Goal: Task Accomplishment & Management: Complete application form

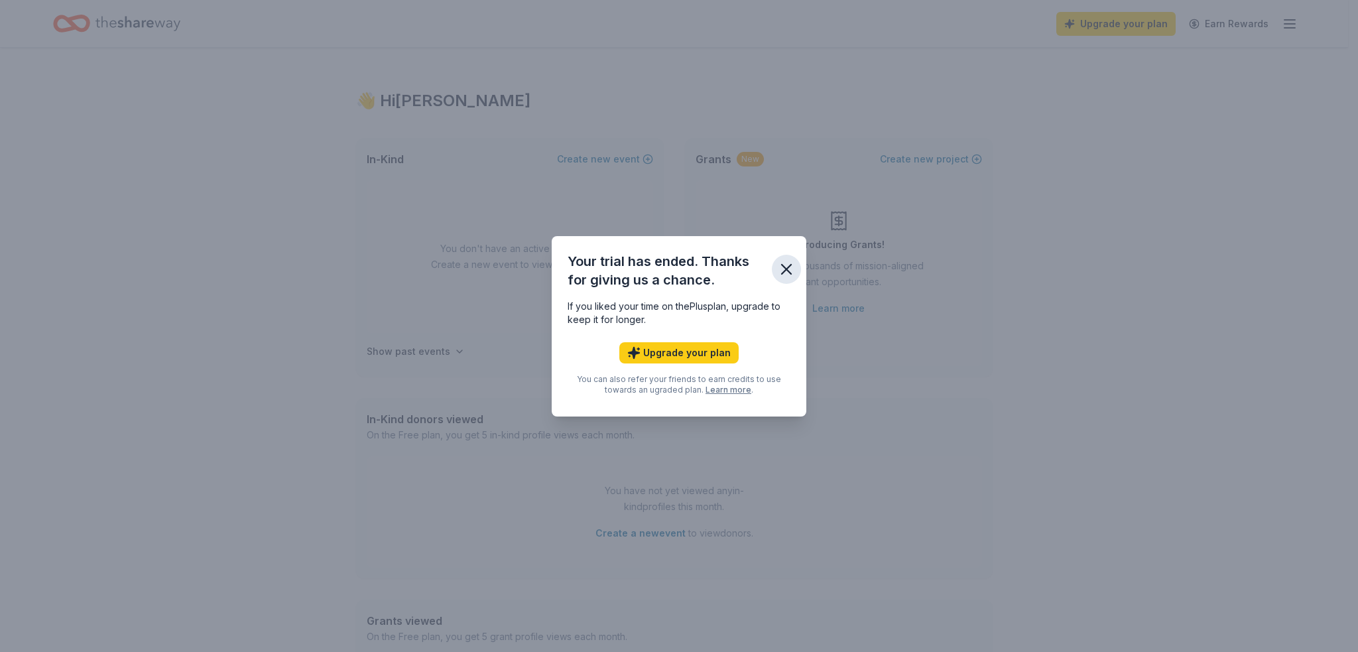
click at [780, 269] on icon "button" at bounding box center [786, 269] width 19 height 19
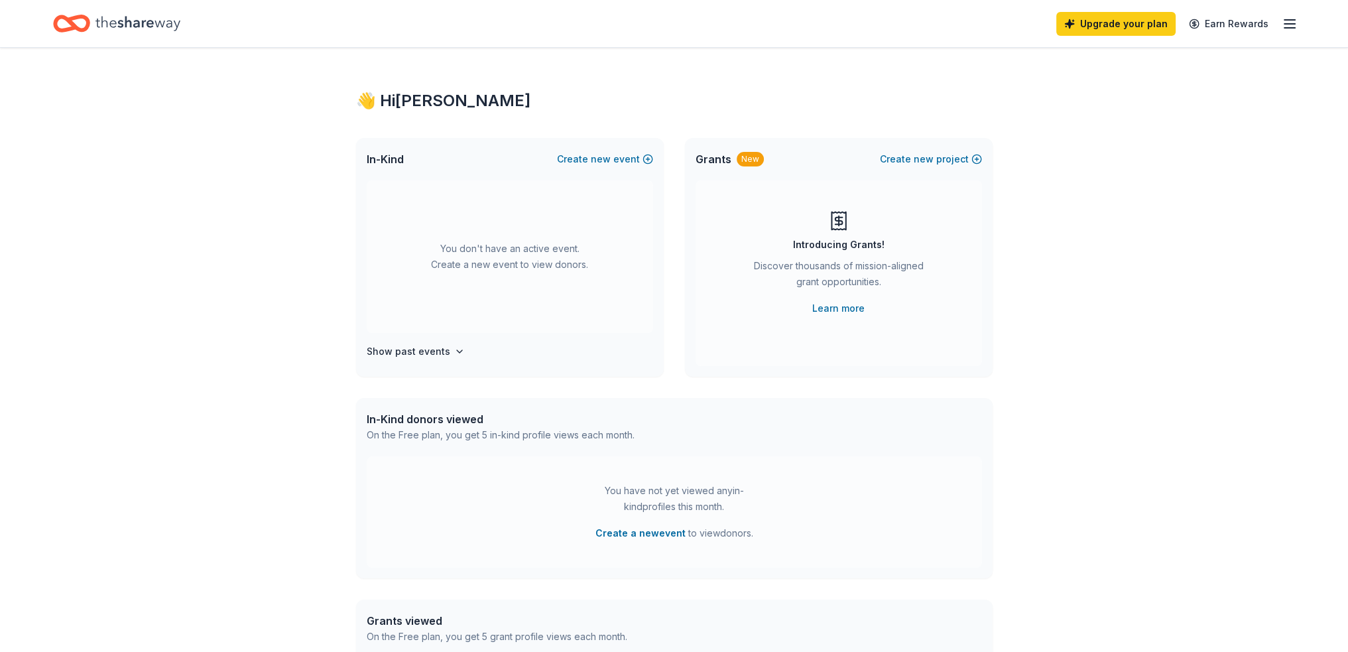
click at [135, 27] on icon "Home" at bounding box center [137, 23] width 85 height 15
click at [157, 29] on icon "Home" at bounding box center [137, 23] width 85 height 27
click at [1302, 15] on div "Upgrade your plan Earn Rewards" at bounding box center [674, 23] width 1348 height 47
click at [1298, 17] on div "Upgrade your plan Earn Rewards" at bounding box center [674, 23] width 1348 height 47
click at [1286, 26] on icon "button" at bounding box center [1290, 24] width 16 height 16
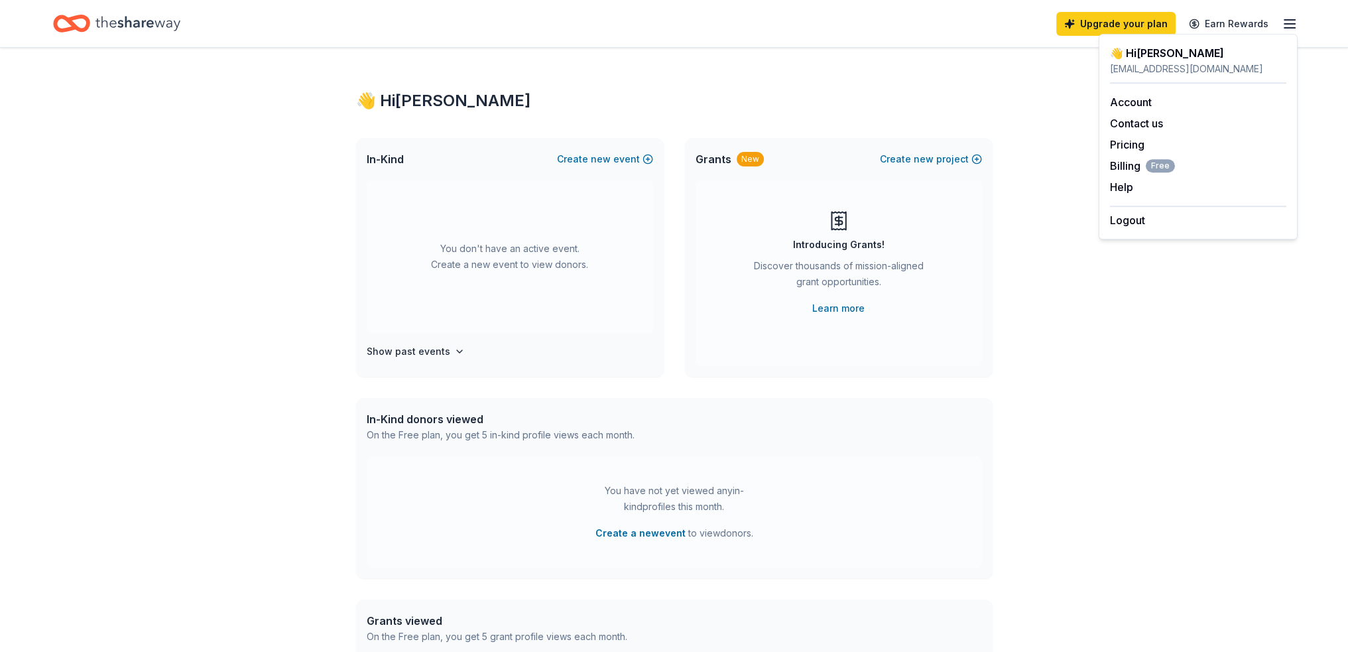
click at [1021, 214] on div "👋 Hi Amy In-Kind Create new event You don't have an active event. Create a new …" at bounding box center [674, 435] width 1348 height 775
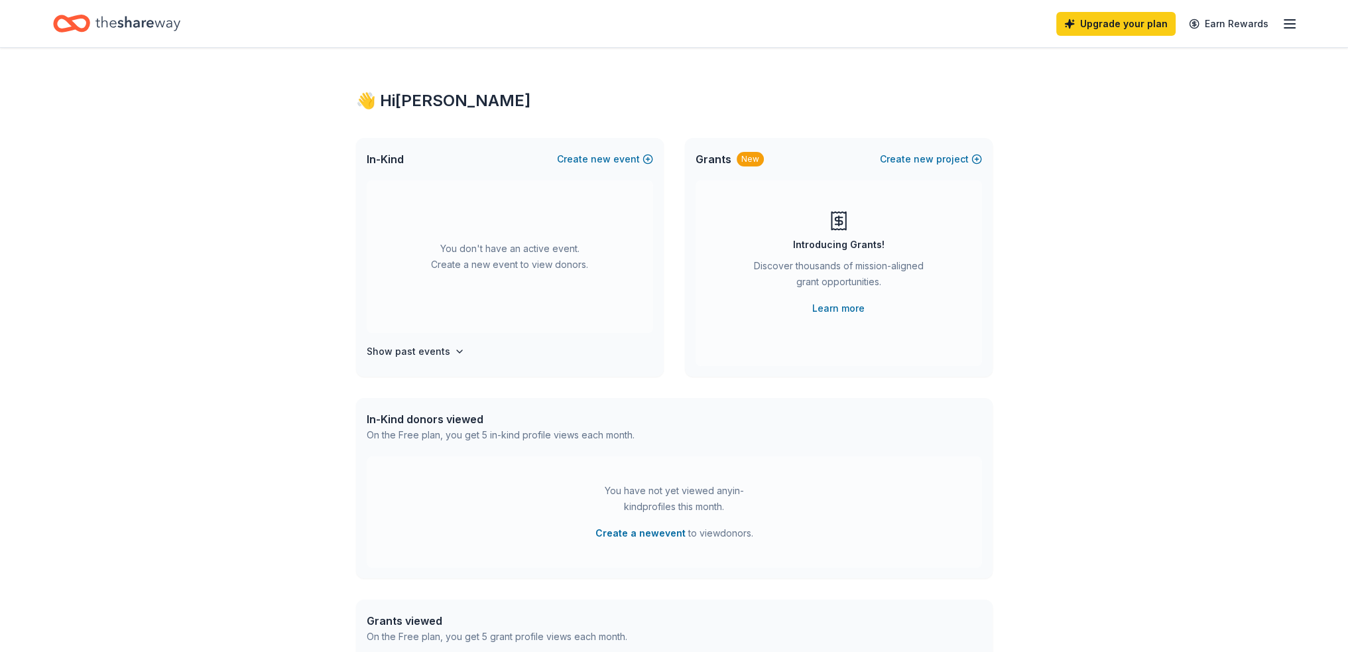
click at [118, 29] on icon "Home" at bounding box center [137, 23] width 85 height 27
click at [617, 158] on button "Create new event" at bounding box center [605, 159] width 96 height 16
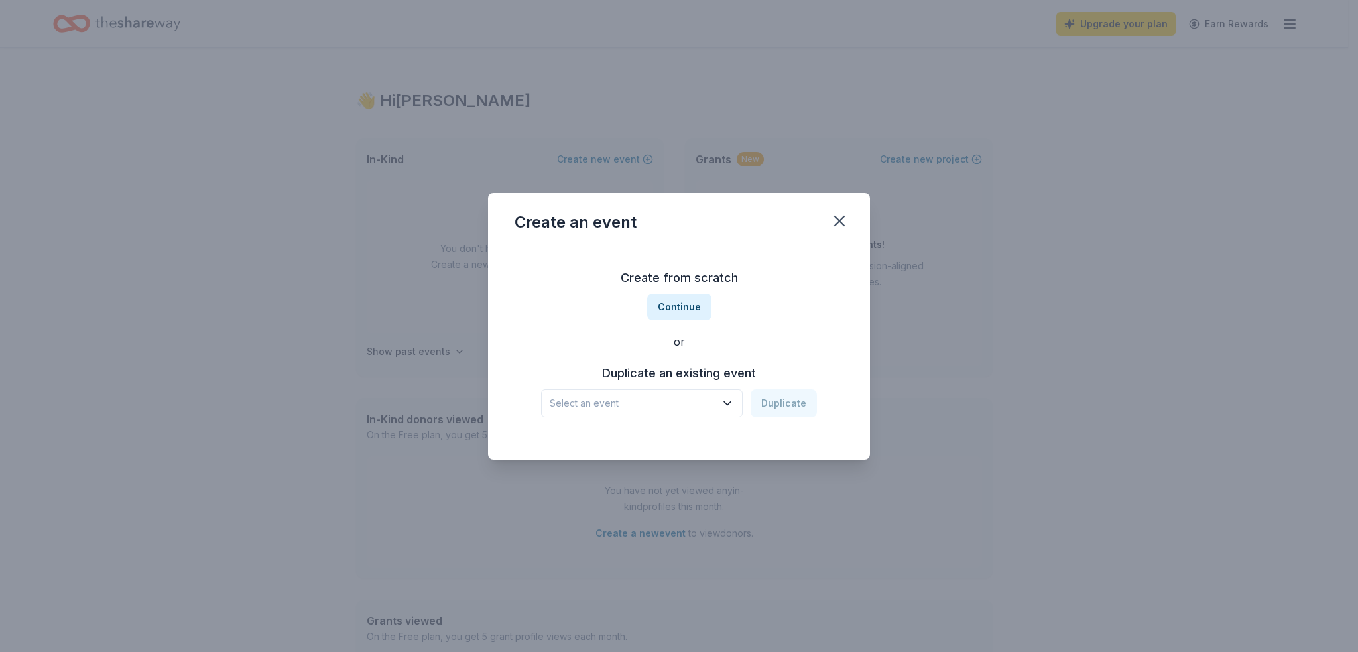
click at [737, 391] on button "Select an event" at bounding box center [642, 403] width 202 height 28
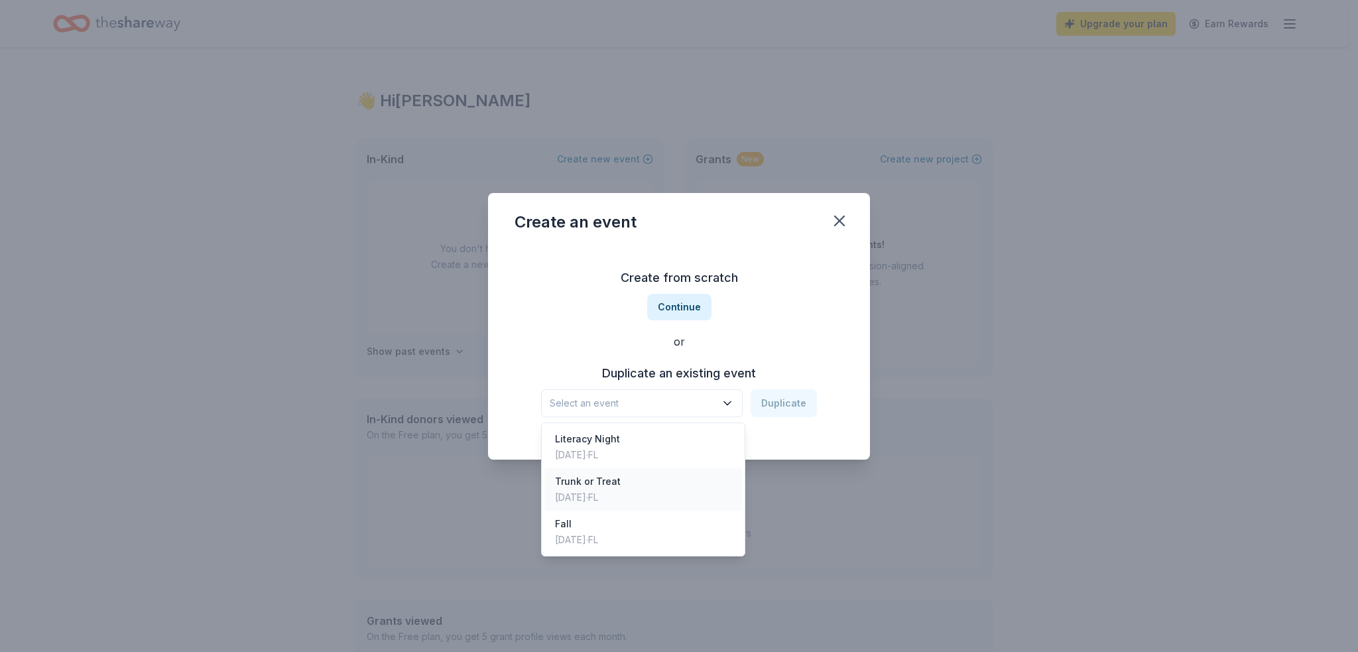
click at [588, 488] on div "Trunk or Treat" at bounding box center [588, 481] width 66 height 16
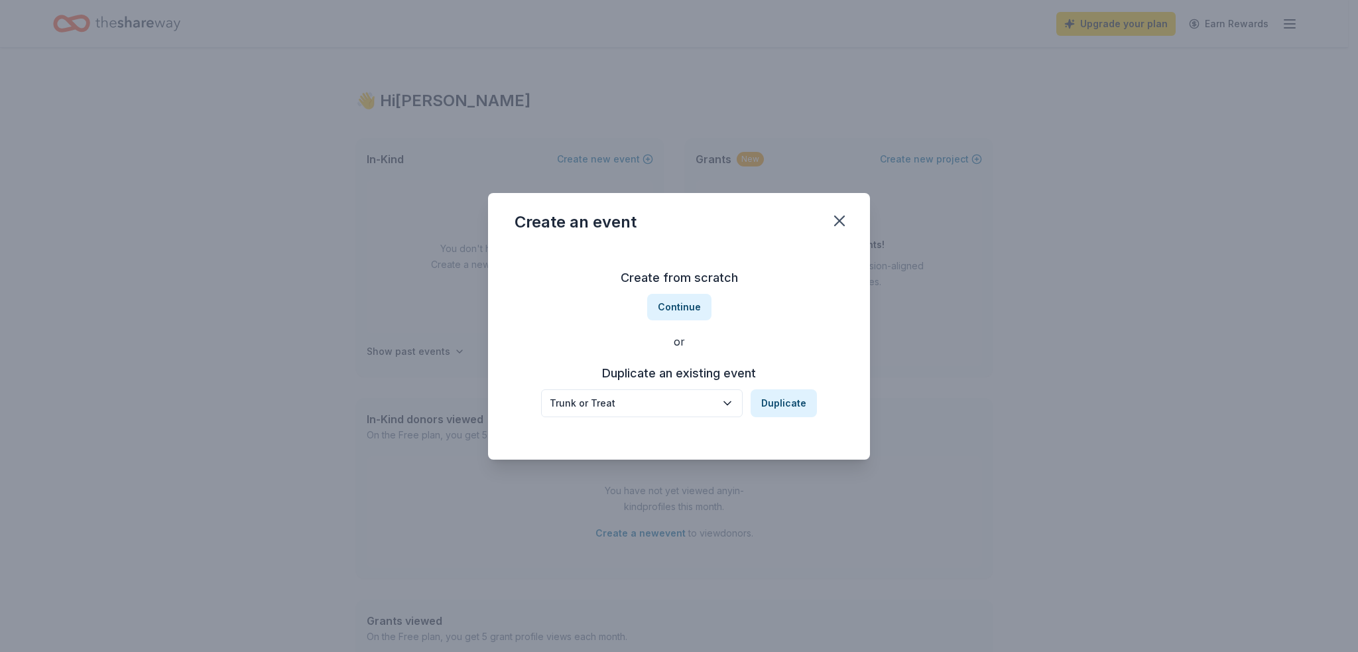
click at [711, 405] on div "Trunk or Treat" at bounding box center [633, 403] width 166 height 16
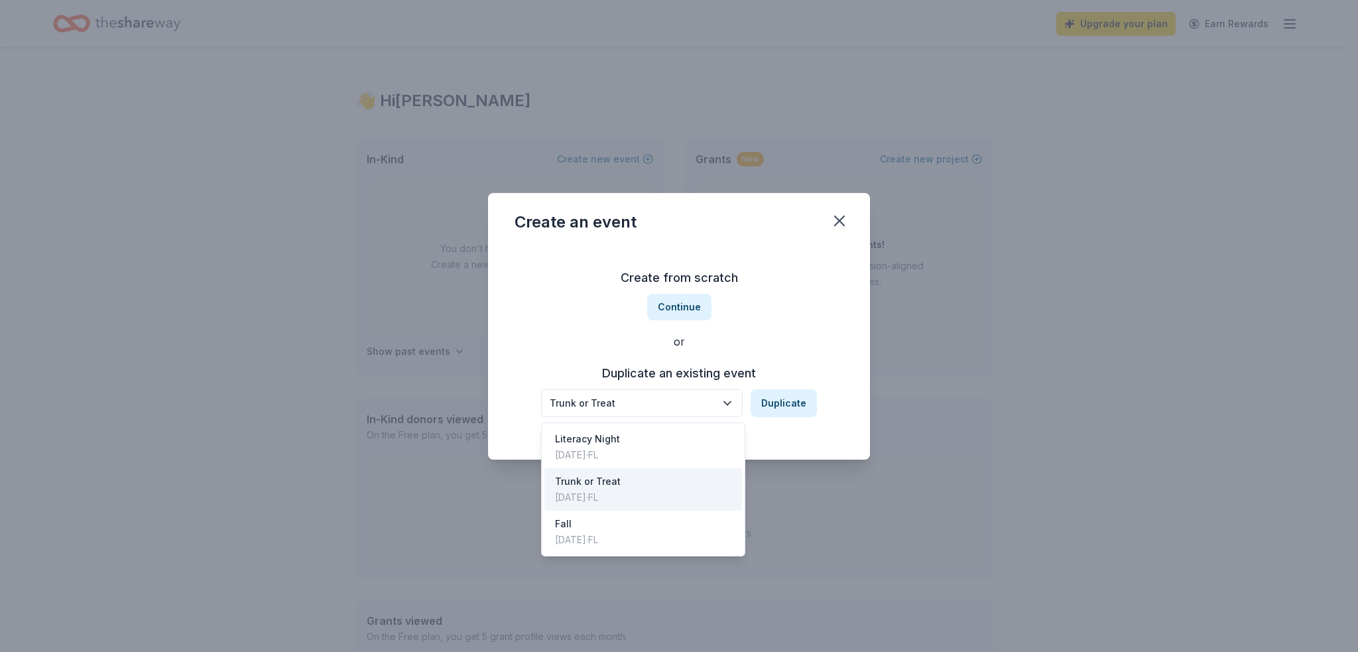
click at [675, 409] on div "Trunk or Treat" at bounding box center [633, 403] width 166 height 16
click at [841, 220] on div "Create an event Create from scratch Continue or Duplicate an existing event Tru…" at bounding box center [679, 326] width 382 height 267
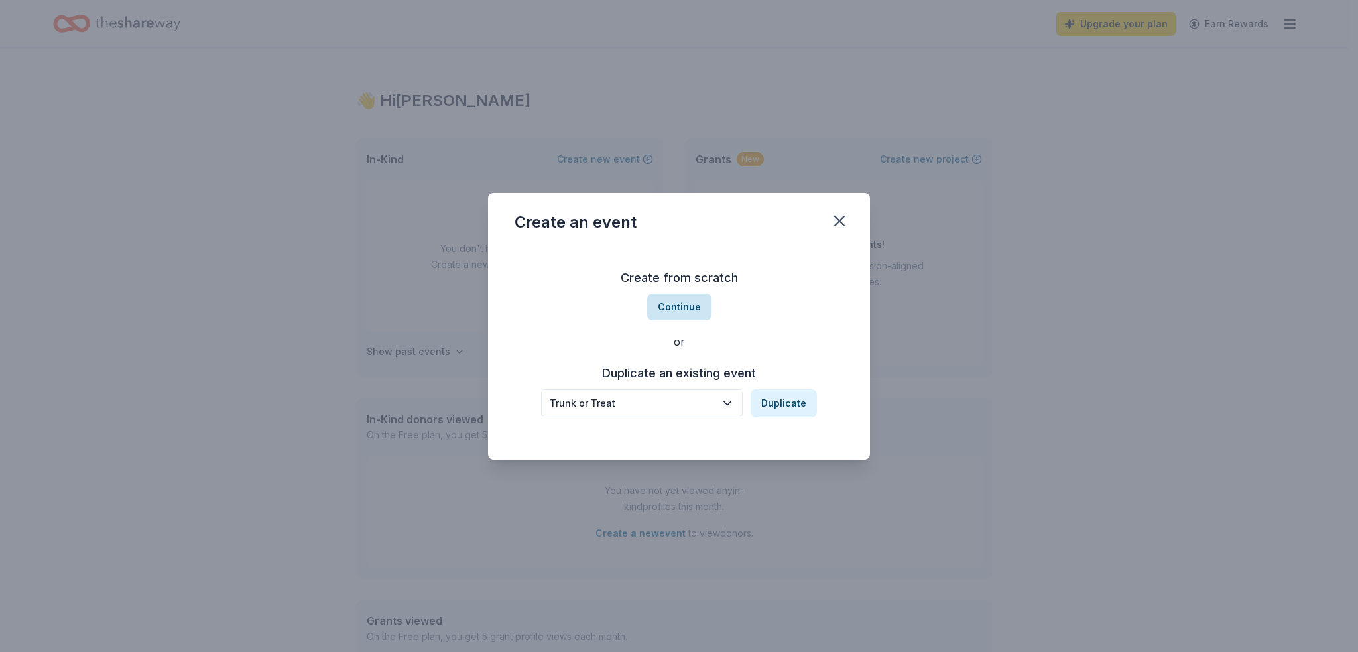
click at [675, 301] on button "Continue" at bounding box center [679, 307] width 64 height 27
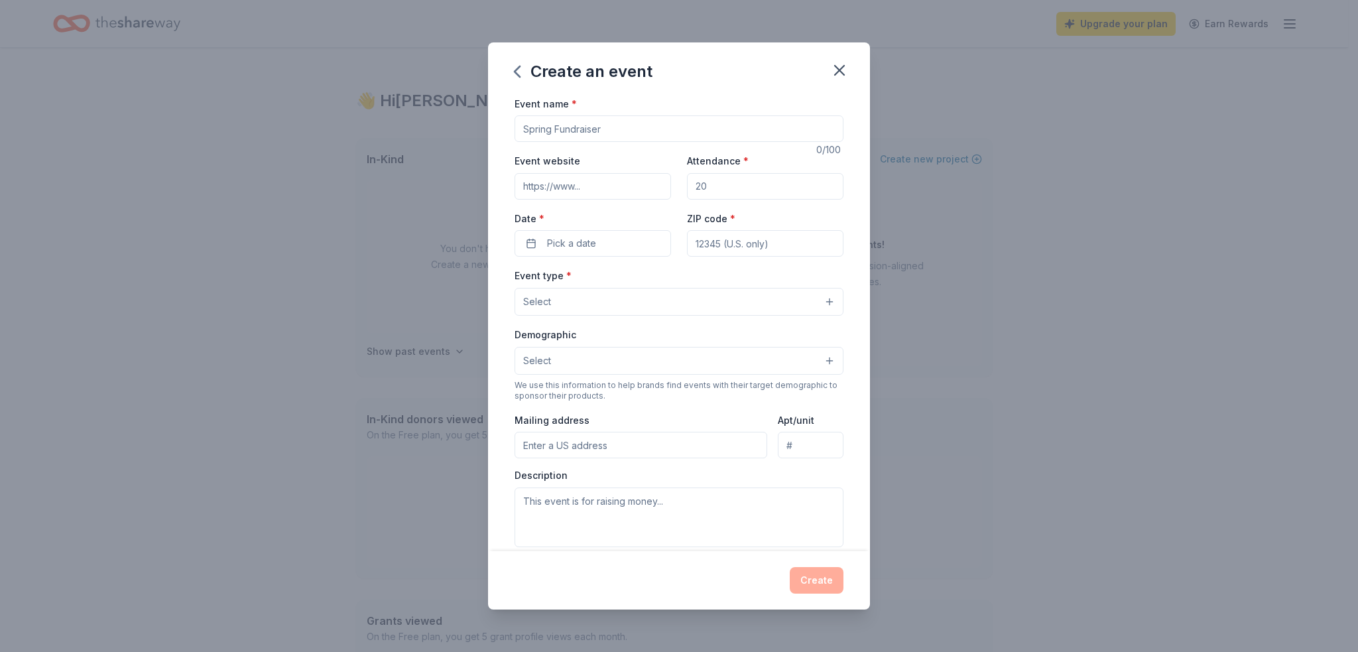
click at [611, 135] on input "Event name *" at bounding box center [679, 128] width 329 height 27
click at [610, 133] on input "Event name *" at bounding box center [679, 128] width 329 height 27
click at [735, 138] on input "Hispanic" at bounding box center [679, 128] width 329 height 27
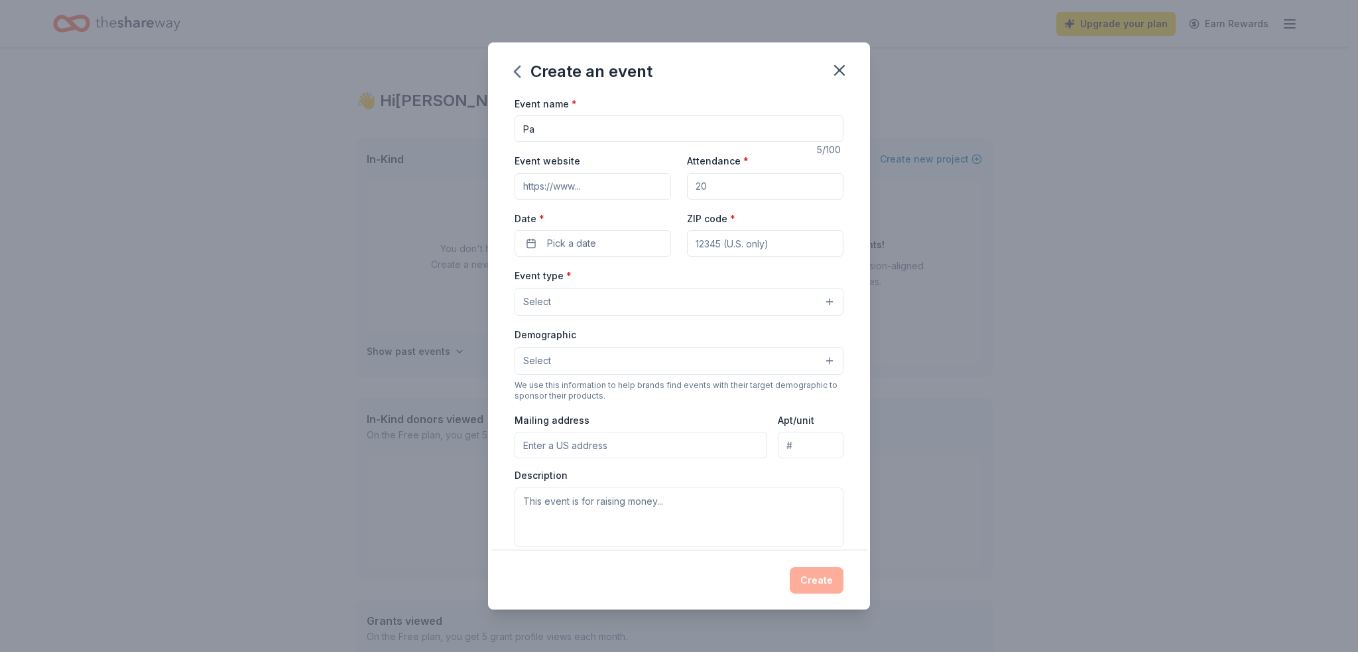
type input "P"
type input "Painting with PTA celebrating Hispanic Heritage Month"
click at [736, 193] on input "Attendance *" at bounding box center [765, 186] width 156 height 27
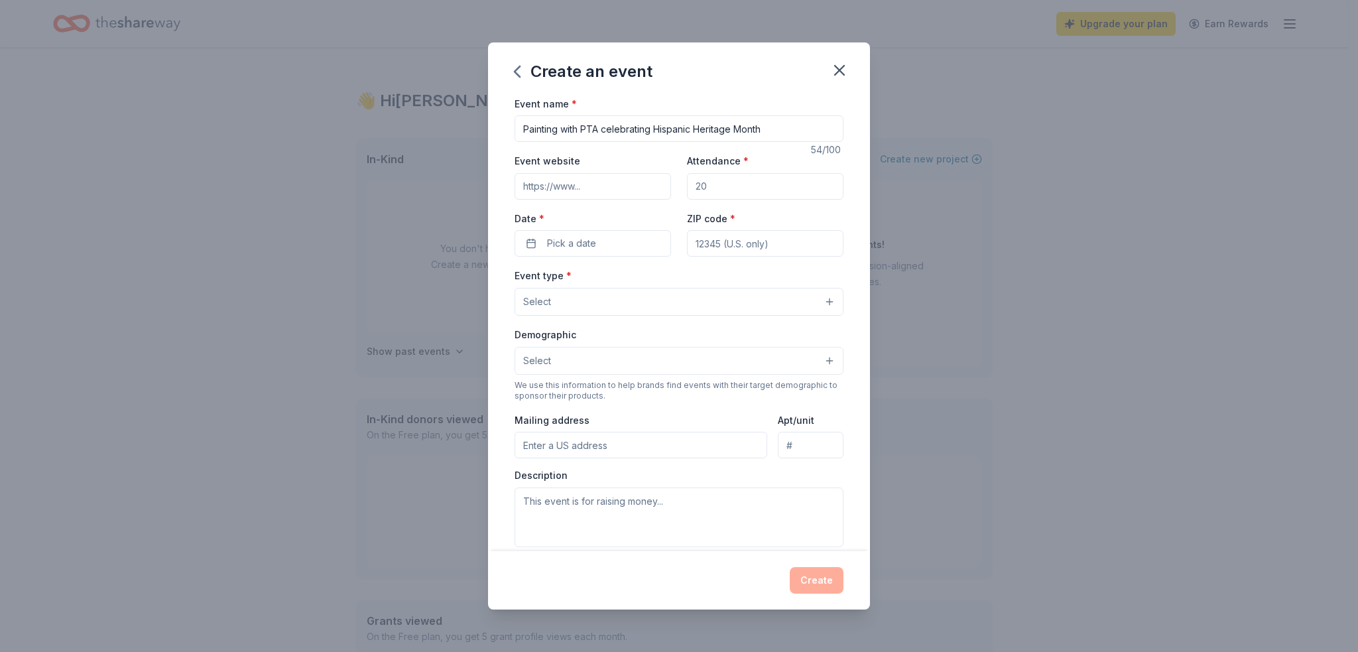
click at [736, 193] on input "Attendance *" at bounding box center [765, 186] width 156 height 27
type input "40"
click at [584, 233] on button "Pick a date" at bounding box center [593, 243] width 156 height 27
click at [661, 275] on button "Go to next month" at bounding box center [662, 279] width 19 height 19
click at [541, 386] on button "15" at bounding box center [542, 387] width 24 height 24
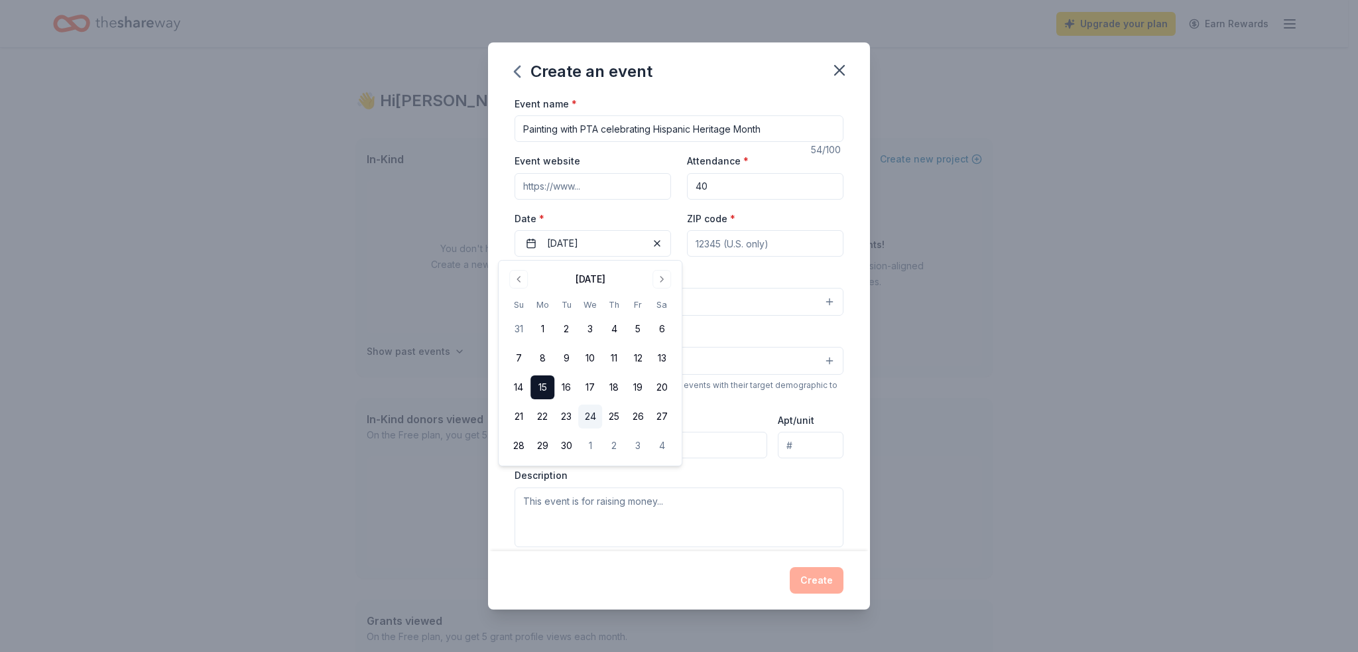
click at [586, 416] on button "24" at bounding box center [590, 417] width 24 height 24
click at [745, 255] on input "ZIP code *" at bounding box center [765, 243] width 156 height 27
type input "33127"
type input "4700 NW 12 th Ave"
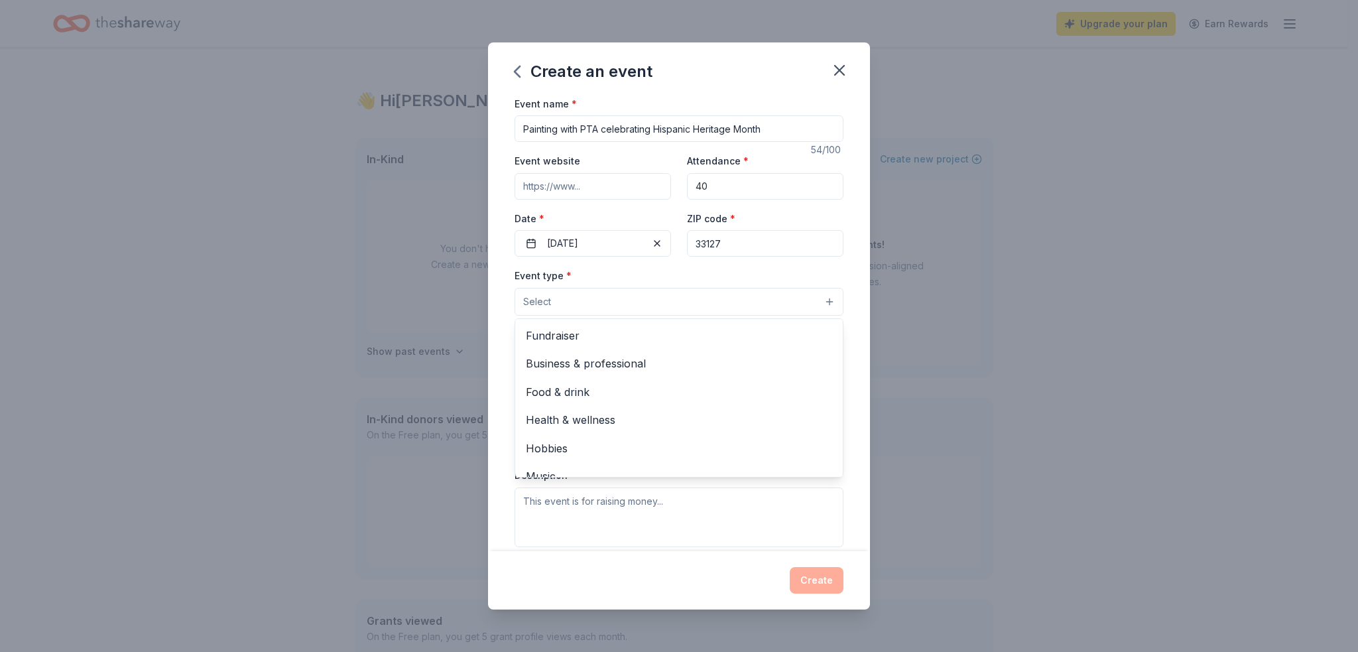
click at [563, 295] on button "Select" at bounding box center [679, 302] width 329 height 28
click at [561, 387] on span "Food & drink" at bounding box center [679, 391] width 306 height 17
click at [581, 425] on span "Hobbies" at bounding box center [679, 420] width 306 height 17
click at [885, 284] on div "Create an event Event name * Painting with PTA celebrating Hispanic Heritage Mo…" at bounding box center [679, 326] width 1358 height 652
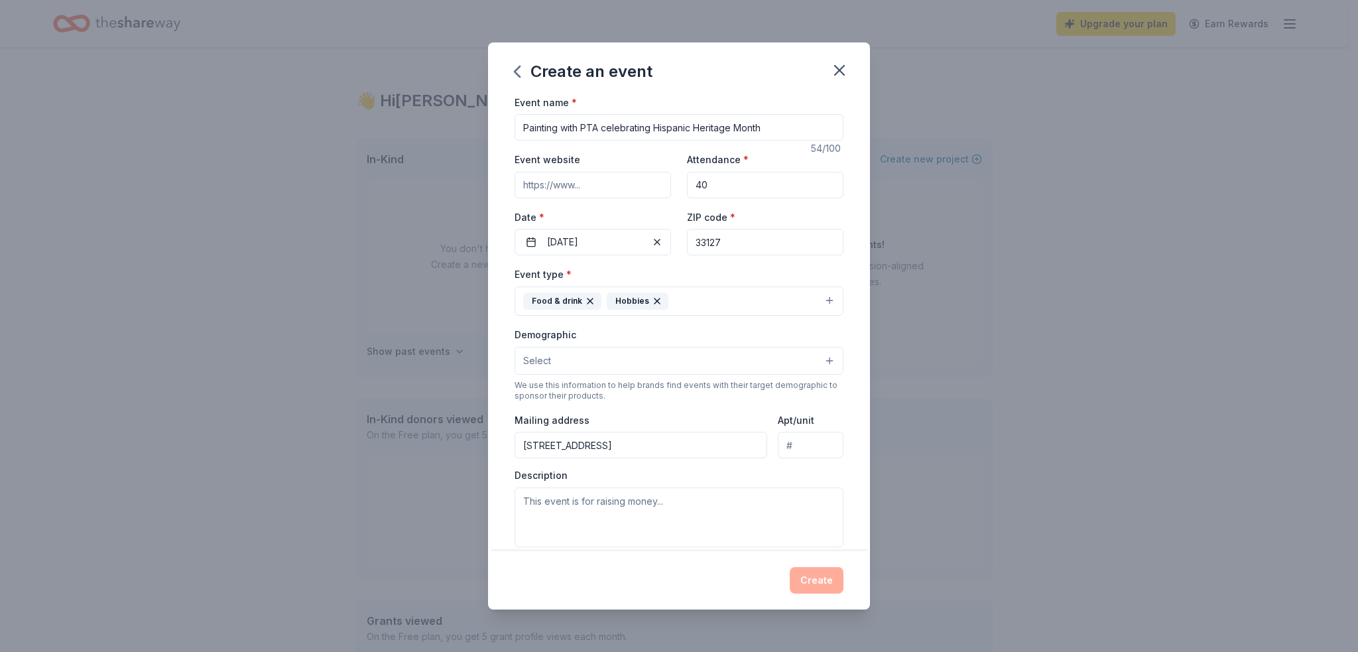
click at [546, 359] on span "Select" at bounding box center [537, 361] width 28 height 16
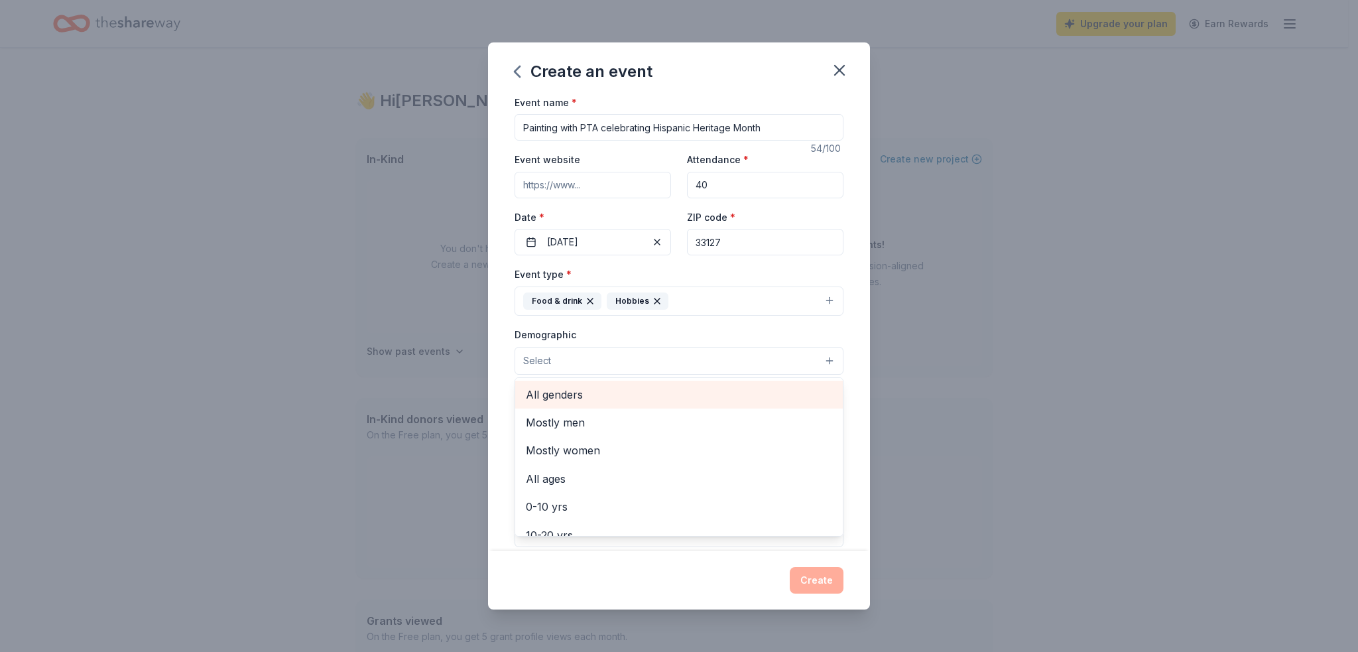
click at [568, 397] on span "All genders" at bounding box center [679, 394] width 306 height 17
click at [572, 384] on span "All ages" at bounding box center [679, 385] width 306 height 17
click at [467, 418] on div "Create an event Event name * Painting with PTA celebrating Hispanic Heritage Mo…" at bounding box center [679, 326] width 1358 height 652
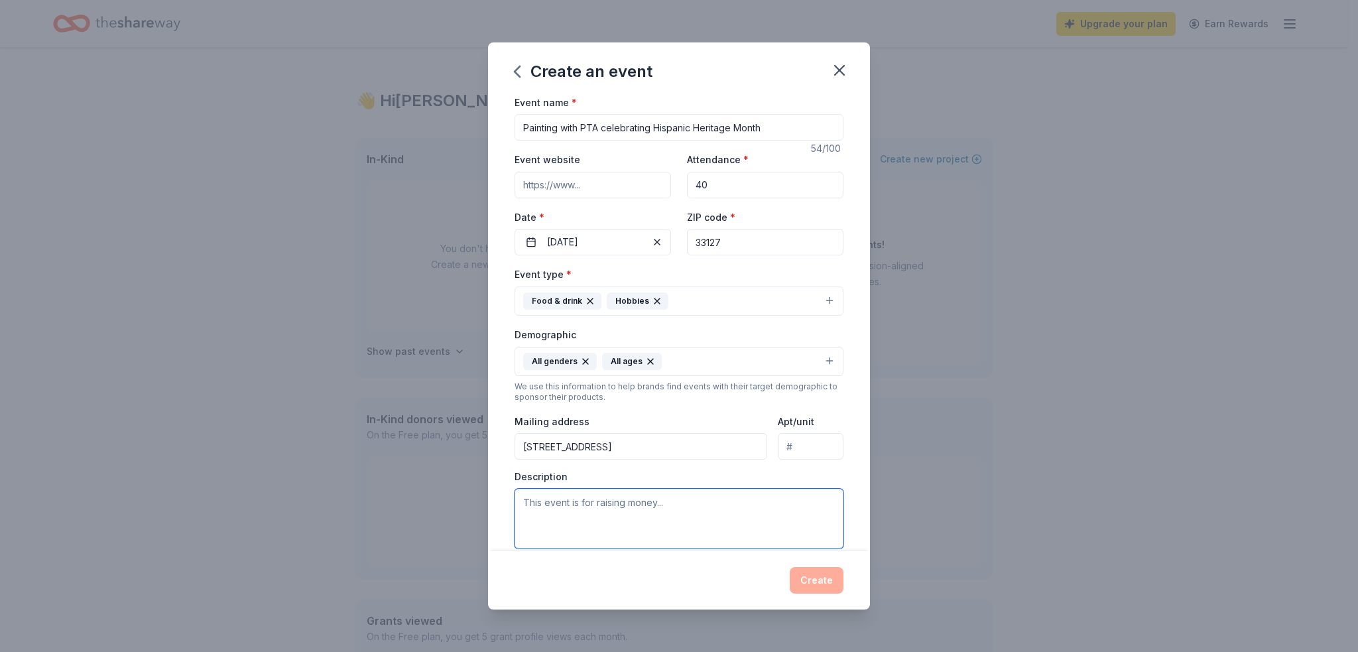
click at [723, 504] on textarea at bounding box center [679, 519] width 329 height 60
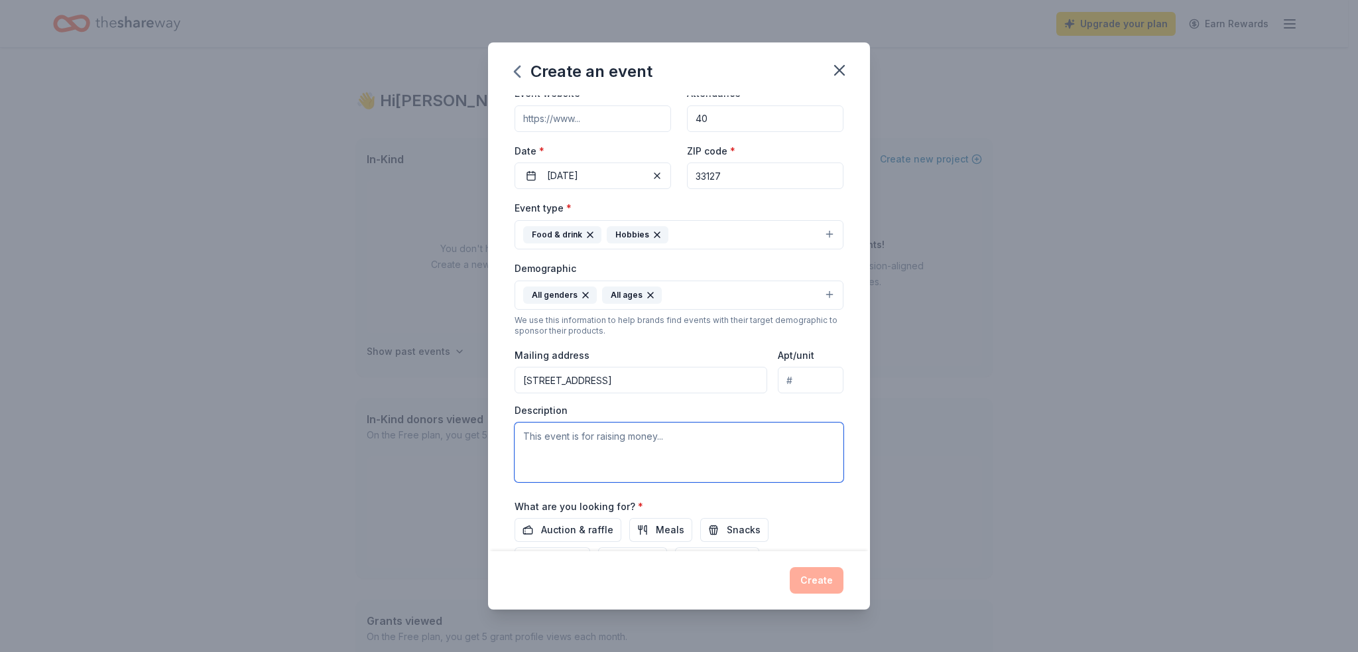
click at [711, 453] on textarea at bounding box center [679, 452] width 329 height 60
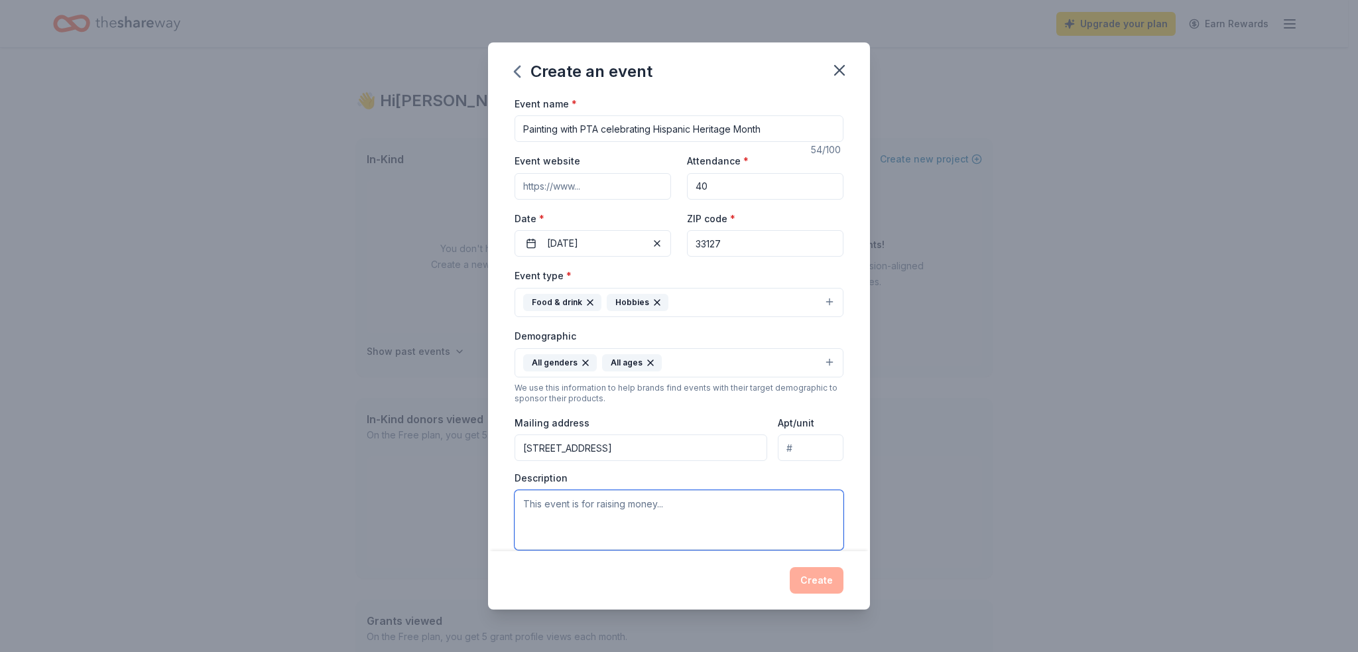
scroll to position [0, 0]
click at [518, 71] on icon "button" at bounding box center [517, 71] width 21 height 21
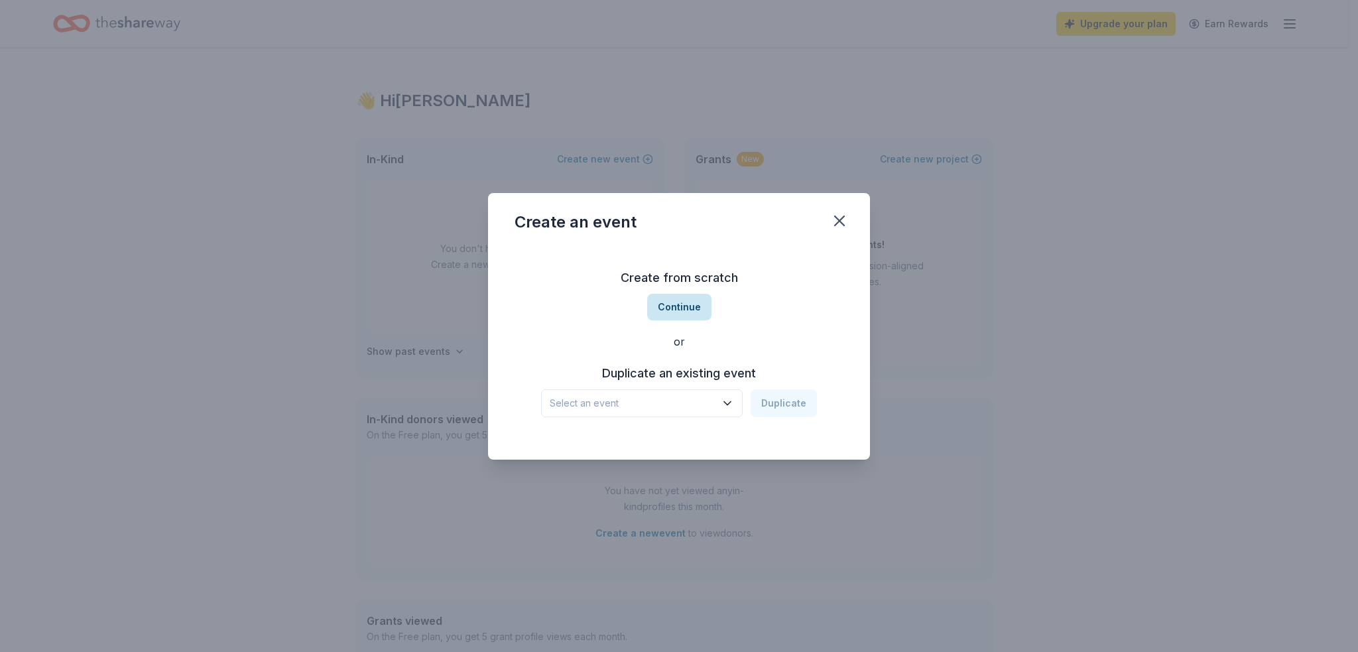
click at [670, 294] on button "Continue" at bounding box center [679, 307] width 64 height 27
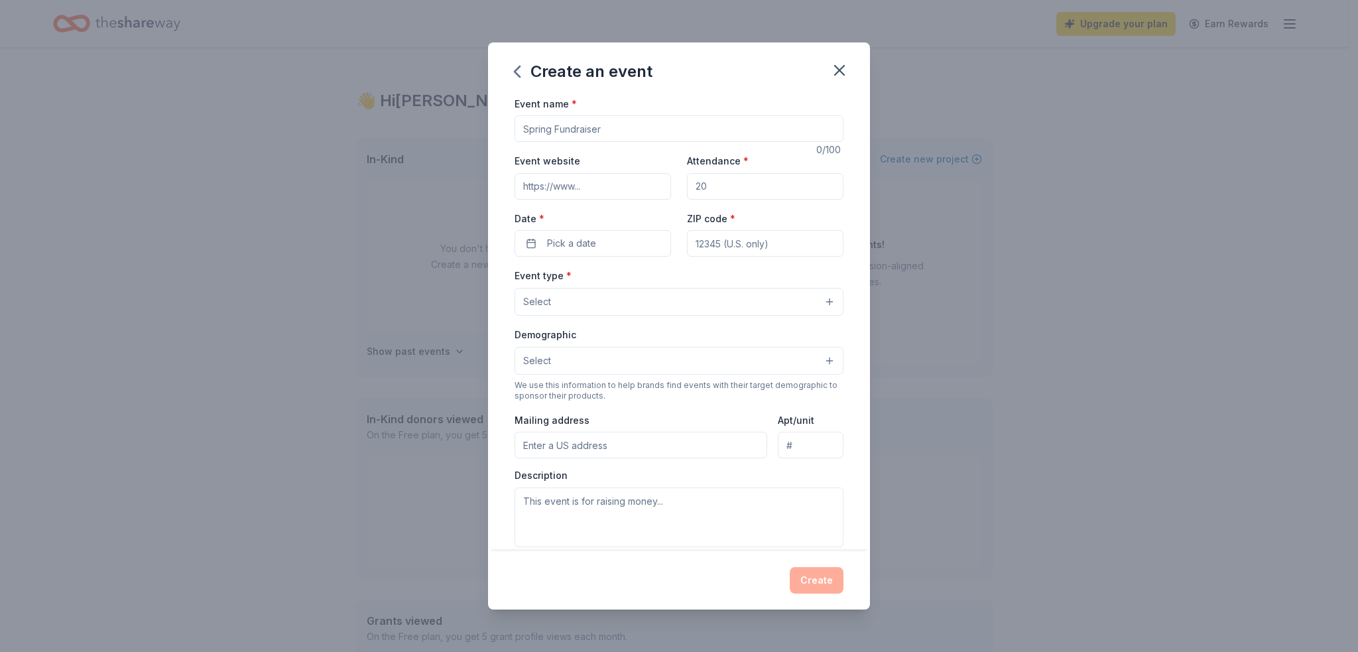
click at [590, 131] on input "Event name *" at bounding box center [679, 128] width 329 height 27
type input "Painting with PTA celebrating Hispanic Heritage Month"
click at [731, 181] on input "Attendance *" at bounding box center [765, 186] width 156 height 27
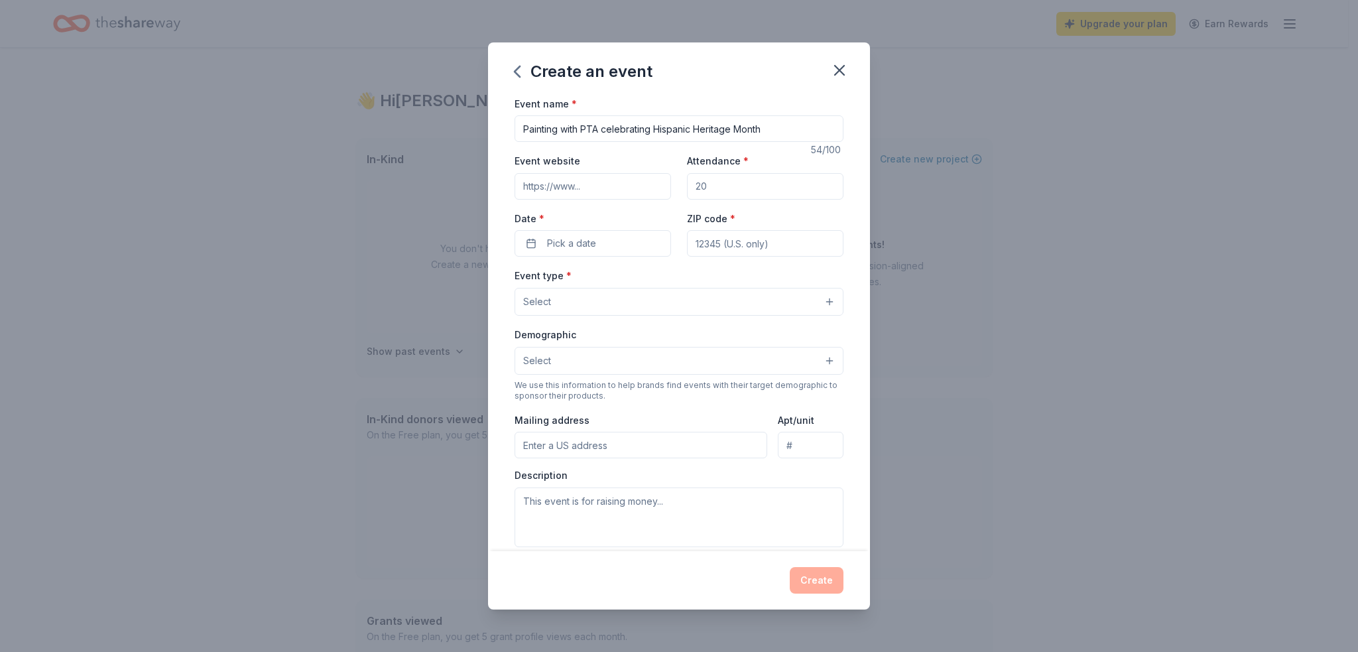
click at [729, 182] on input "Attendance *" at bounding box center [765, 186] width 156 height 27
type input "40"
click at [618, 231] on button "Pick a date" at bounding box center [593, 243] width 156 height 27
click at [651, 278] on div "August 2025" at bounding box center [590, 278] width 167 height 19
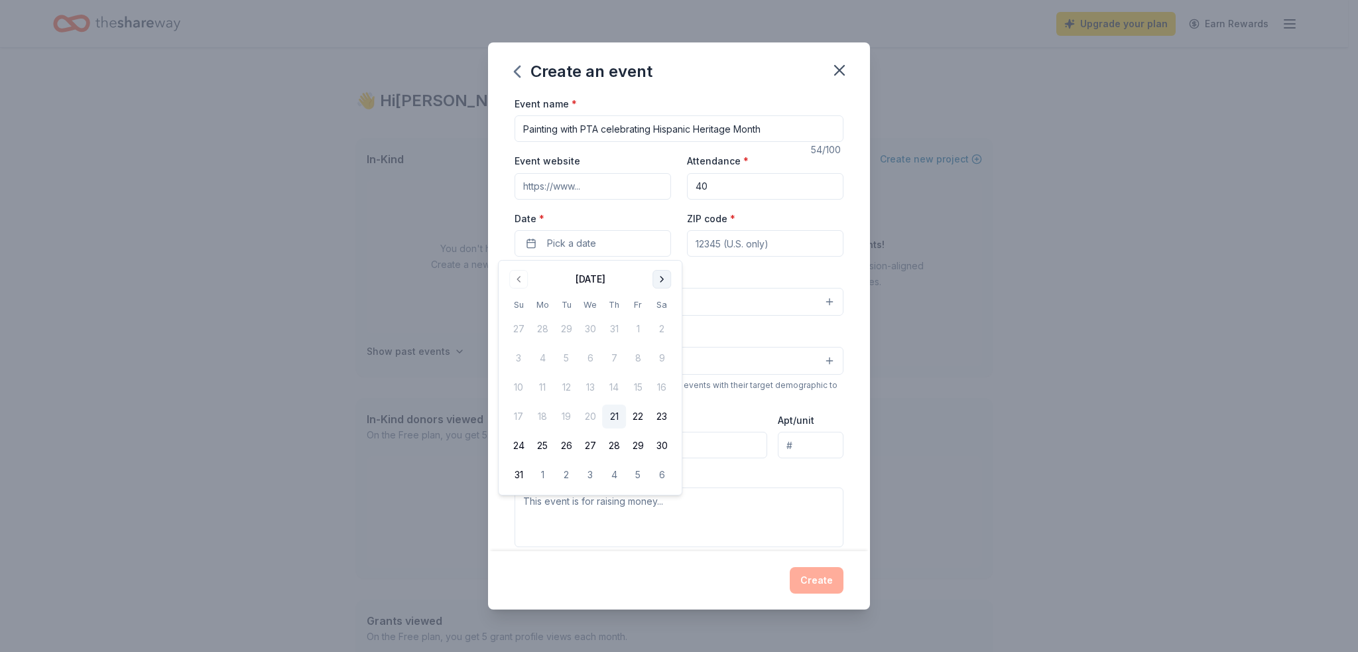
click at [658, 278] on button "Go to next month" at bounding box center [662, 279] width 19 height 19
click at [552, 408] on button "22" at bounding box center [542, 417] width 24 height 24
click at [740, 246] on input "ZIP code *" at bounding box center [765, 243] width 156 height 27
type input "33127"
type input "4700 NW 12 th Ave"
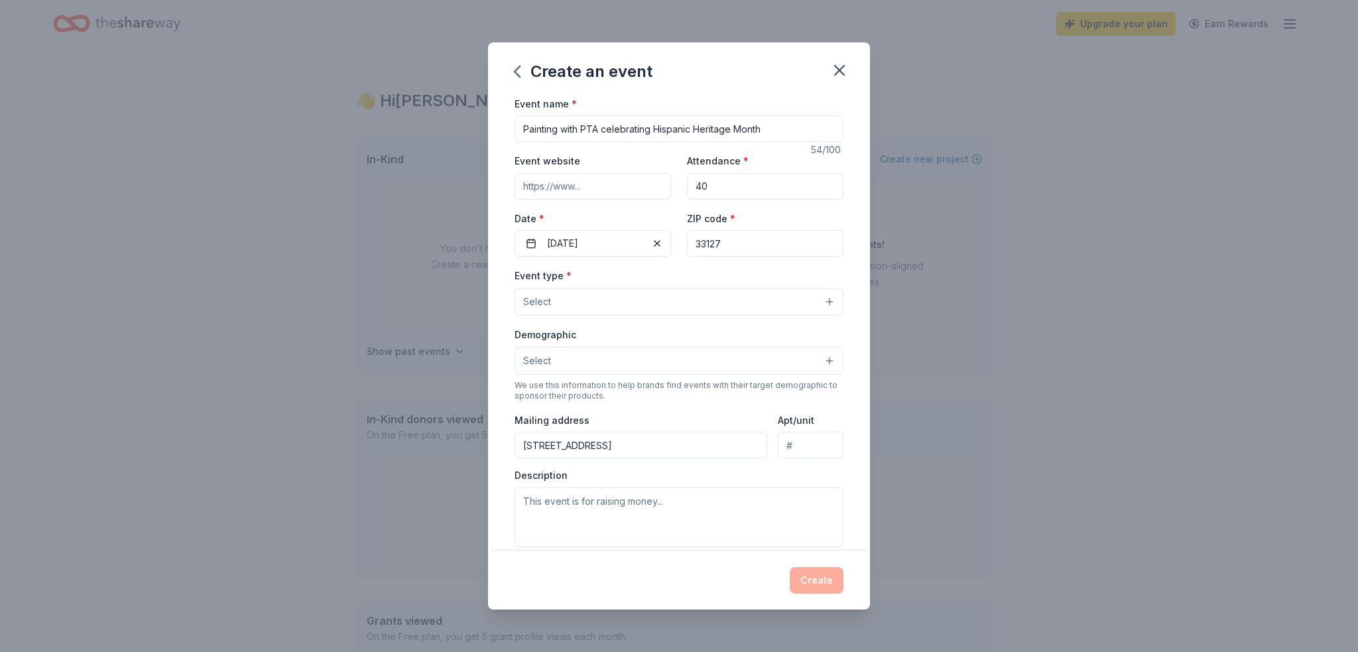
click at [586, 308] on button "Select" at bounding box center [679, 302] width 329 height 28
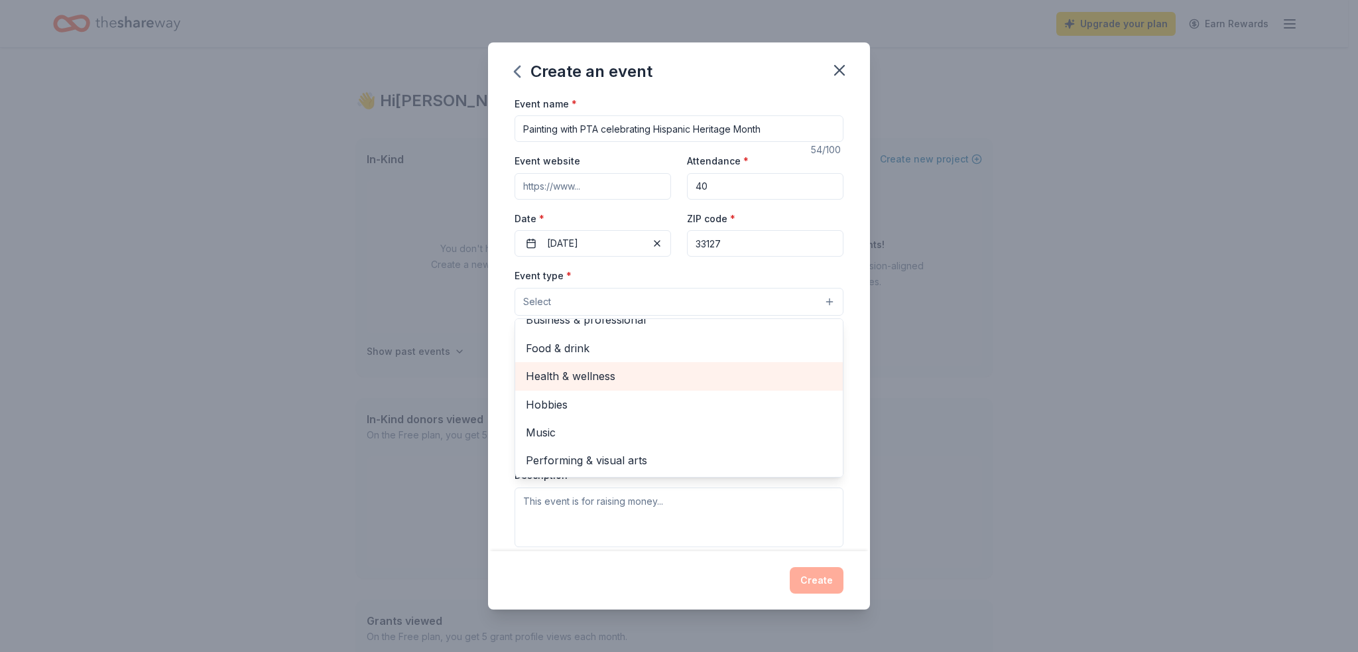
click at [576, 376] on span "Health & wellness" at bounding box center [679, 375] width 306 height 17
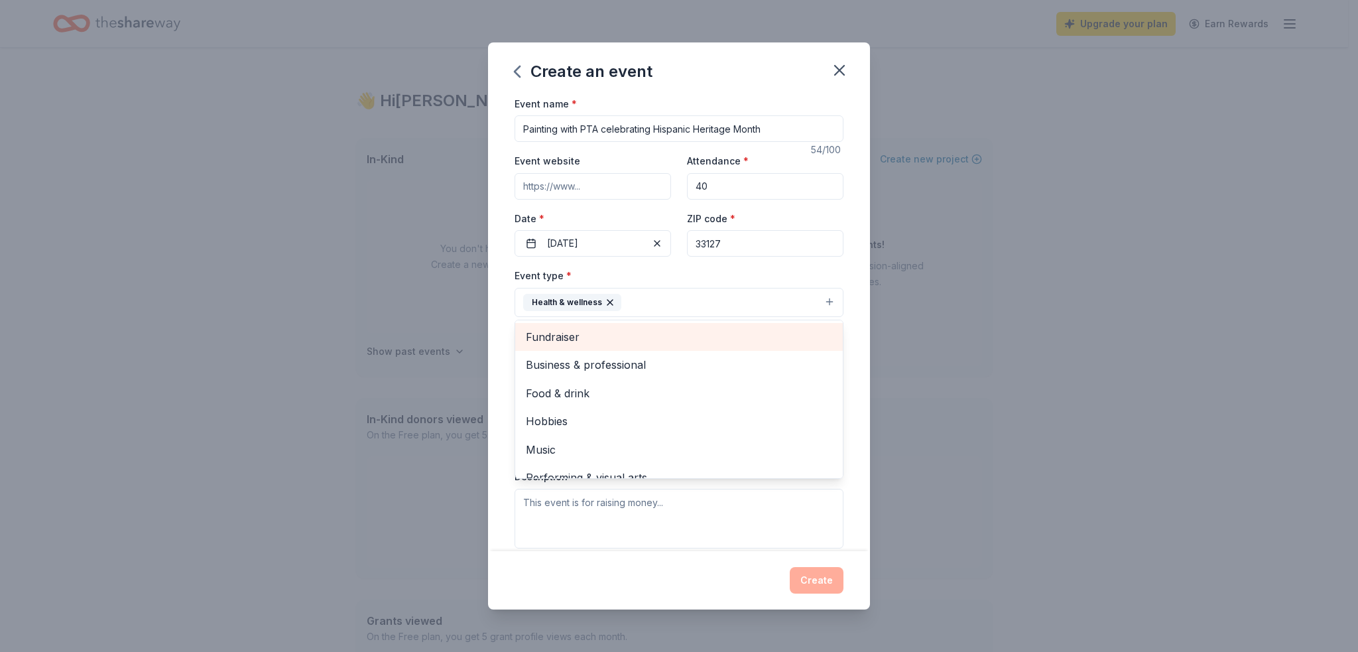
click at [576, 342] on span "Fundraiser" at bounding box center [679, 336] width 306 height 17
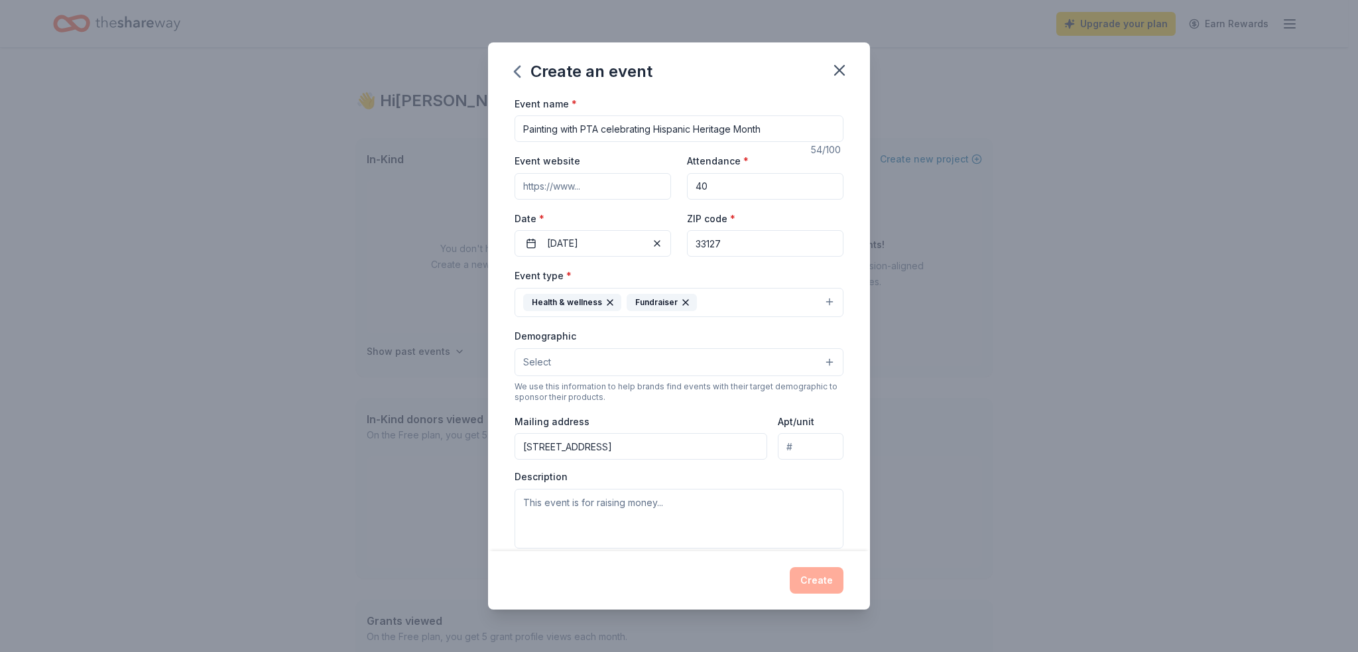
click at [686, 301] on icon "button" at bounding box center [685, 302] width 11 height 11
click at [600, 299] on div "Health & wellness" at bounding box center [572, 302] width 98 height 17
click at [632, 298] on button "Health & wellness" at bounding box center [679, 302] width 329 height 29
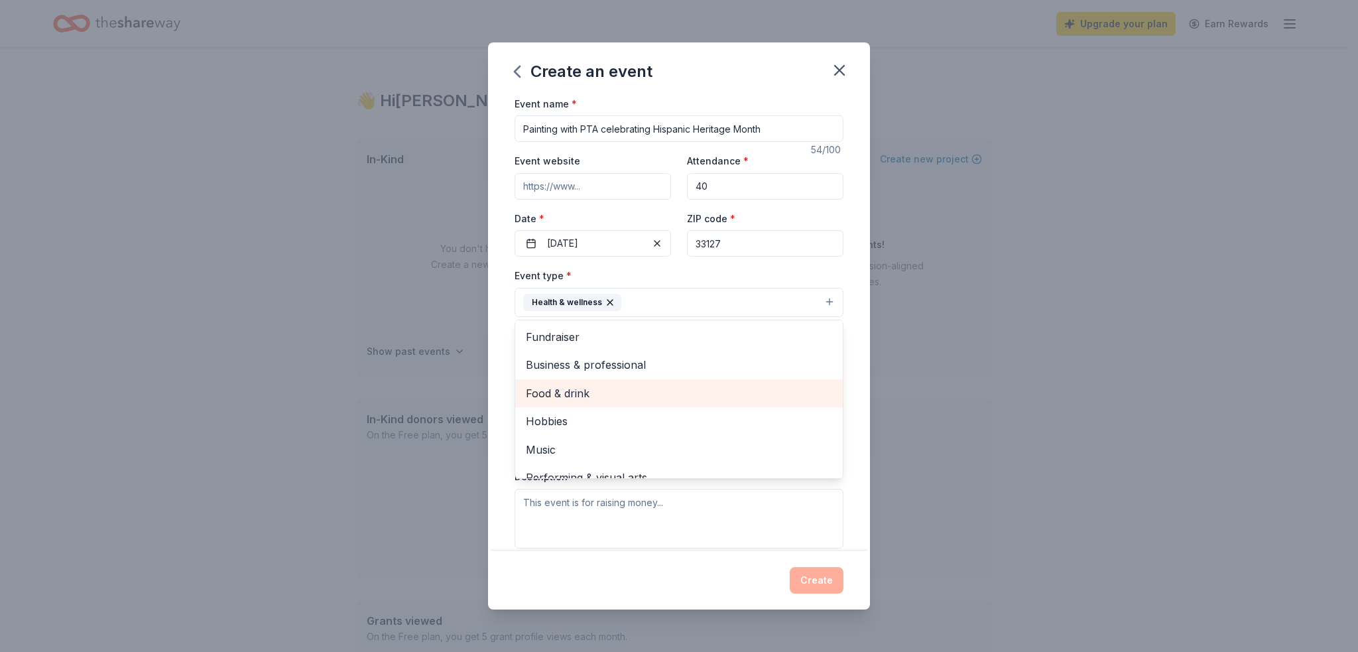
click at [568, 397] on span "Food & drink" at bounding box center [679, 393] width 306 height 17
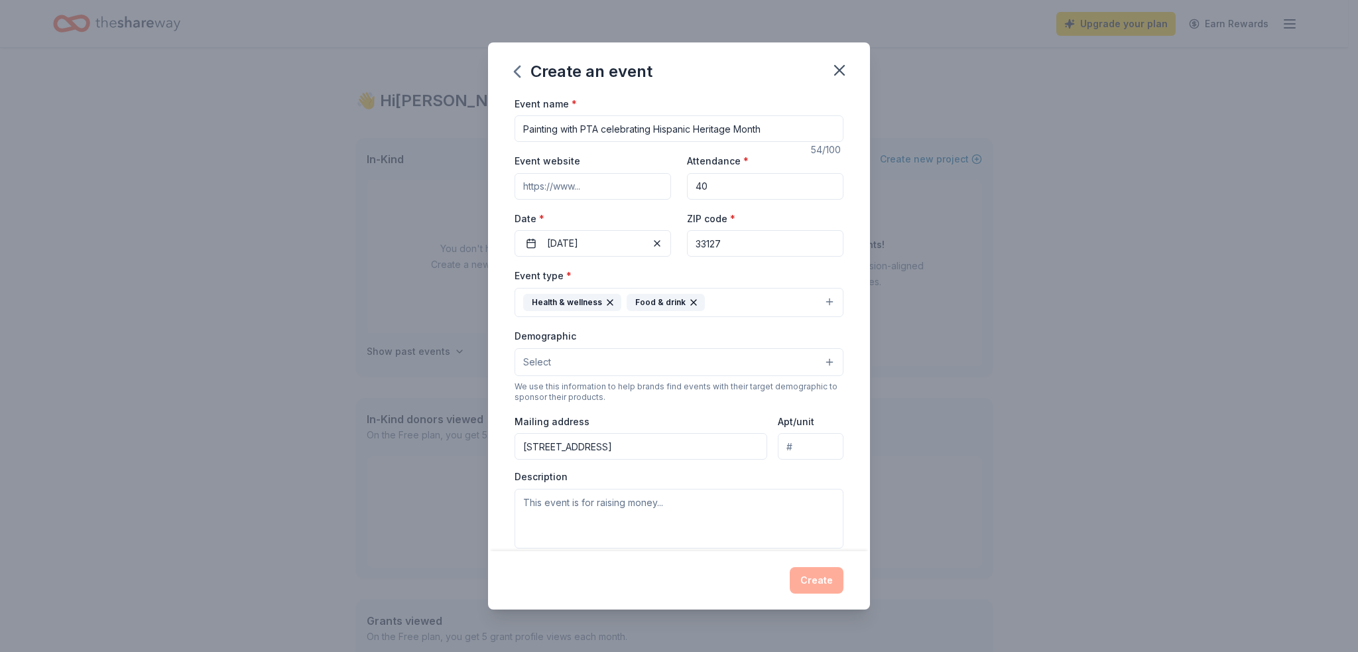
click at [745, 306] on button "Health & wellness Food & drink" at bounding box center [679, 302] width 329 height 29
click at [723, 299] on button "Health & wellness Food & drink" at bounding box center [679, 302] width 329 height 29
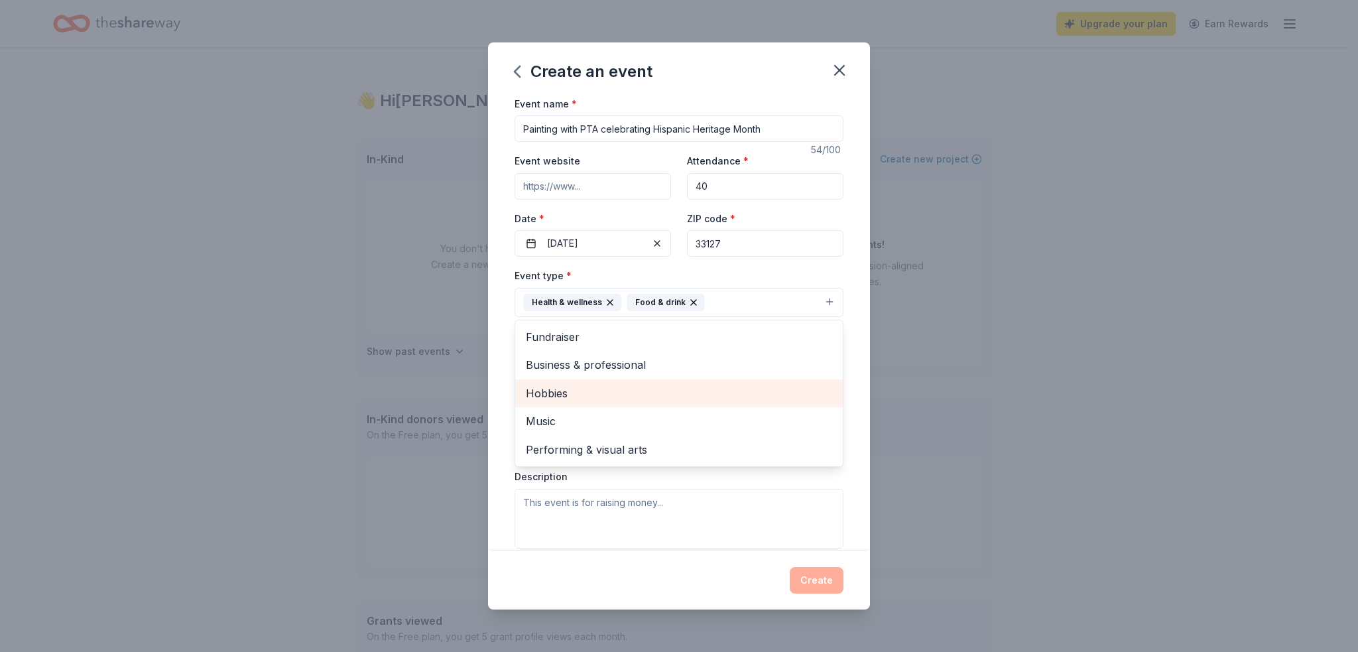
click at [589, 391] on span "Hobbies" at bounding box center [679, 393] width 306 height 17
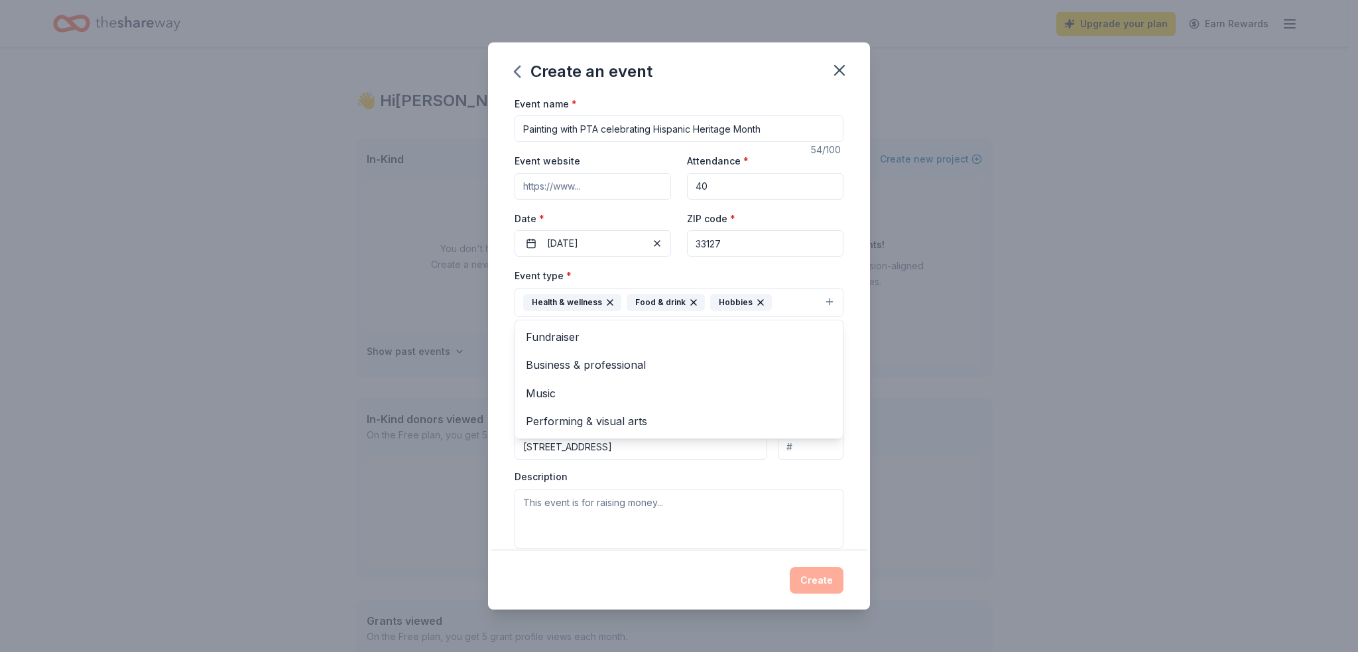
click at [835, 476] on div "Event name * Painting with PTA celebrating Hispanic Heritage Month 54 /100 Even…" at bounding box center [679, 323] width 382 height 456
click at [583, 363] on button "Select" at bounding box center [679, 362] width 329 height 28
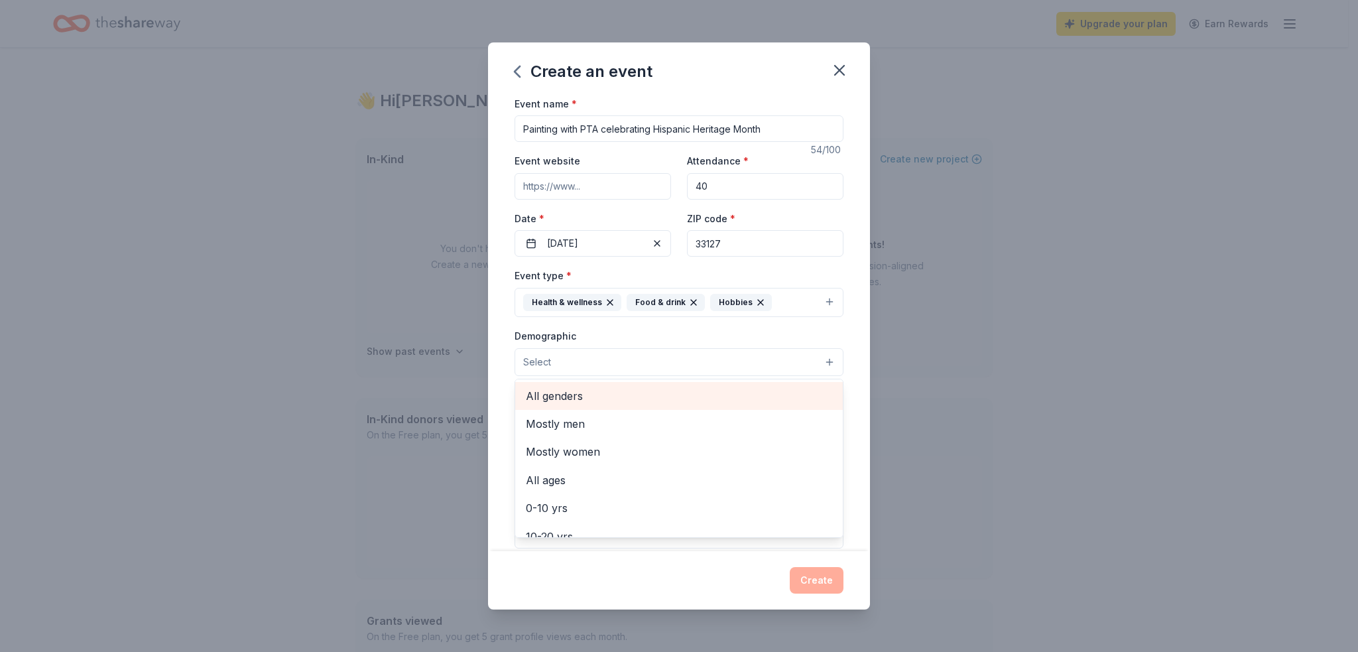
click at [572, 389] on span "All genders" at bounding box center [679, 395] width 306 height 17
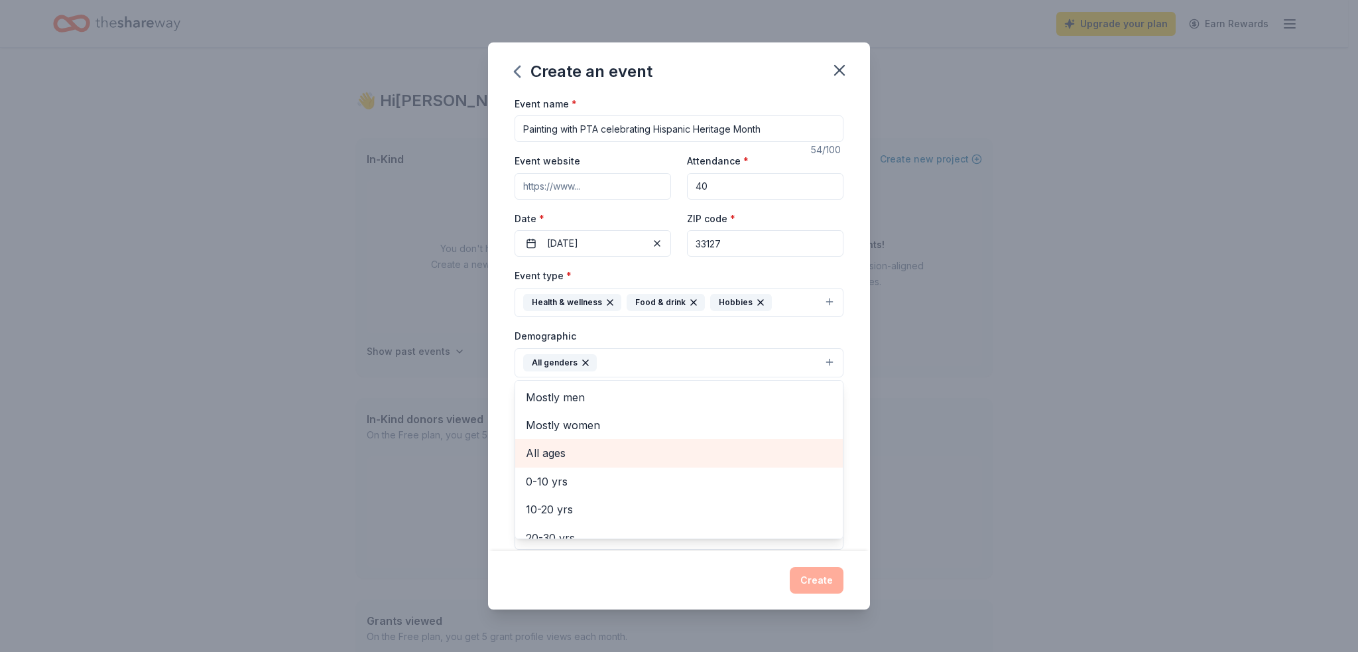
click at [568, 449] on span "All ages" at bounding box center [679, 452] width 306 height 17
click at [764, 342] on div "Demographic All genders All ages Mostly men Mostly women 0-10 yrs 10-20 yrs 20-…" at bounding box center [679, 353] width 329 height 50
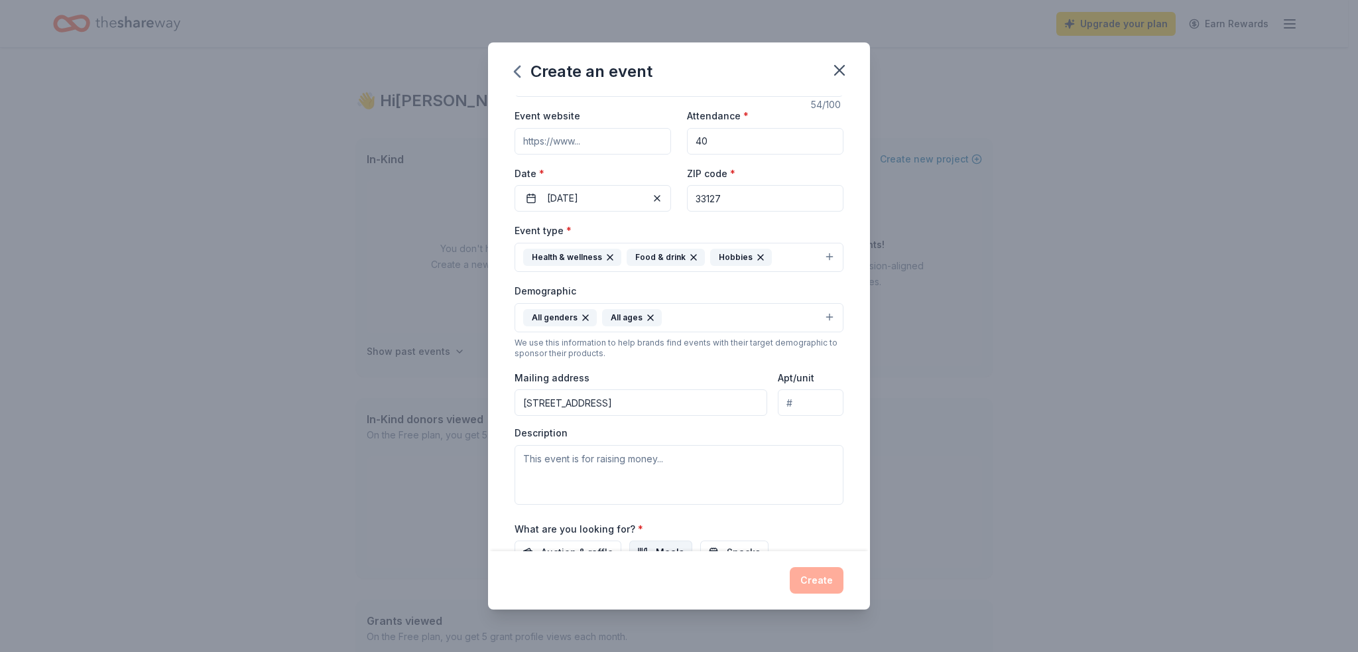
scroll to position [133, 0]
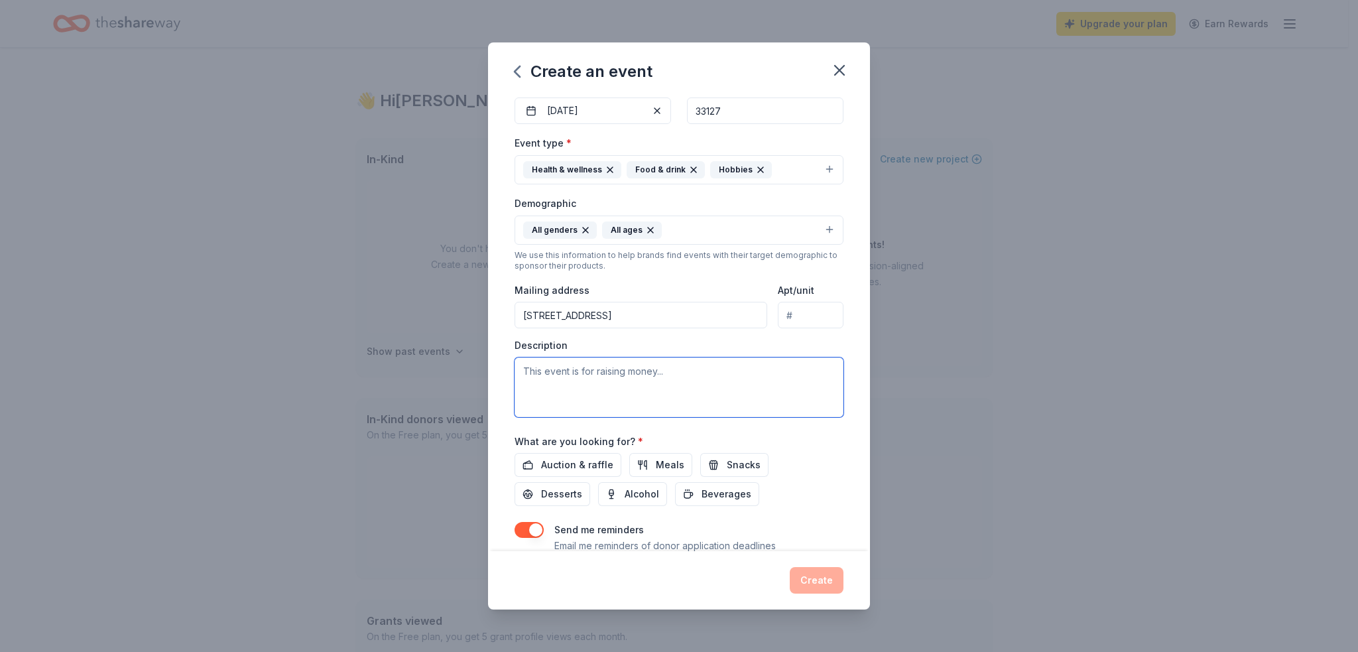
click at [635, 383] on textarea at bounding box center [679, 387] width 329 height 60
type textarea "W"
type textarea "T"
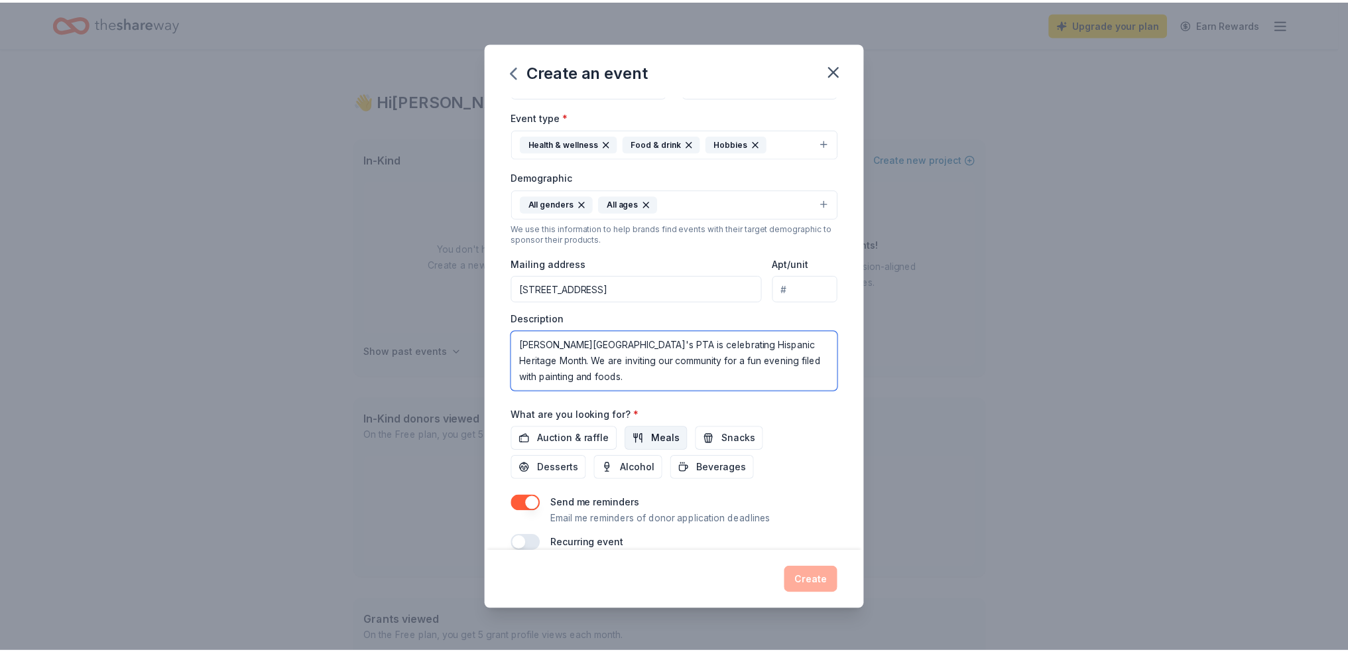
scroll to position [179, 0]
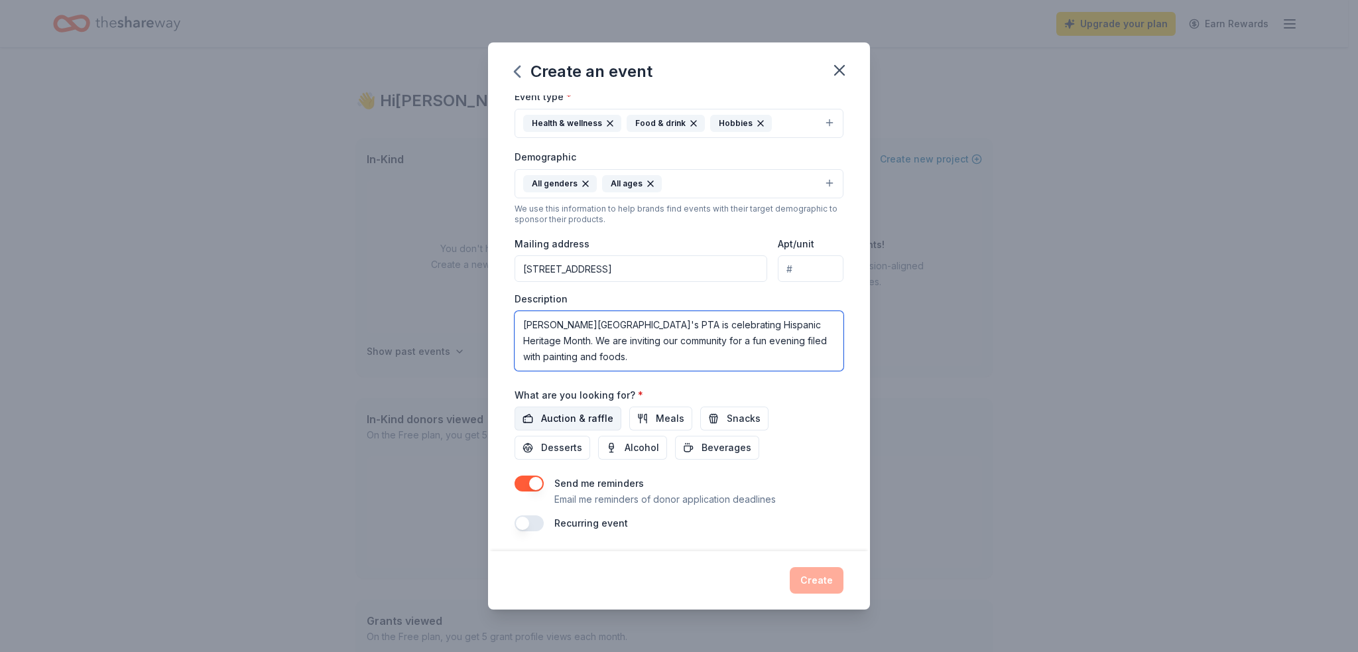
type textarea "[PERSON_NAME][GEOGRAPHIC_DATA]'s PTA is celebrating Hispanic Heritage Month. We…"
click at [549, 416] on span "Auction & raffle" at bounding box center [577, 418] width 72 height 16
click at [845, 578] on div "Create" at bounding box center [679, 580] width 382 height 58
click at [826, 582] on button "Create" at bounding box center [817, 580] width 54 height 27
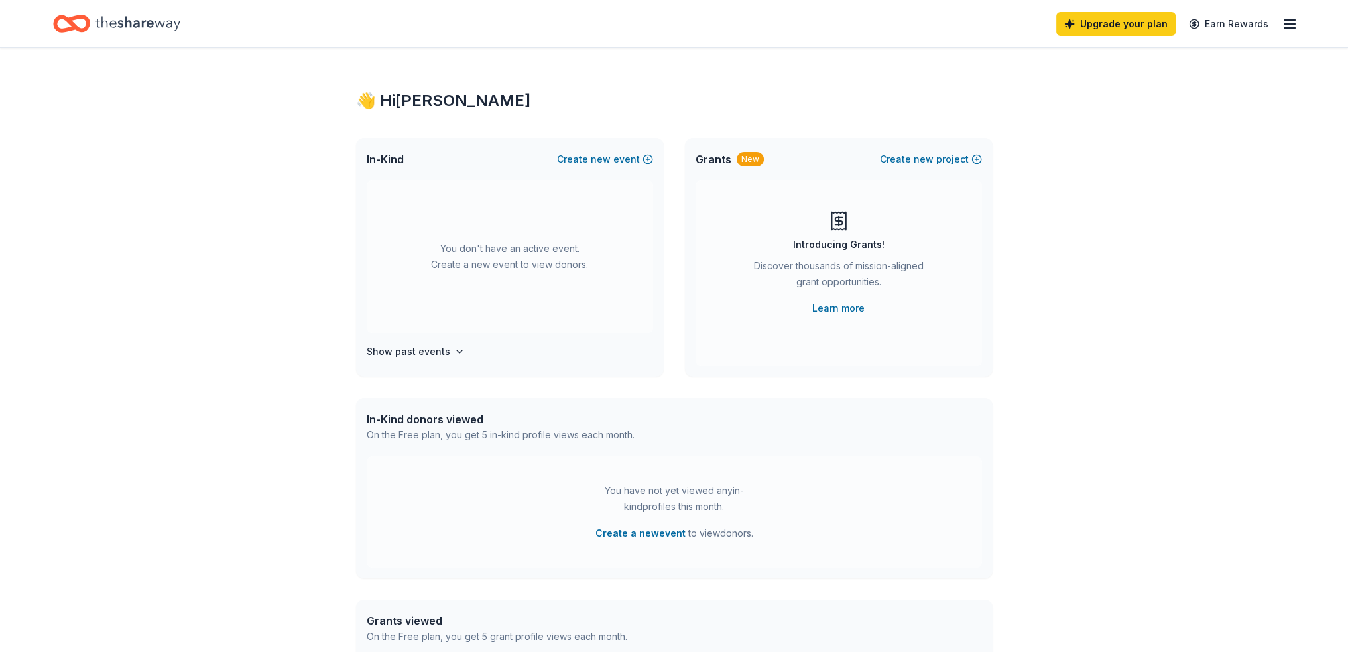
click at [570, 290] on div "You don't have an active event. Create a new event to view donors." at bounding box center [510, 256] width 286 height 153
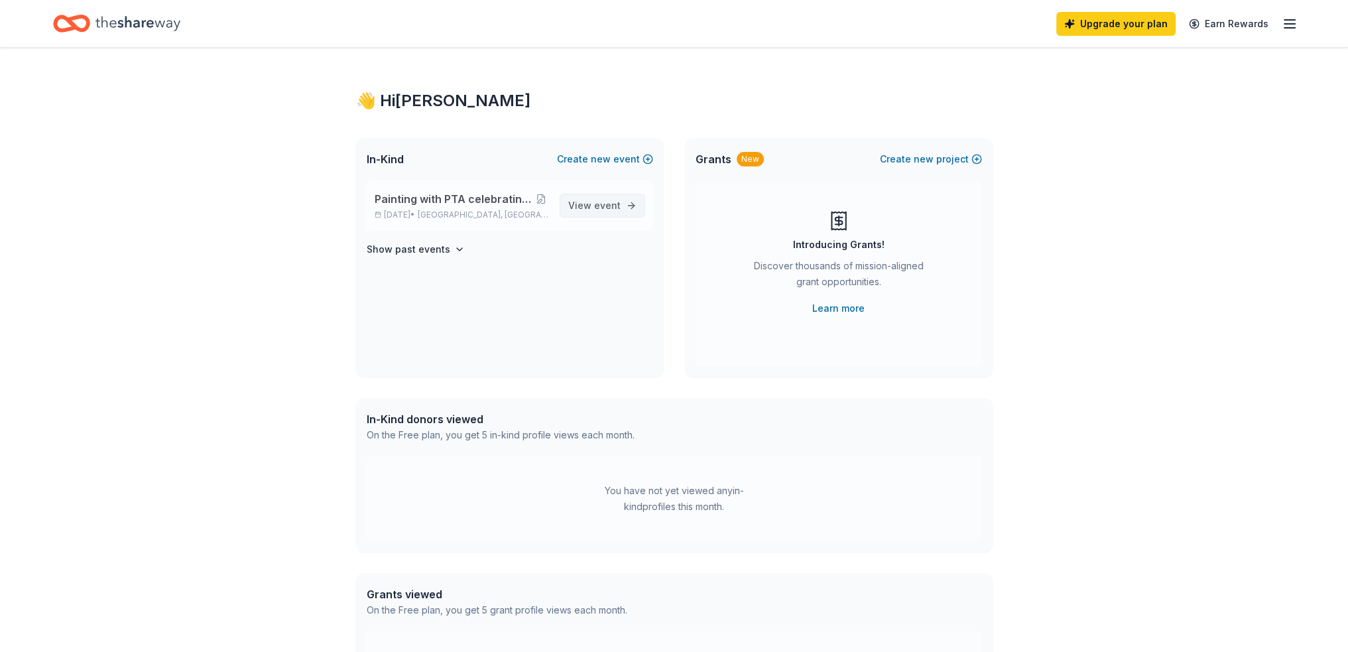
click at [628, 203] on link "View event" at bounding box center [603, 206] width 86 height 24
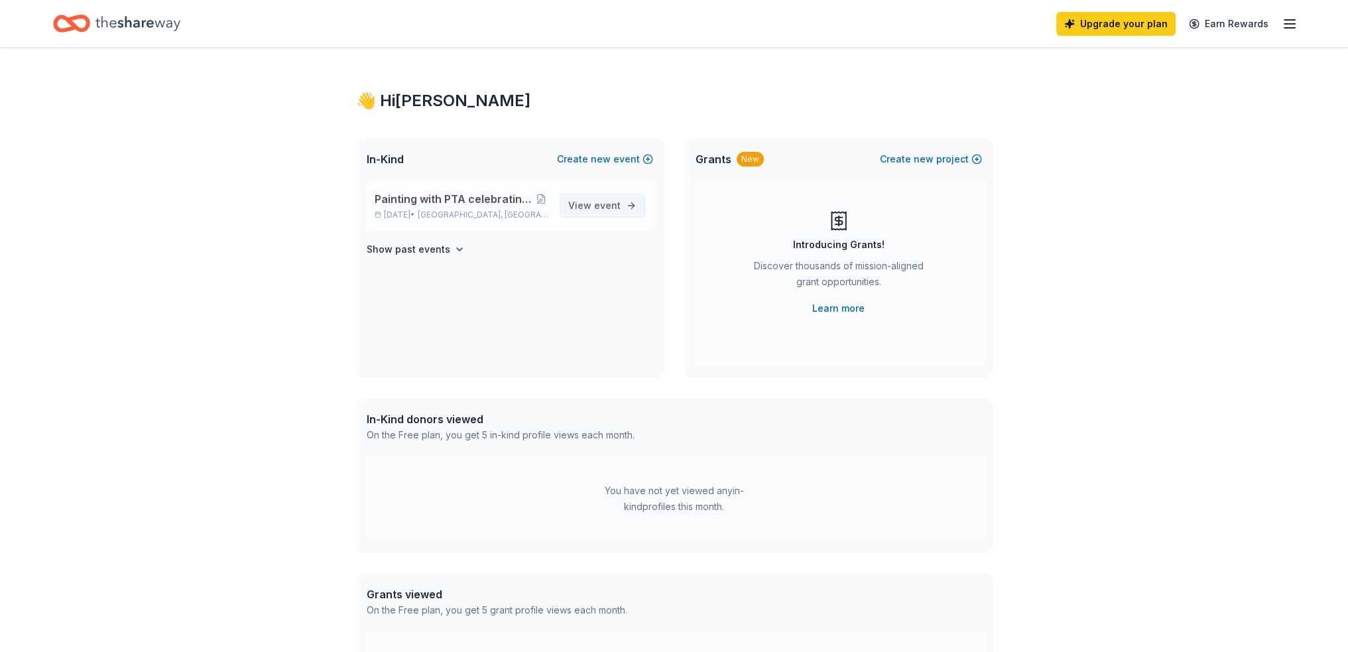
click at [628, 203] on link "View event" at bounding box center [603, 206] width 86 height 24
click at [632, 202] on link "View event" at bounding box center [603, 206] width 86 height 24
click at [387, 416] on div "In-Kind donors viewed" at bounding box center [501, 419] width 268 height 16
click at [1294, 24] on icon "button" at bounding box center [1290, 24] width 16 height 16
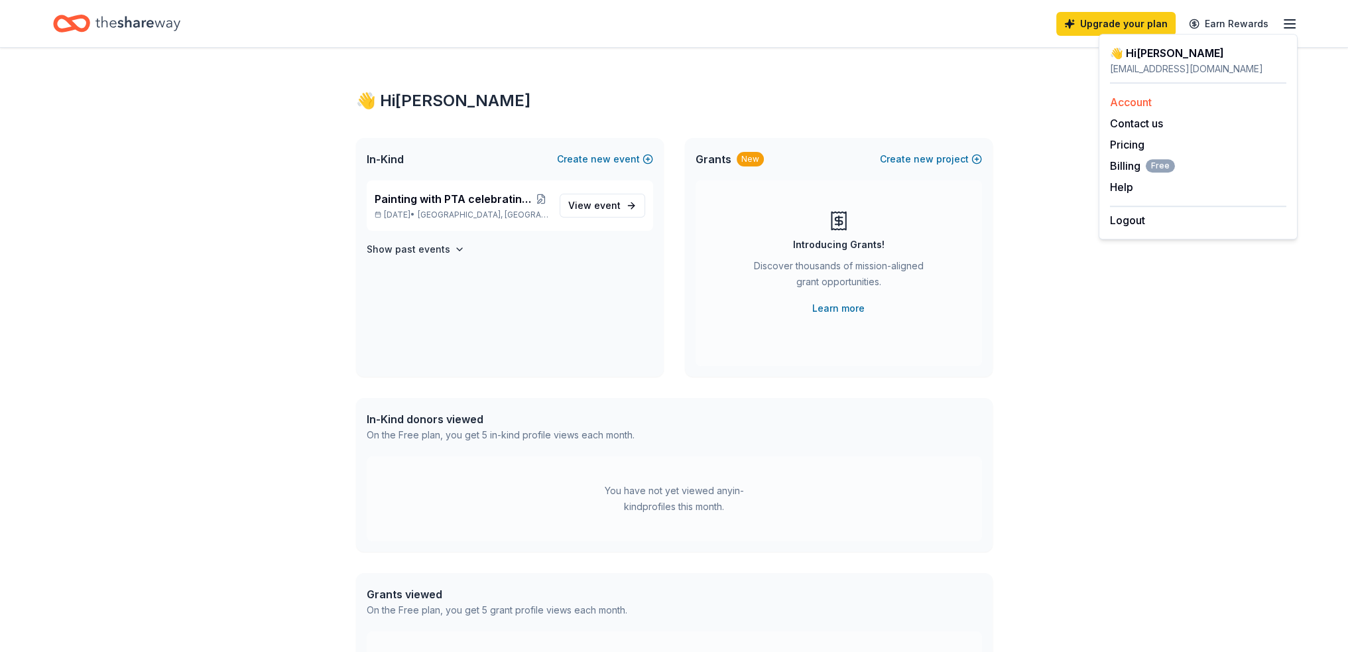
click at [1122, 103] on link "Account" at bounding box center [1131, 101] width 42 height 13
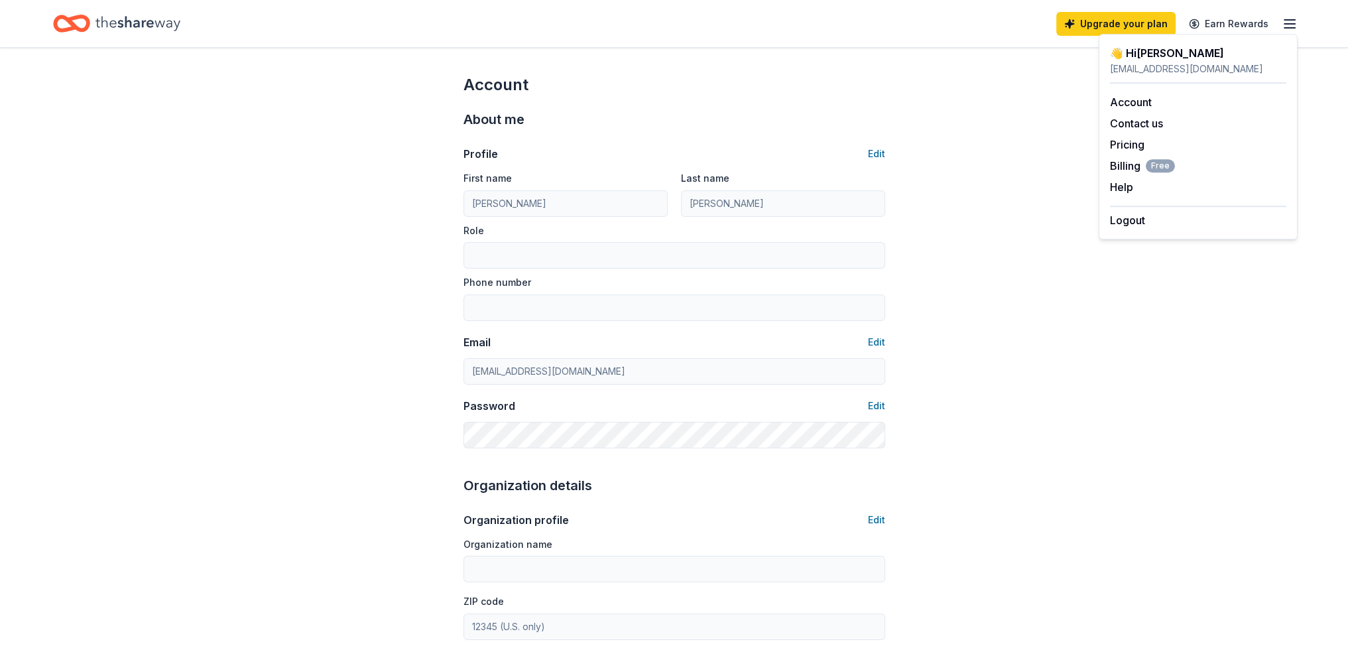
click at [1302, 26] on div "Upgrade your plan Earn Rewards" at bounding box center [674, 23] width 1348 height 47
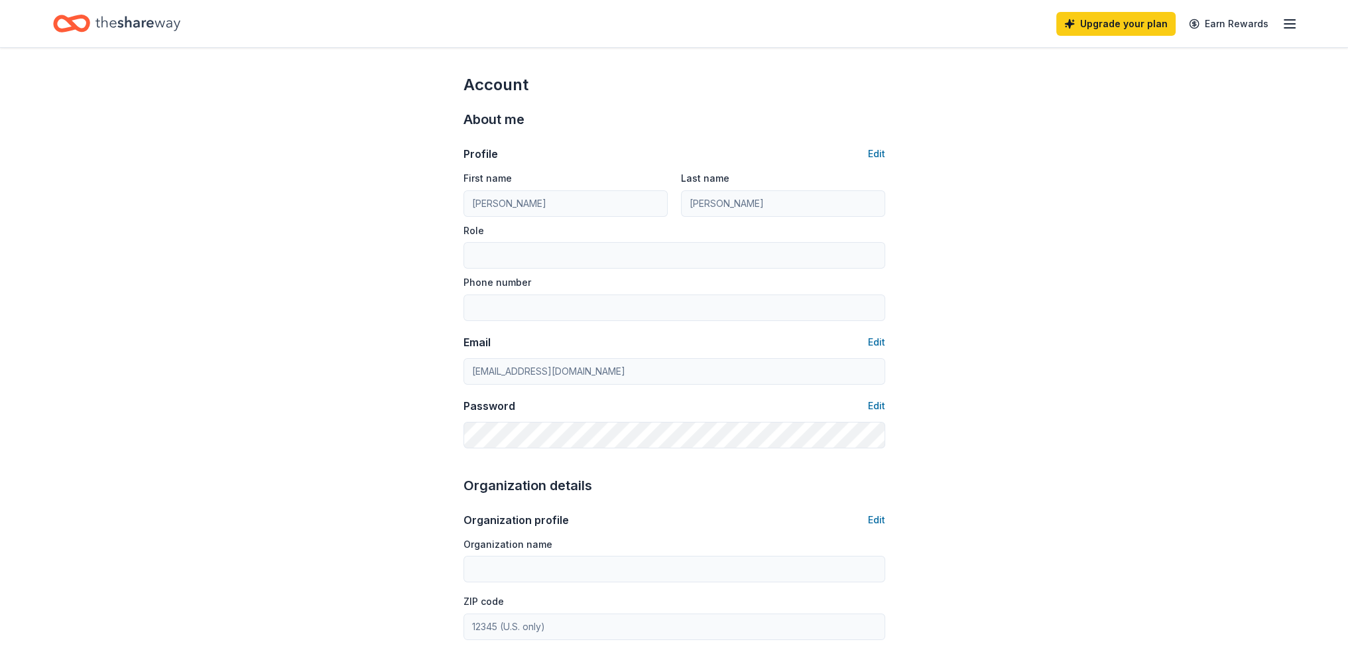
click at [1292, 24] on line "button" at bounding box center [1289, 24] width 11 height 0
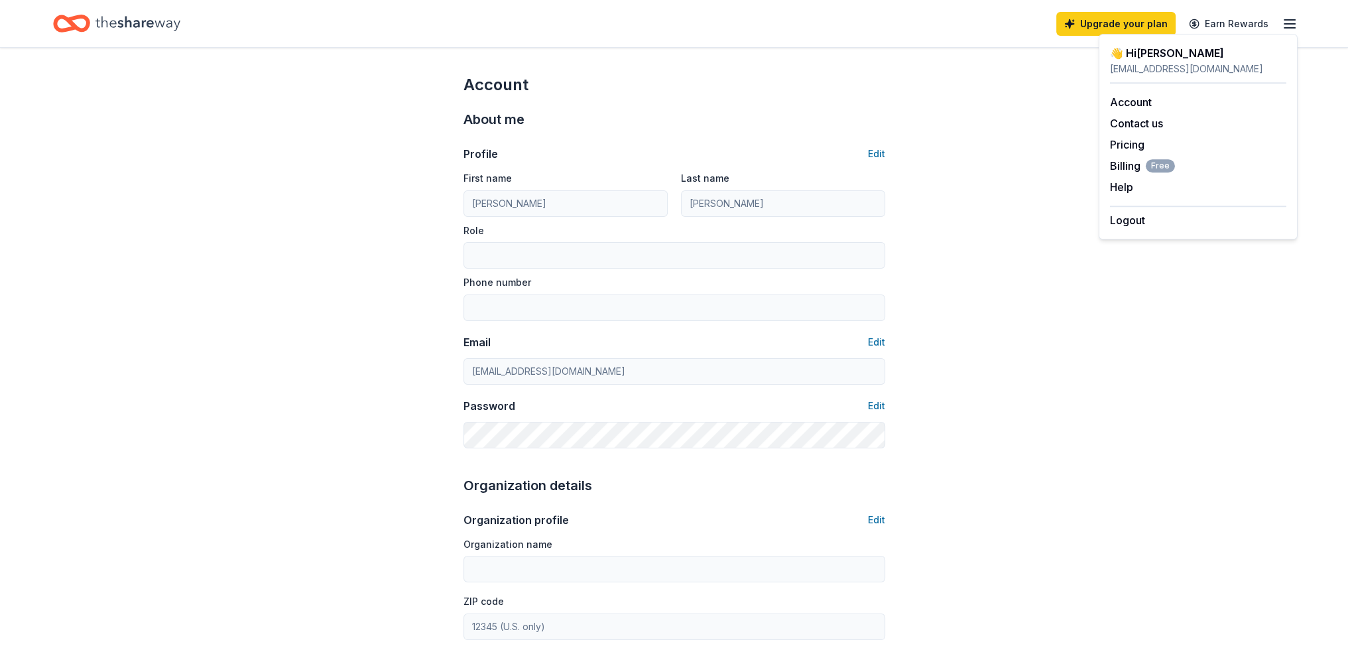
click at [164, 19] on icon "Home" at bounding box center [137, 23] width 85 height 27
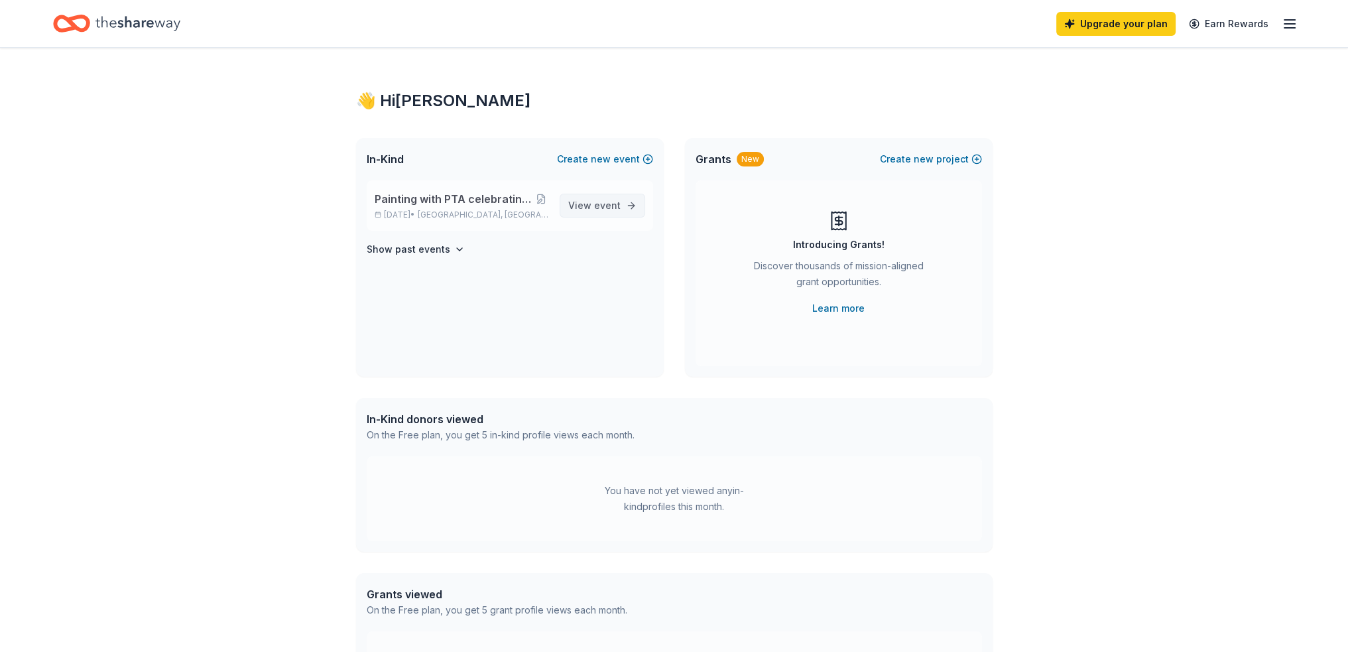
click at [611, 203] on span "event" at bounding box center [607, 205] width 27 height 11
click at [407, 200] on span "Painting with PTA celebrating Hispanic Heritage Month" at bounding box center [455, 199] width 160 height 16
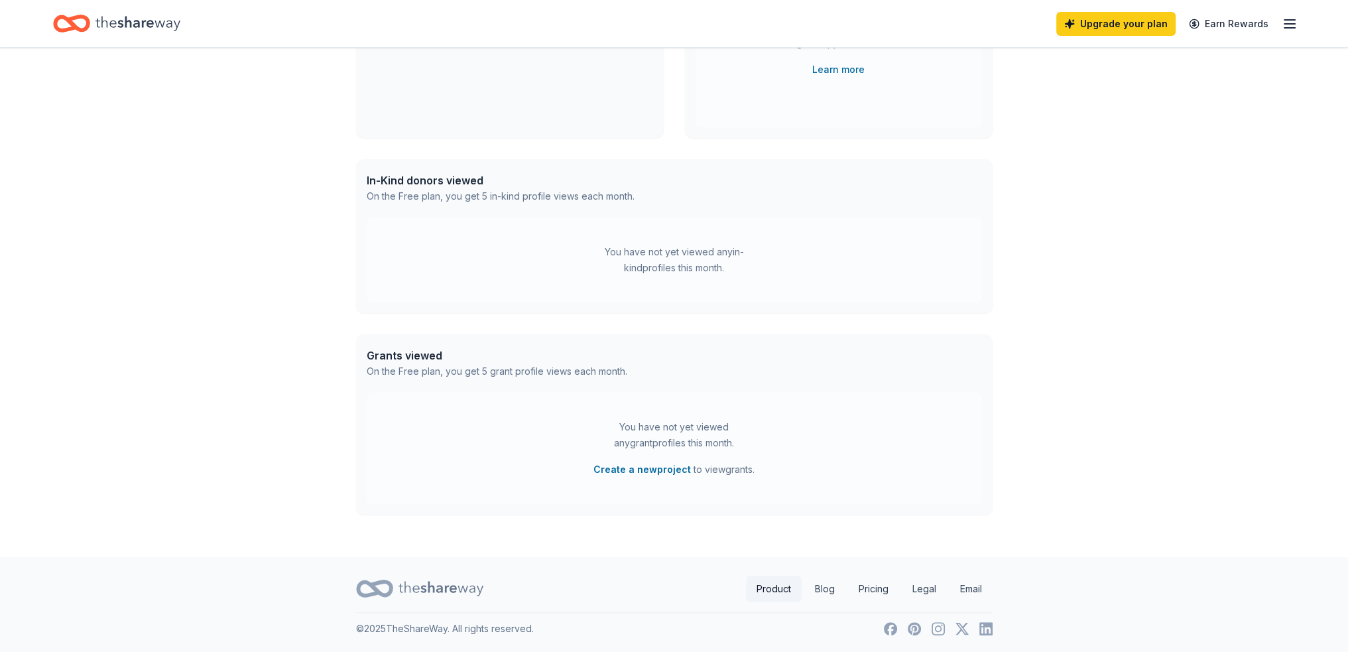
click at [793, 586] on link "Product" at bounding box center [774, 589] width 56 height 27
click at [789, 588] on link "Product" at bounding box center [774, 589] width 56 height 27
click at [758, 582] on link "Product" at bounding box center [774, 589] width 56 height 27
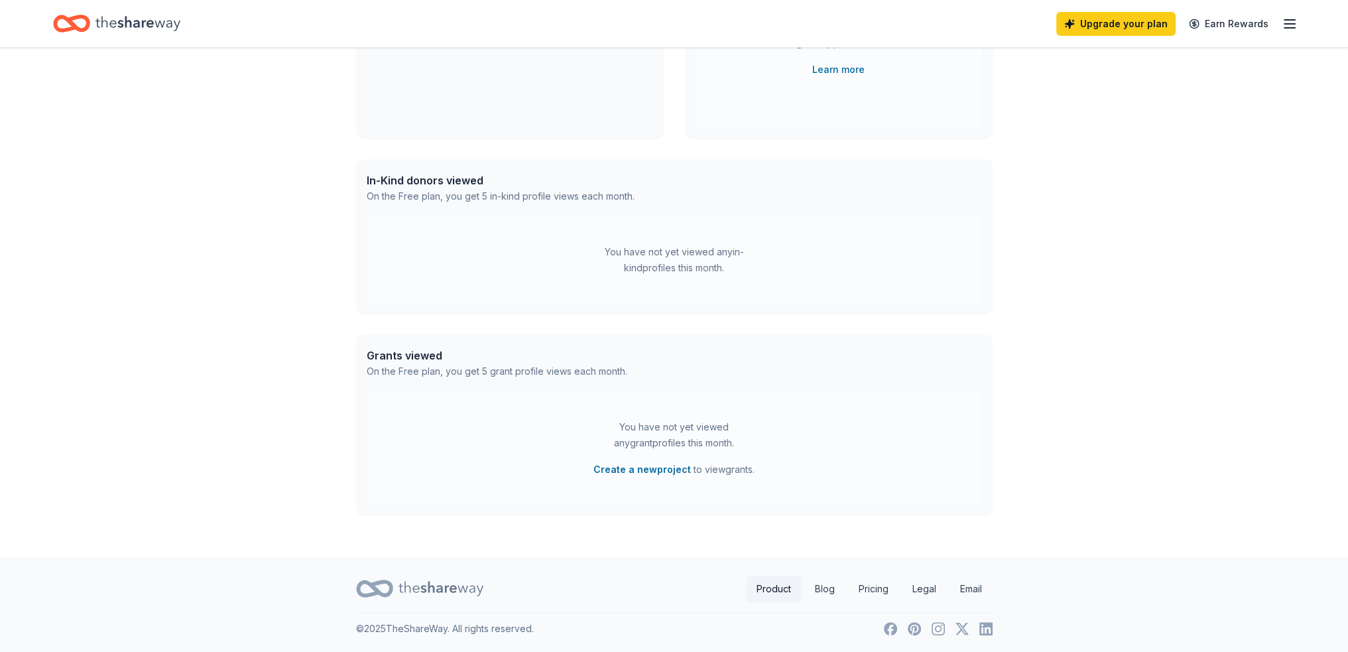
click at [758, 582] on link "Product" at bounding box center [774, 589] width 56 height 27
click at [446, 202] on div "On the Free plan, you get 5 in-kind profile views each month." at bounding box center [501, 196] width 268 height 16
click at [459, 198] on div "On the Free plan, you get 5 in-kind profile views each month." at bounding box center [501, 196] width 268 height 16
drag, startPoint x: 493, startPoint y: 196, endPoint x: 635, endPoint y: 192, distance: 141.9
click at [635, 192] on div "In-Kind donors viewed On the Free plan, you get 5 in-kind profile views each mo…" at bounding box center [674, 188] width 637 height 58
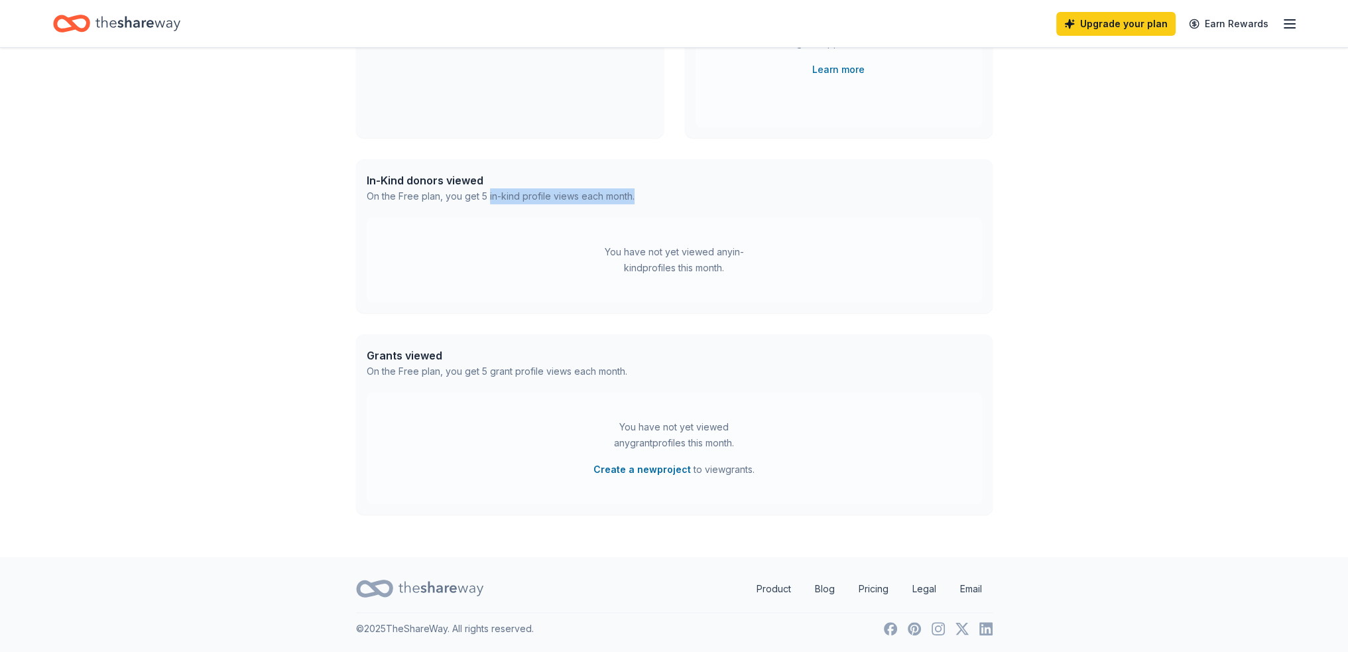
scroll to position [0, 0]
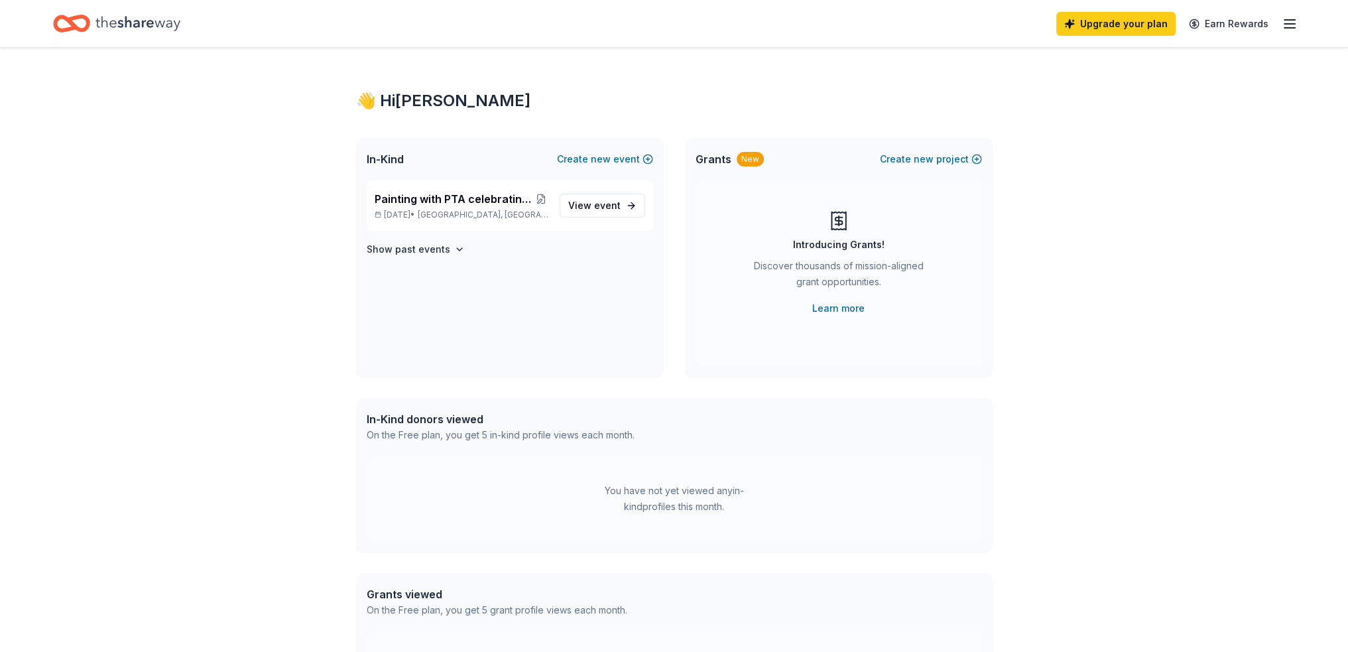
drag, startPoint x: 646, startPoint y: 229, endPoint x: 665, endPoint y: 259, distance: 36.1
click at [650, 235] on div "Painting with PTA celebrating Hispanic Heritage Month Sep 22, 2025 • Miami, FL …" at bounding box center [510, 278] width 308 height 196
click at [152, 29] on icon "Home" at bounding box center [137, 23] width 85 height 27
click at [1117, 253] on div "👋 Hi Amy In-Kind Create new event Painting with PTA celebrating Hispanic Herita…" at bounding box center [674, 422] width 1348 height 748
click at [630, 207] on link "View event" at bounding box center [603, 206] width 86 height 24
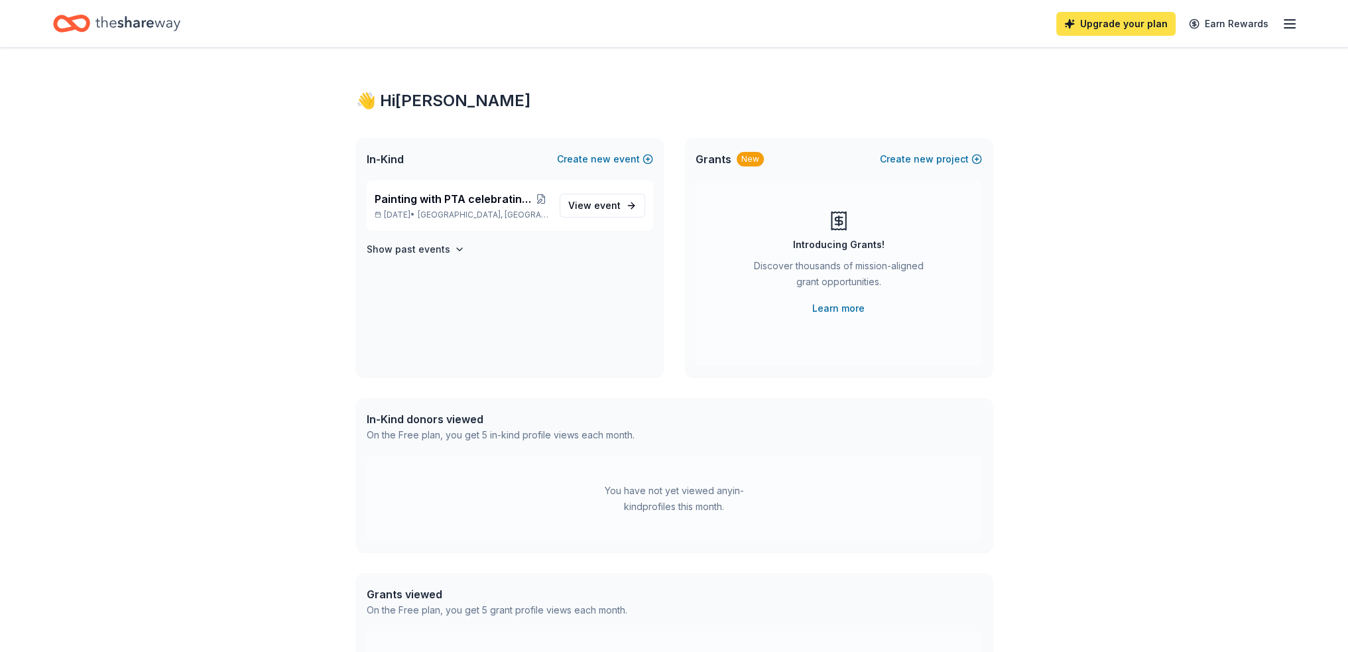
click at [1115, 21] on link "Upgrade your plan" at bounding box center [1115, 24] width 119 height 24
click at [952, 29] on div "Upgrade your plan Earn Rewards" at bounding box center [674, 23] width 1242 height 31
click at [612, 209] on span "event" at bounding box center [607, 205] width 27 height 11
click at [635, 208] on link "View event" at bounding box center [603, 206] width 86 height 24
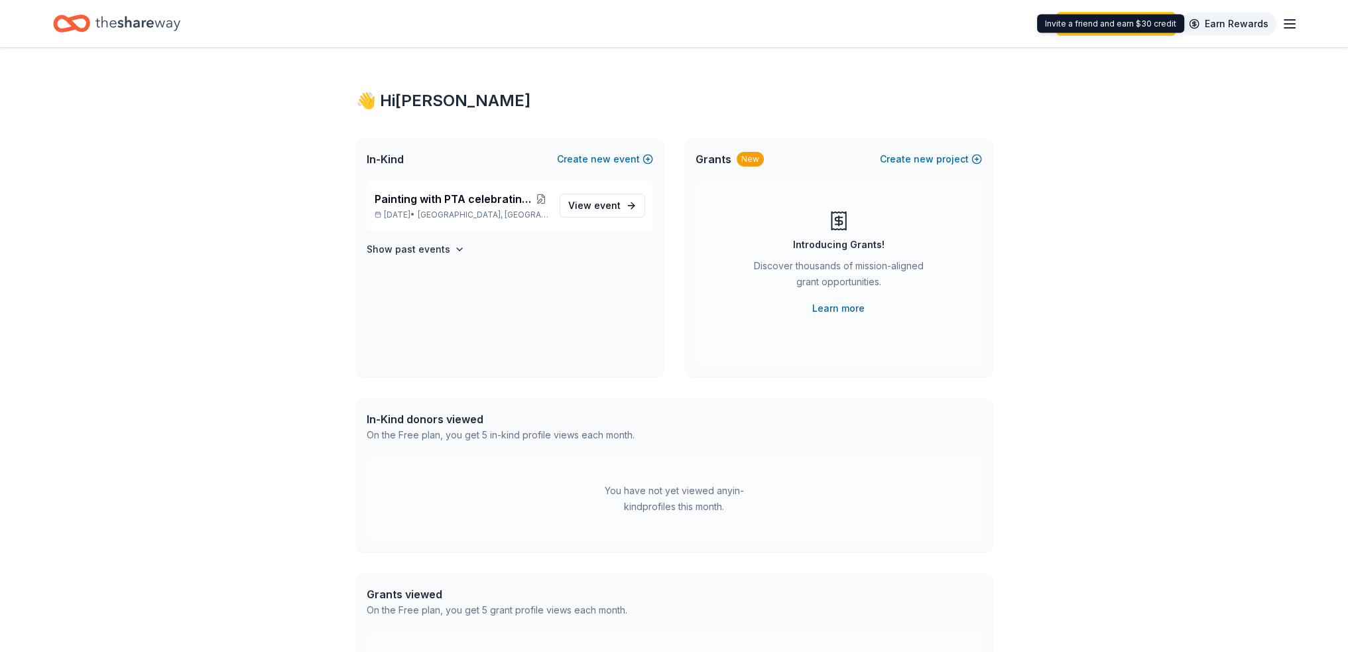
click at [1249, 17] on link "Earn Rewards" at bounding box center [1228, 24] width 95 height 24
click at [1239, 23] on link "Earn Rewards" at bounding box center [1228, 24] width 95 height 24
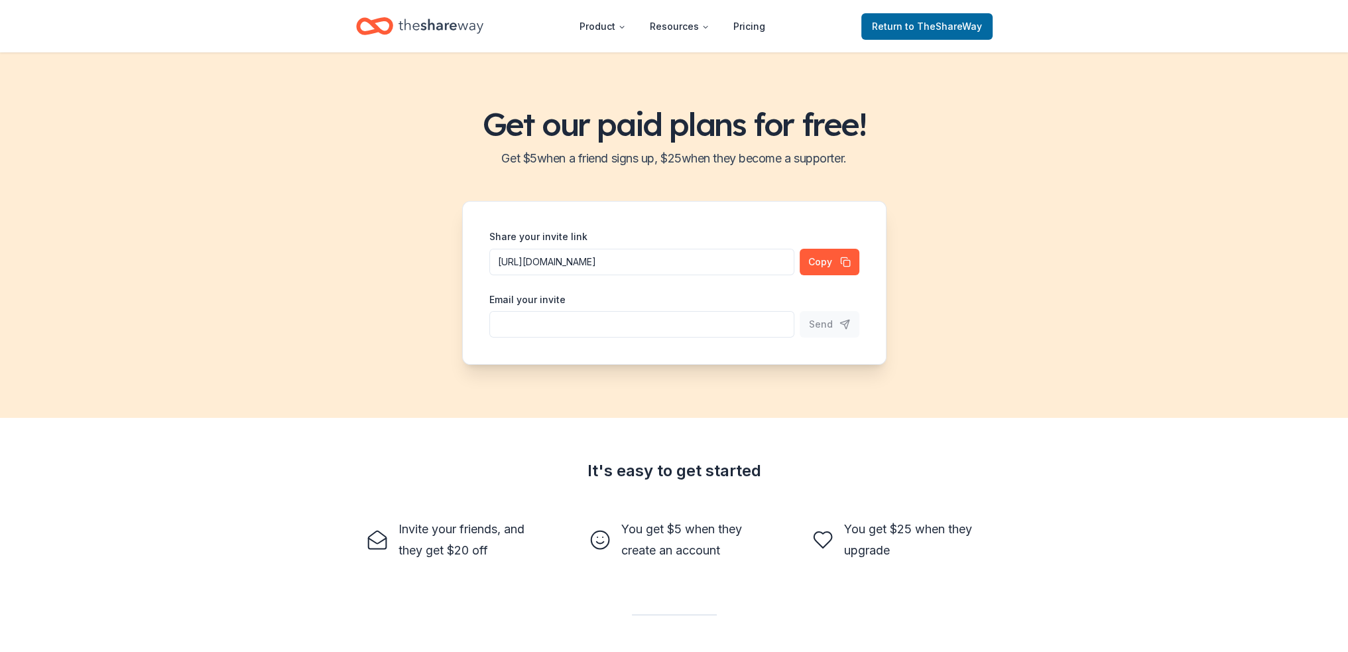
click at [120, 302] on div "Get our paid plans for free! Get $ 5 when a friend signs up, $ 25 when they bec…" at bounding box center [674, 234] width 1348 height 365
click at [914, 27] on span "to TheShareWay" at bounding box center [943, 26] width 77 height 11
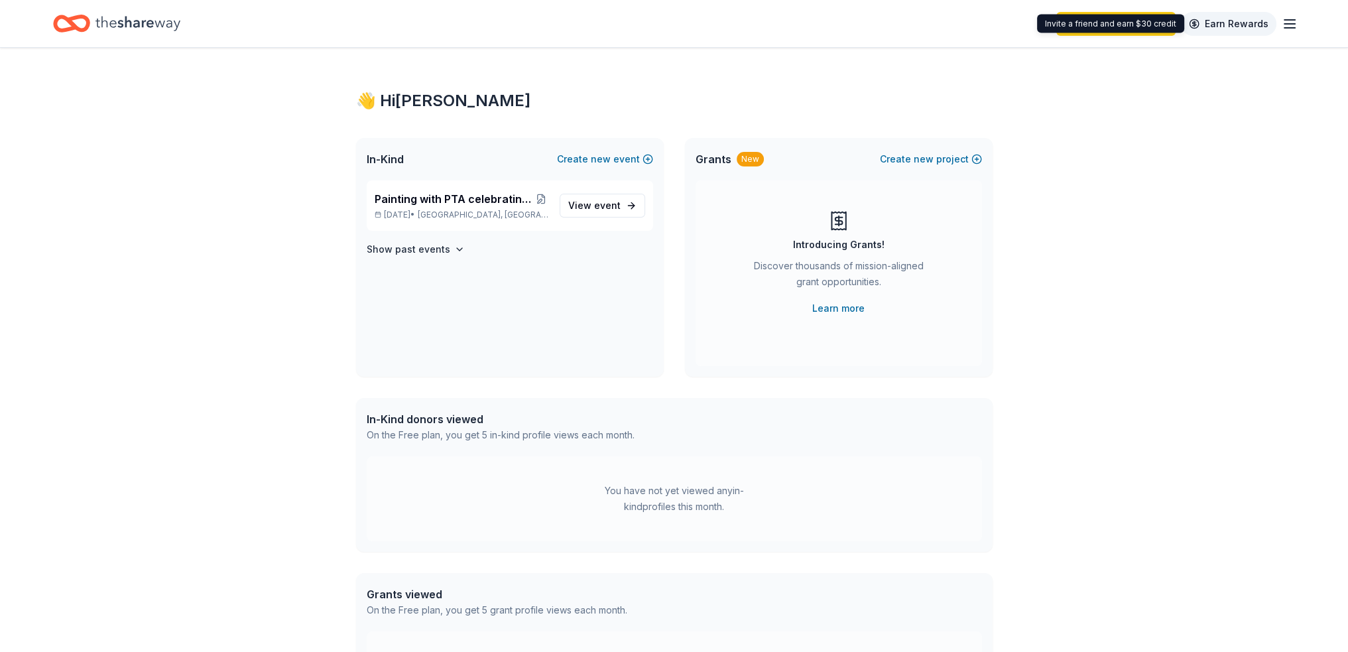
click at [1233, 23] on link "Earn Rewards" at bounding box center [1228, 24] width 95 height 24
click at [603, 200] on span "event" at bounding box center [607, 205] width 27 height 11
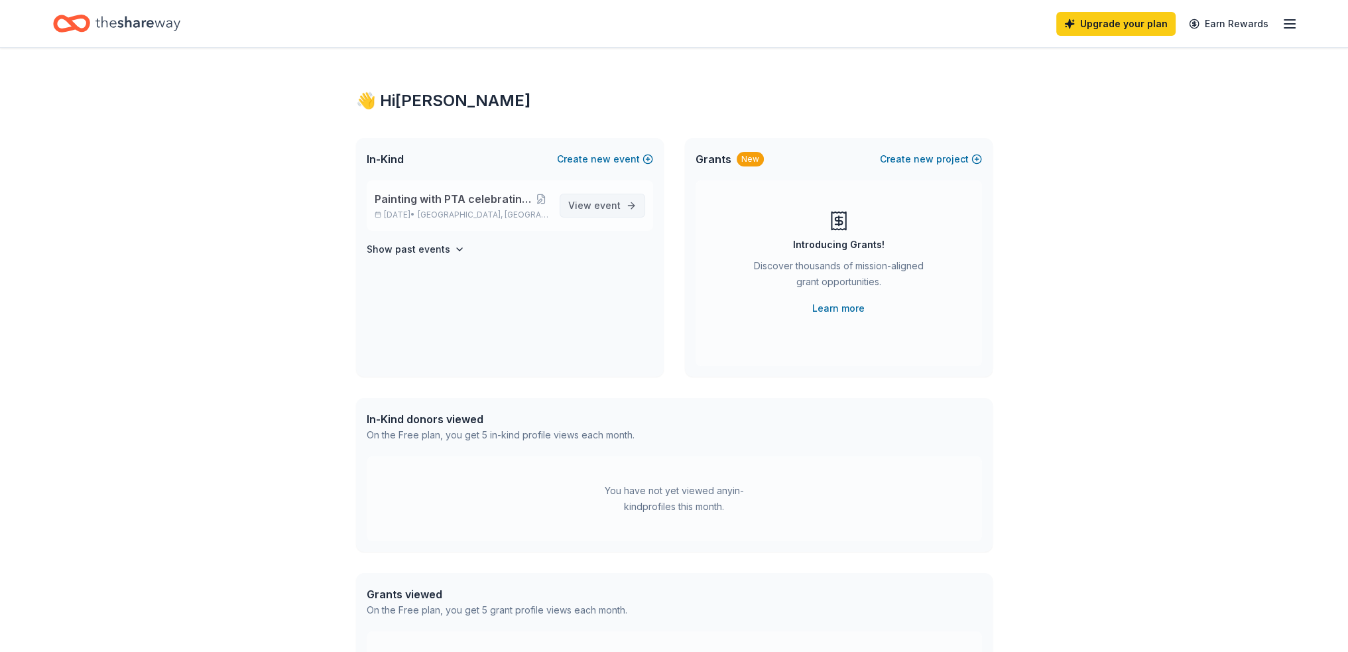
click at [620, 204] on span "event" at bounding box center [607, 205] width 27 height 11
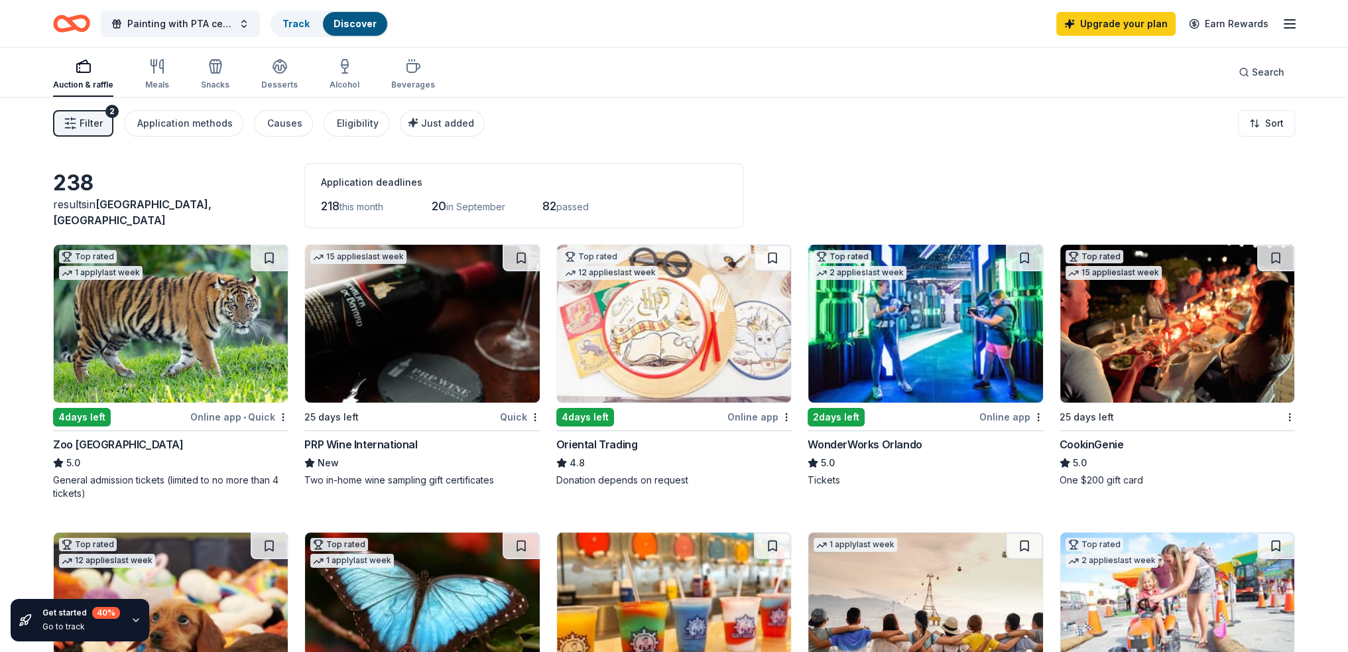
click at [160, 323] on img at bounding box center [171, 324] width 234 height 158
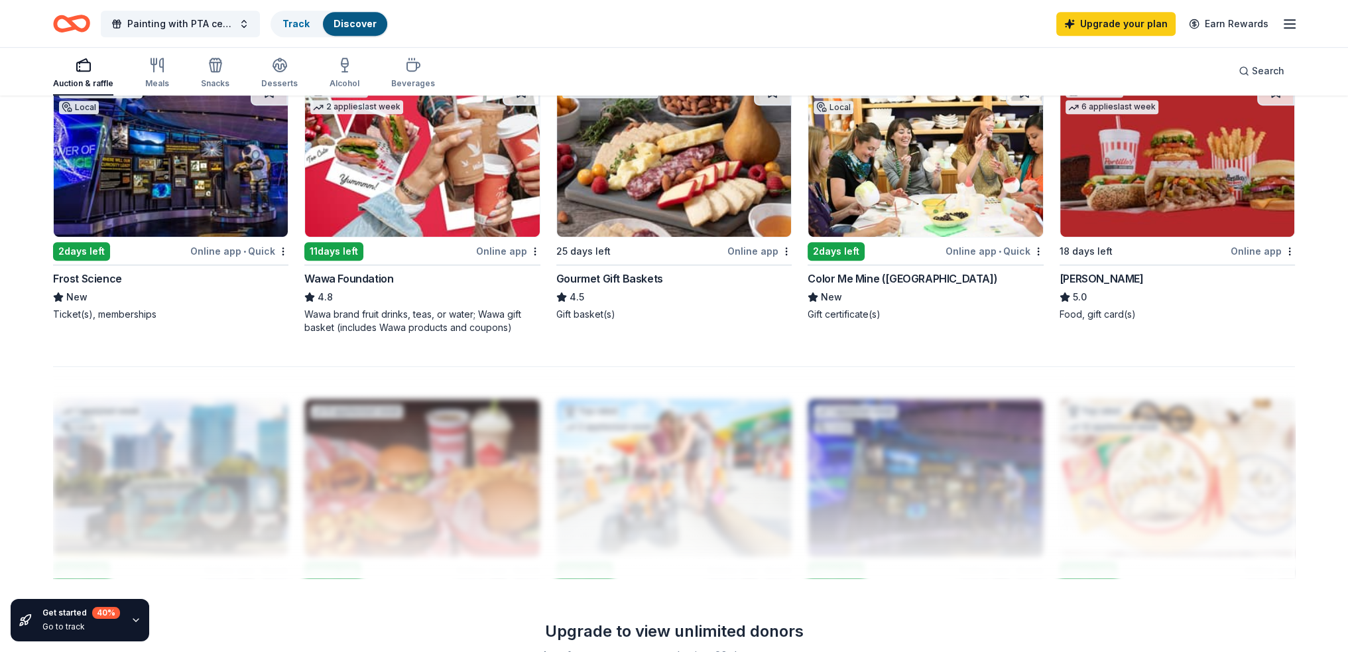
scroll to position [928, 0]
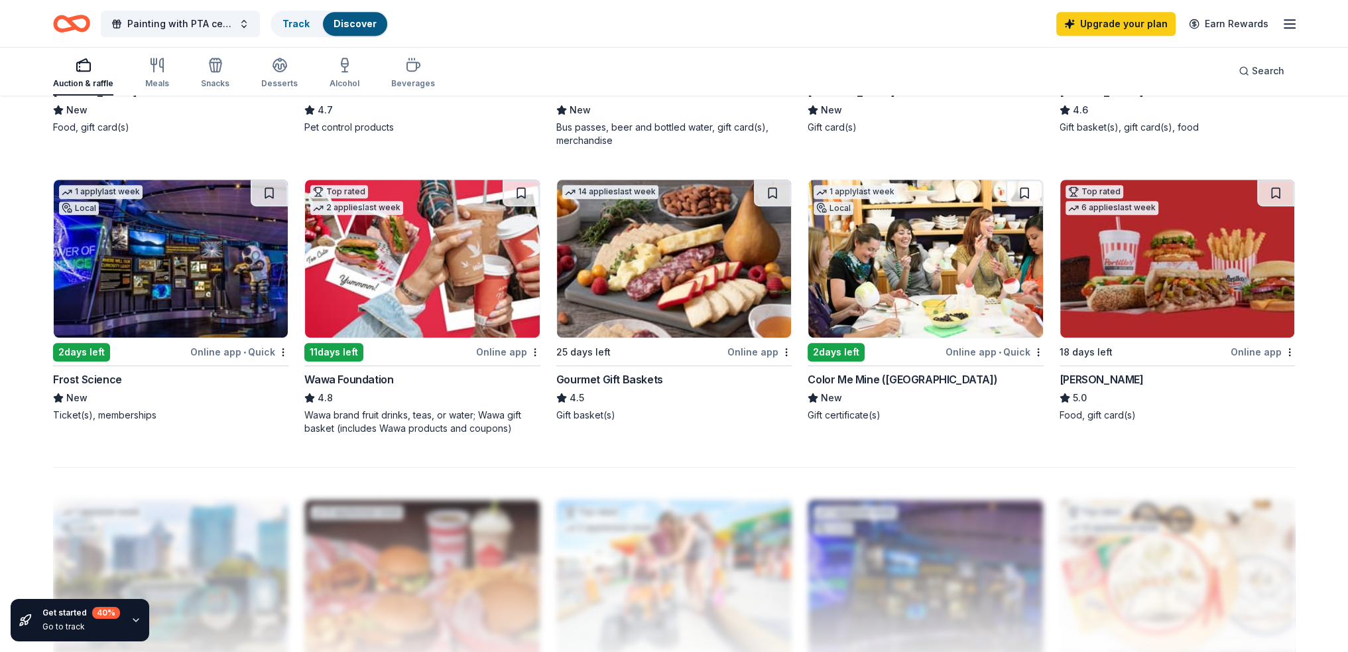
click at [161, 238] on img at bounding box center [171, 259] width 234 height 158
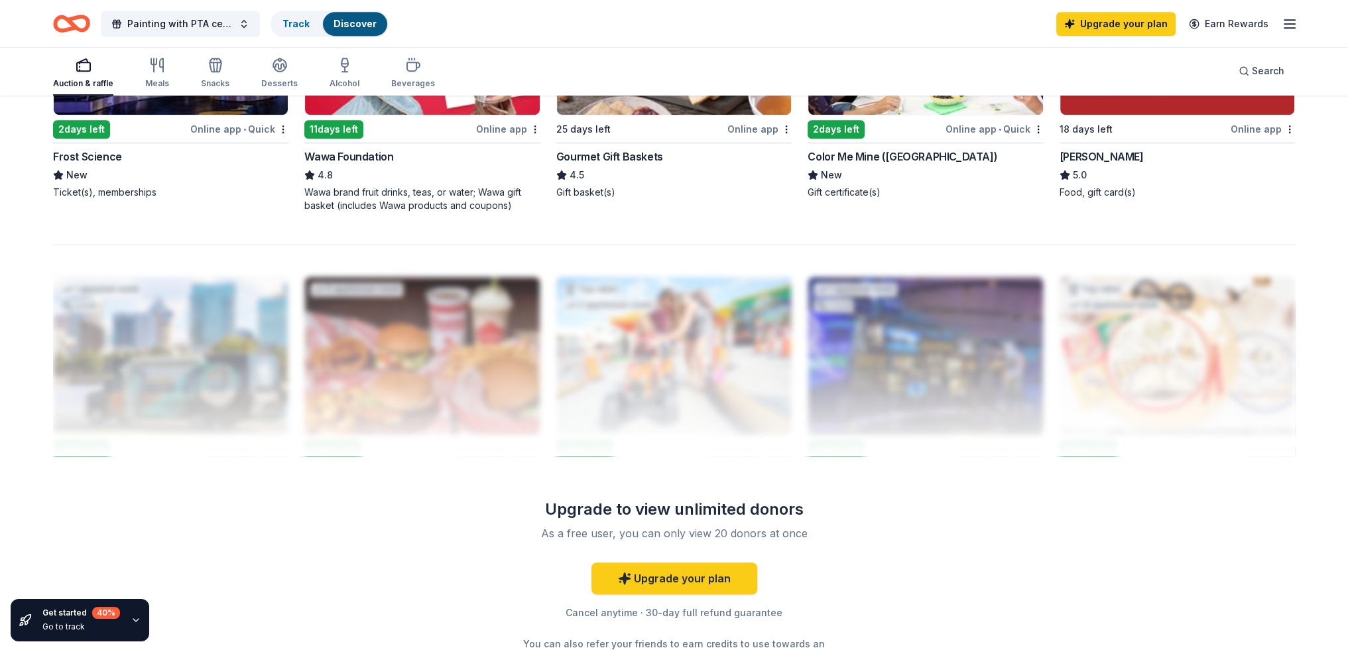
scroll to position [1273, 0]
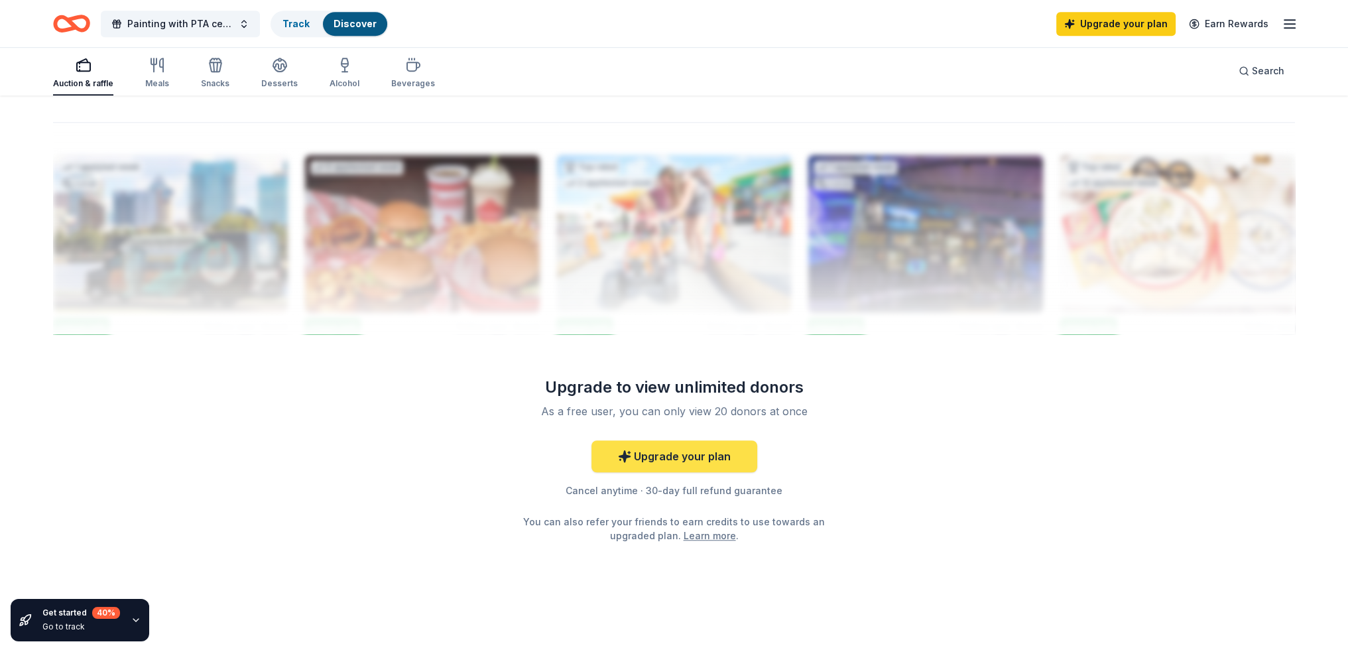
click at [707, 451] on link "Upgrade your plan" at bounding box center [674, 456] width 166 height 32
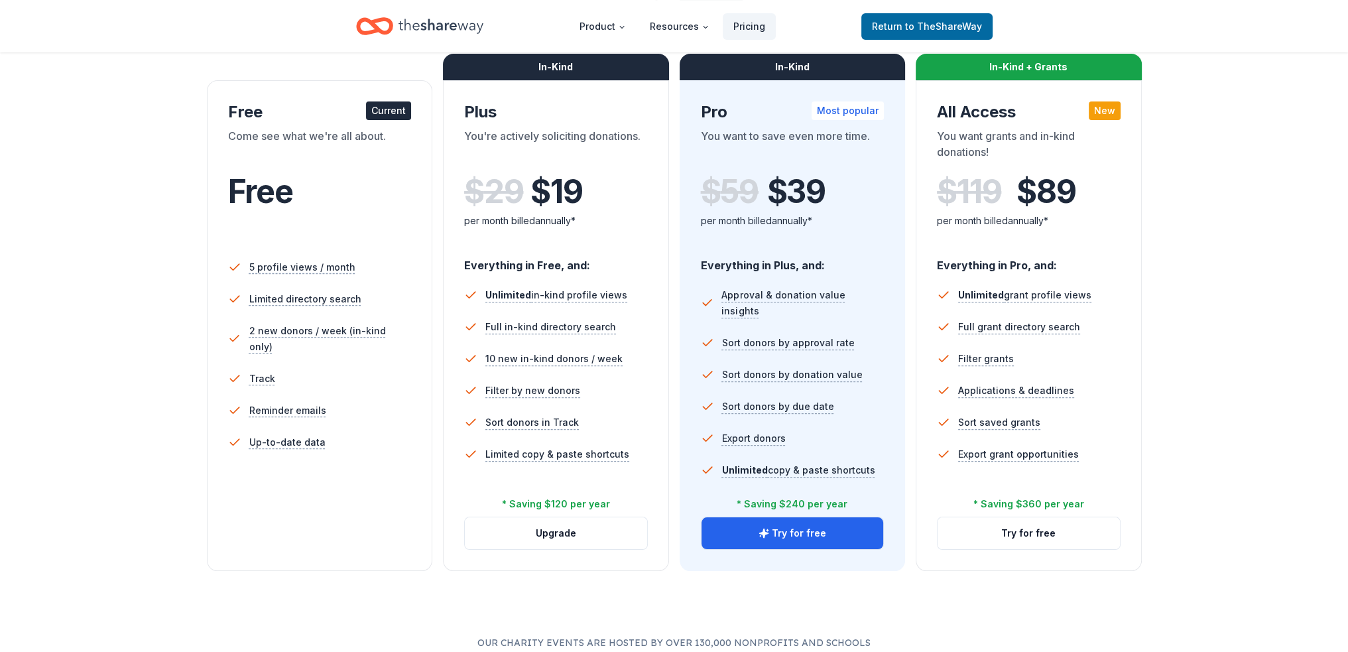
scroll to position [133, 0]
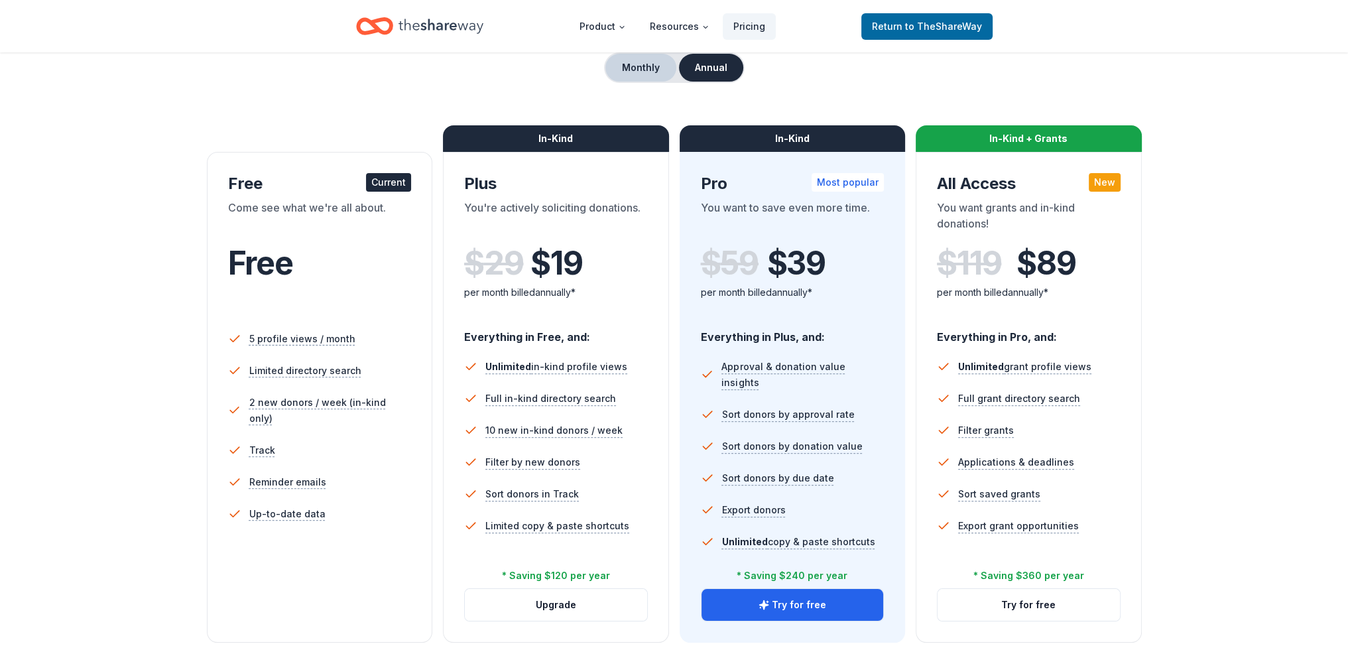
click at [642, 56] on button "Monthly" at bounding box center [640, 68] width 71 height 28
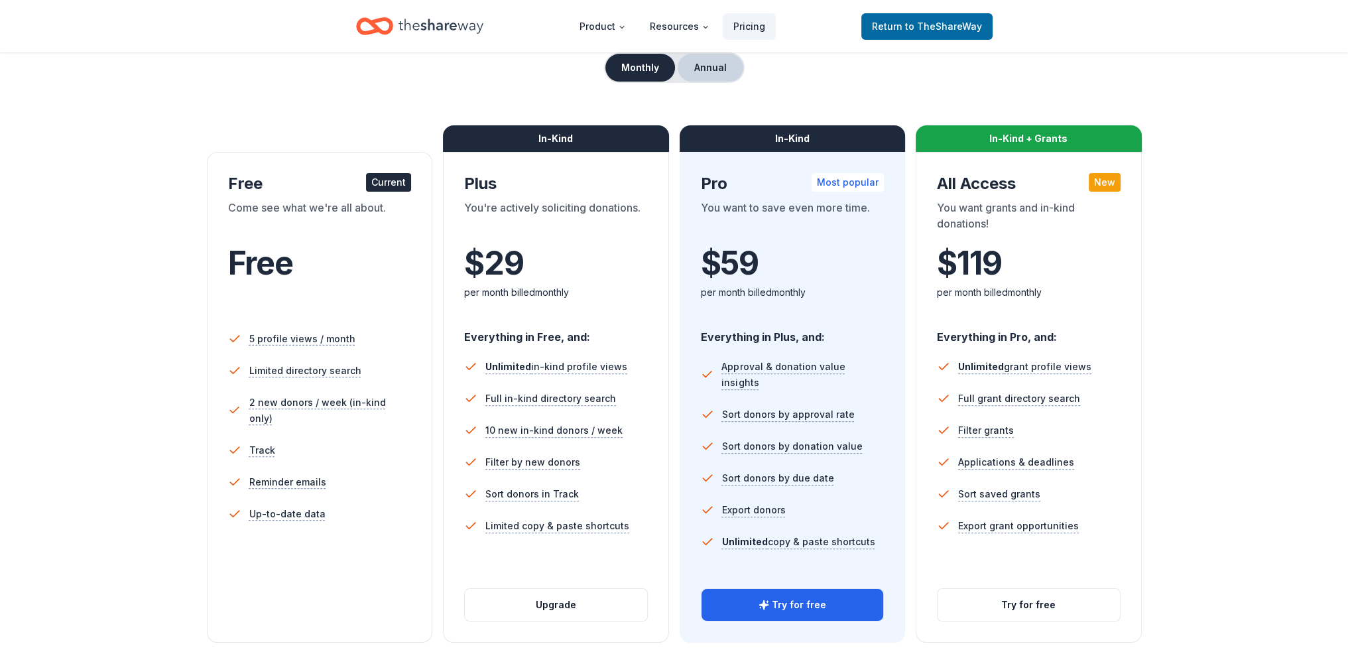
click at [725, 68] on button "Annual" at bounding box center [711, 68] width 66 height 28
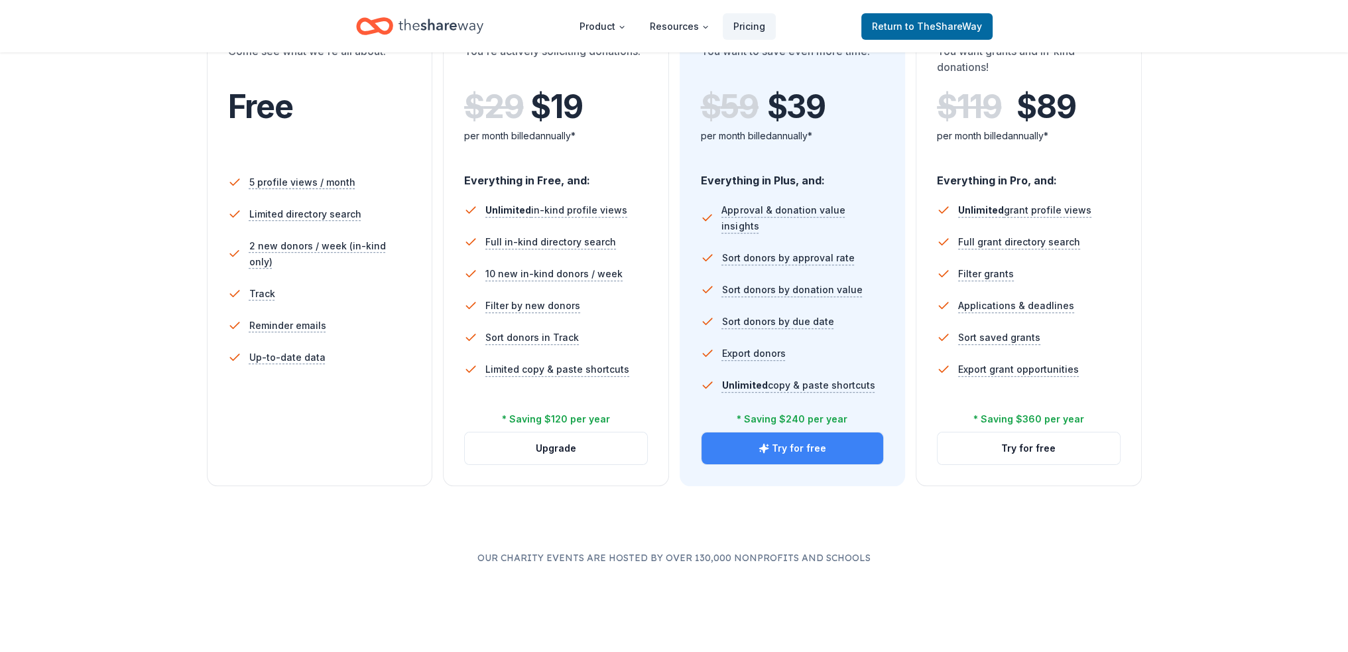
scroll to position [265, 0]
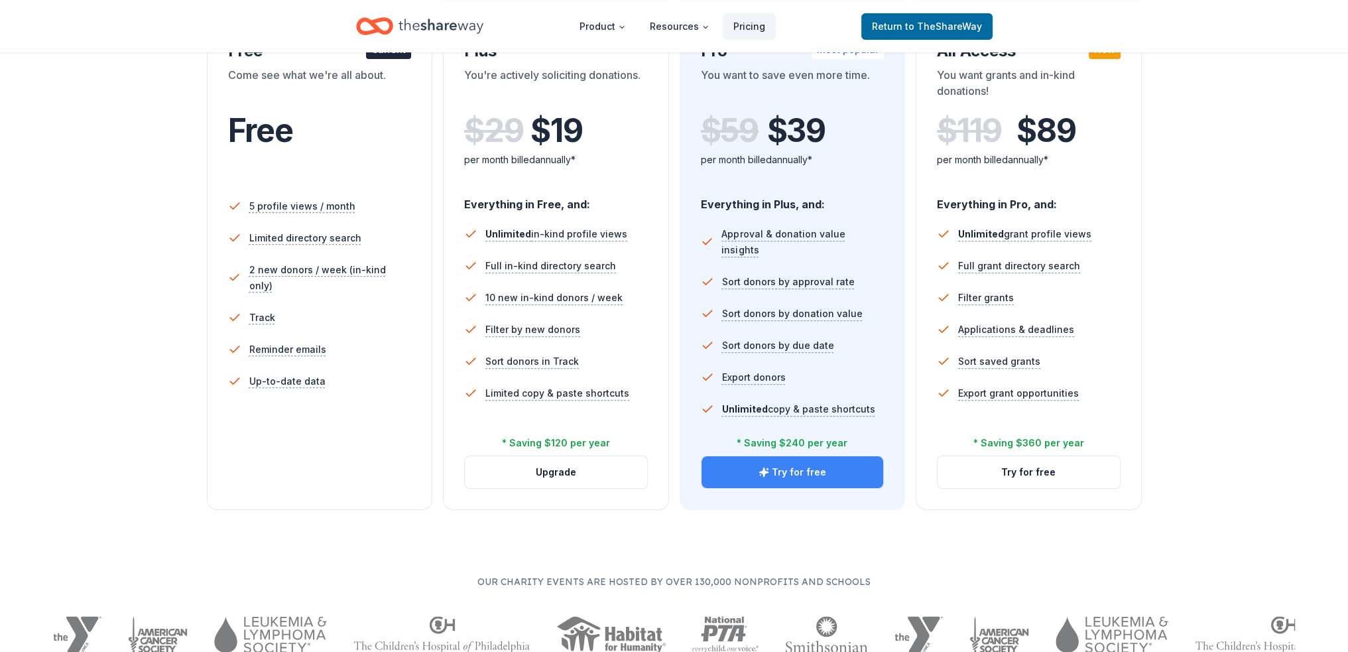
click at [832, 466] on button "Try for free" at bounding box center [793, 472] width 182 height 32
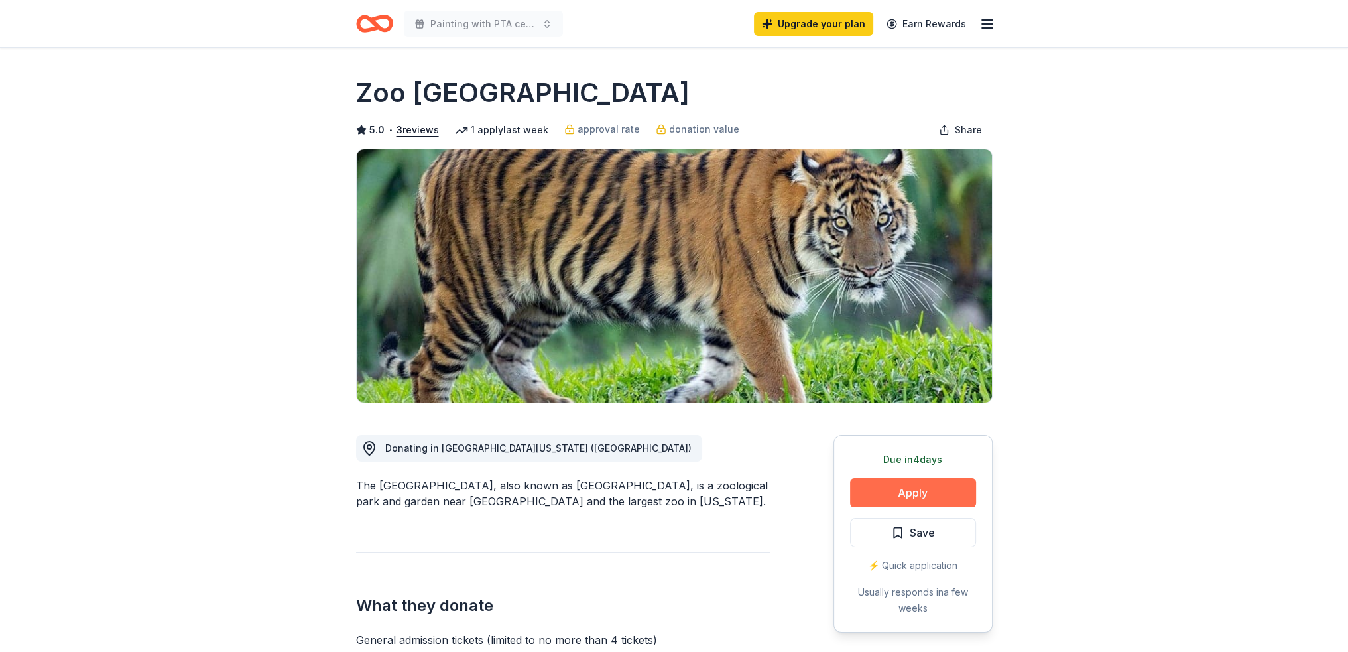
click at [924, 492] on button "Apply" at bounding box center [913, 492] width 126 height 29
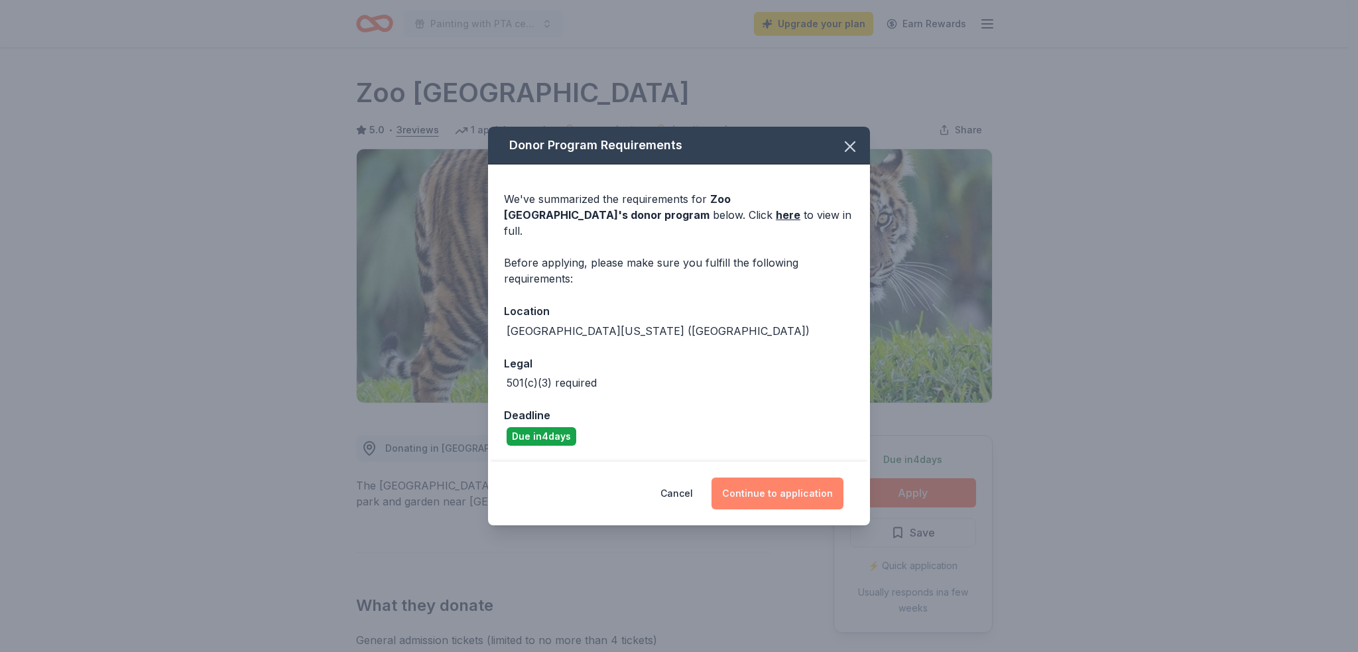
click at [759, 477] on button "Continue to application" at bounding box center [778, 493] width 132 height 32
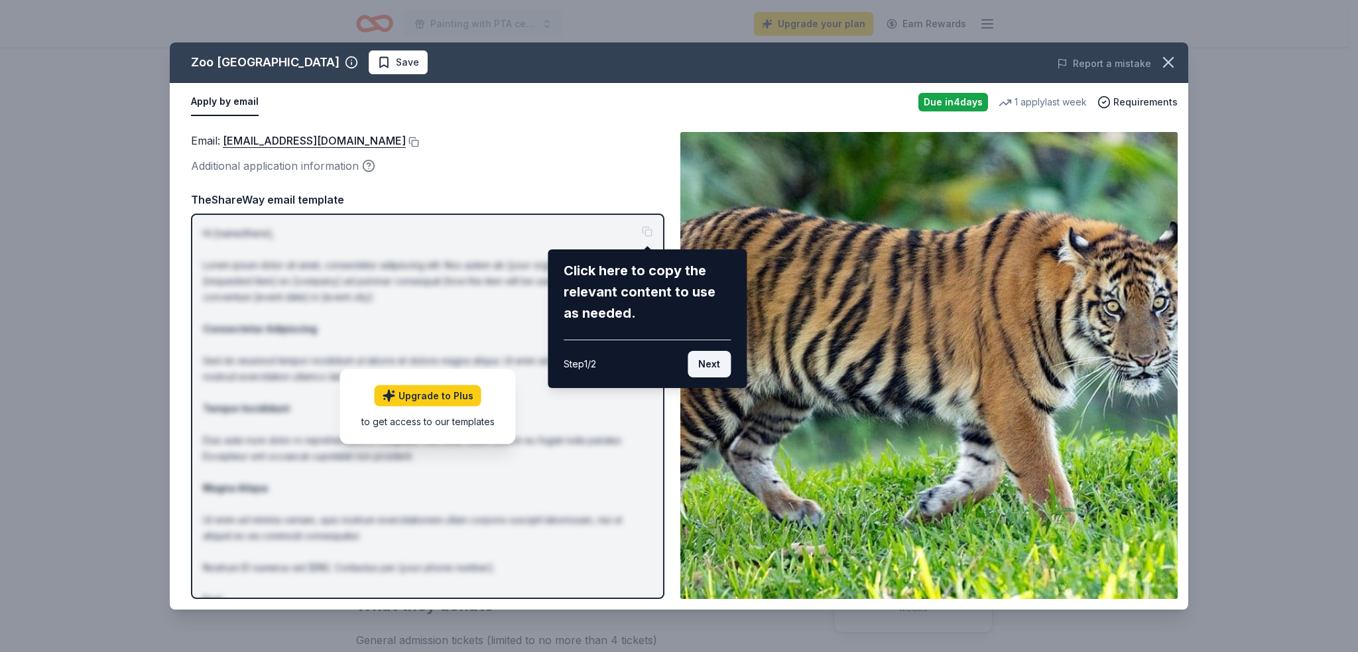
click at [708, 365] on button "Next" at bounding box center [709, 364] width 43 height 27
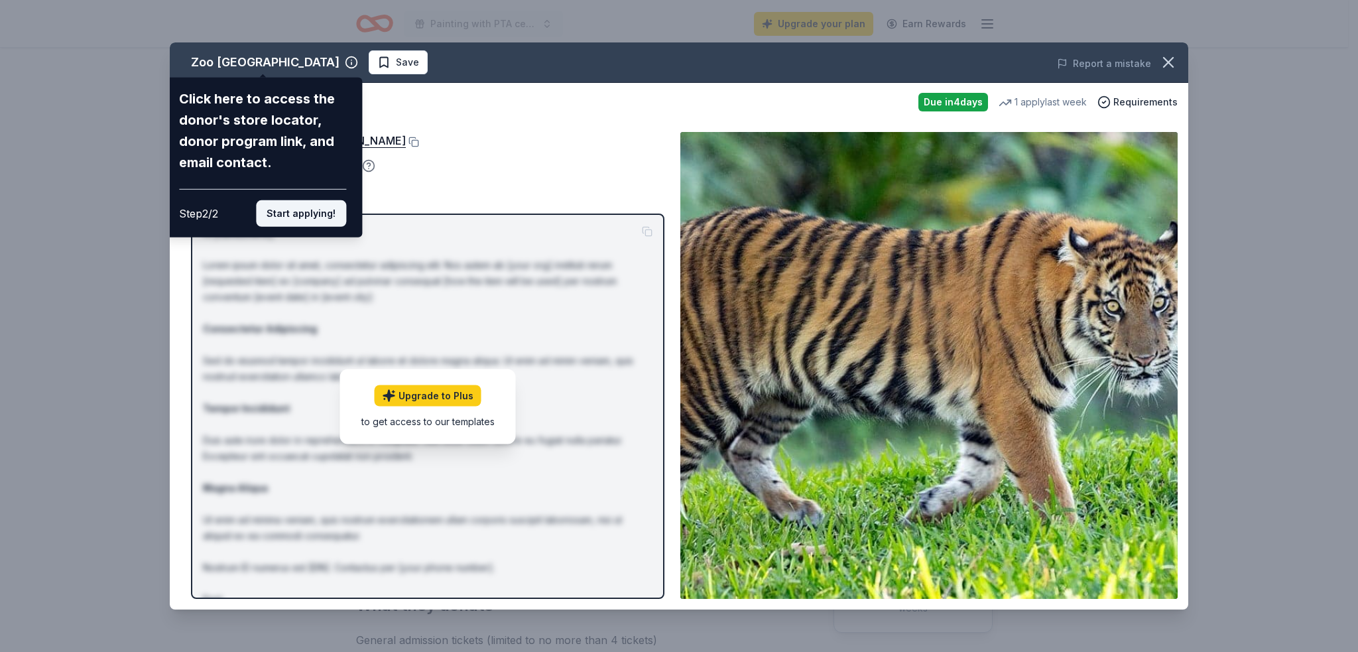
click at [326, 211] on button "Start applying!" at bounding box center [301, 213] width 90 height 27
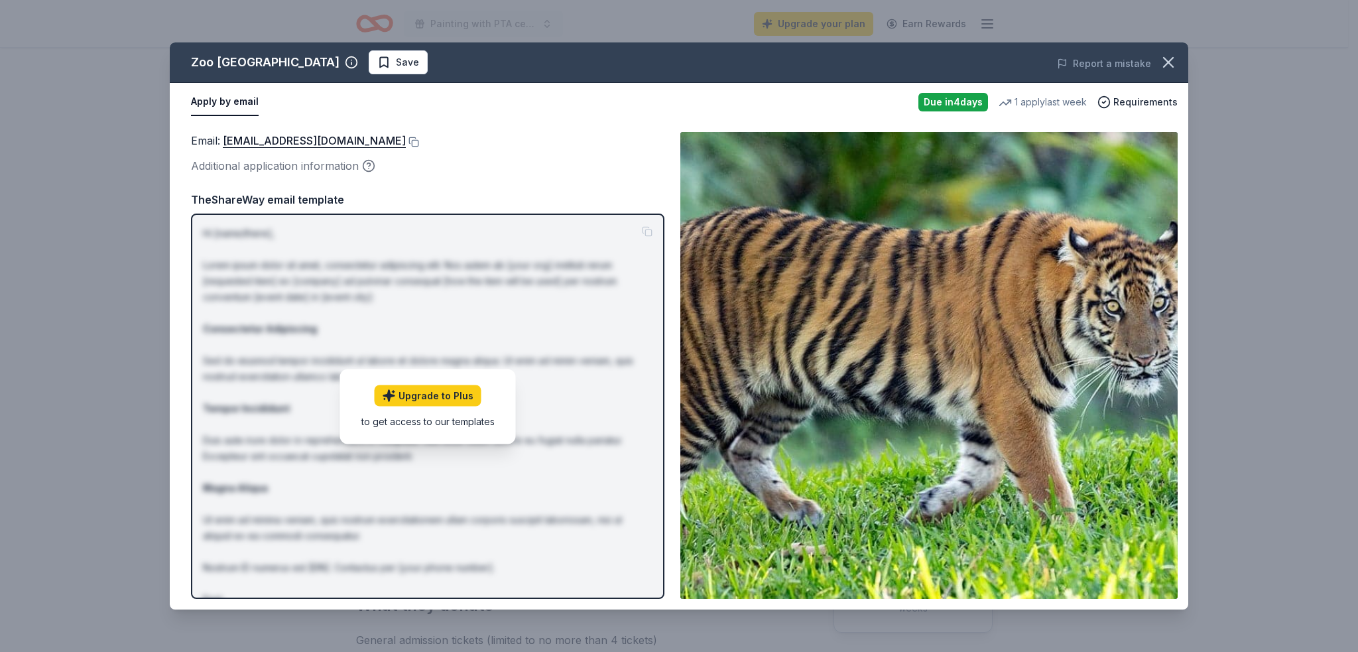
click at [427, 137] on div "Zoo Miami Save Report a mistake Apply by email Due in 4 days 1 apply last week …" at bounding box center [679, 325] width 1019 height 567
click at [424, 140] on div "Zoo Miami Save Report a mistake Apply by email Due in 4 days 1 apply last week …" at bounding box center [679, 325] width 1019 height 567
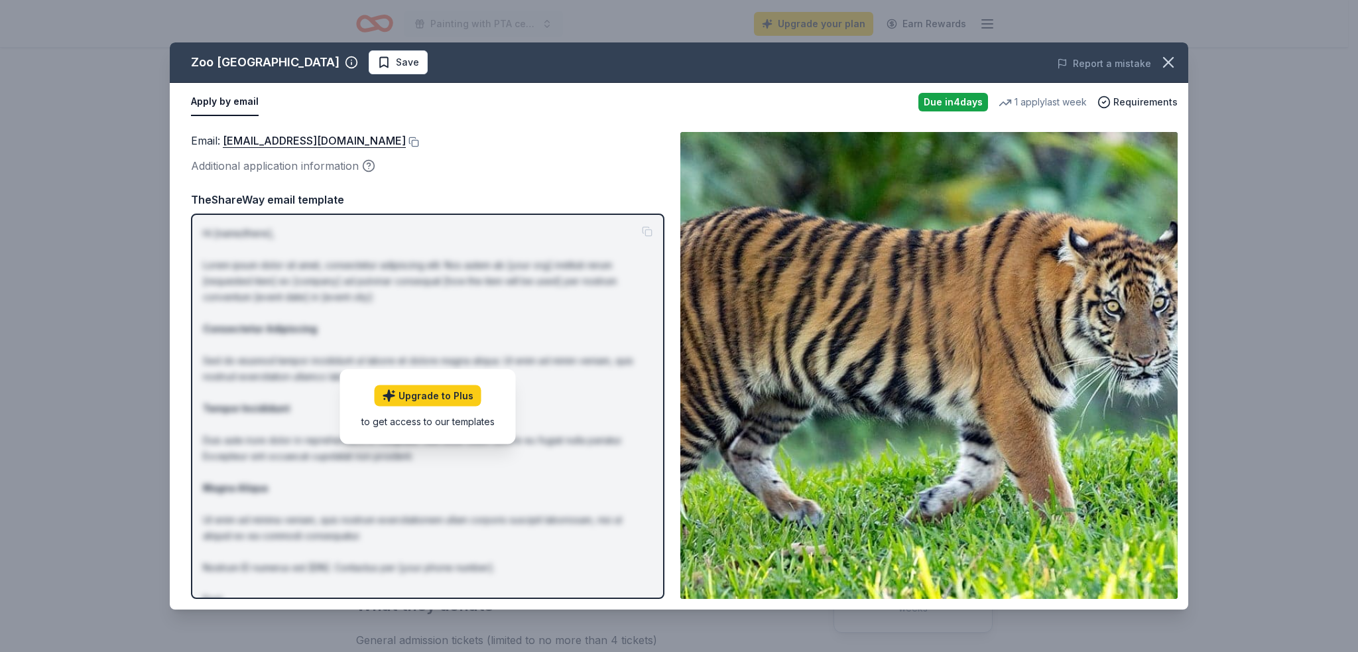
drag, startPoint x: 424, startPoint y: 140, endPoint x: 374, endPoint y: 135, distance: 50.0
click at [374, 135] on div "Zoo Miami Save Report a mistake Apply by email Due in 4 days 1 apply last week …" at bounding box center [679, 325] width 1019 height 567
click at [424, 143] on div "Zoo Miami Save Report a mistake Apply by email Due in 4 days 1 apply last week …" at bounding box center [679, 325] width 1019 height 567
click at [419, 140] on button at bounding box center [412, 142] width 13 height 11
click at [419, 142] on button at bounding box center [412, 142] width 13 height 11
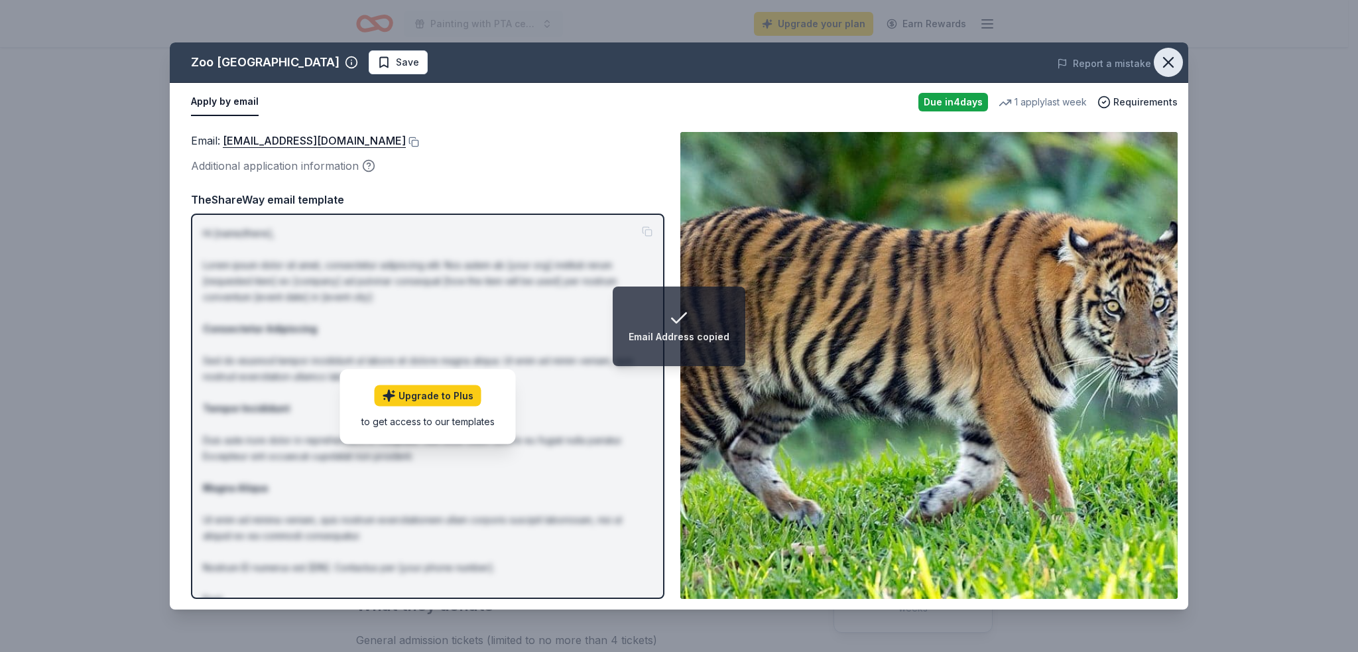
click at [1185, 57] on div "Report a mistake" at bounding box center [990, 63] width 397 height 37
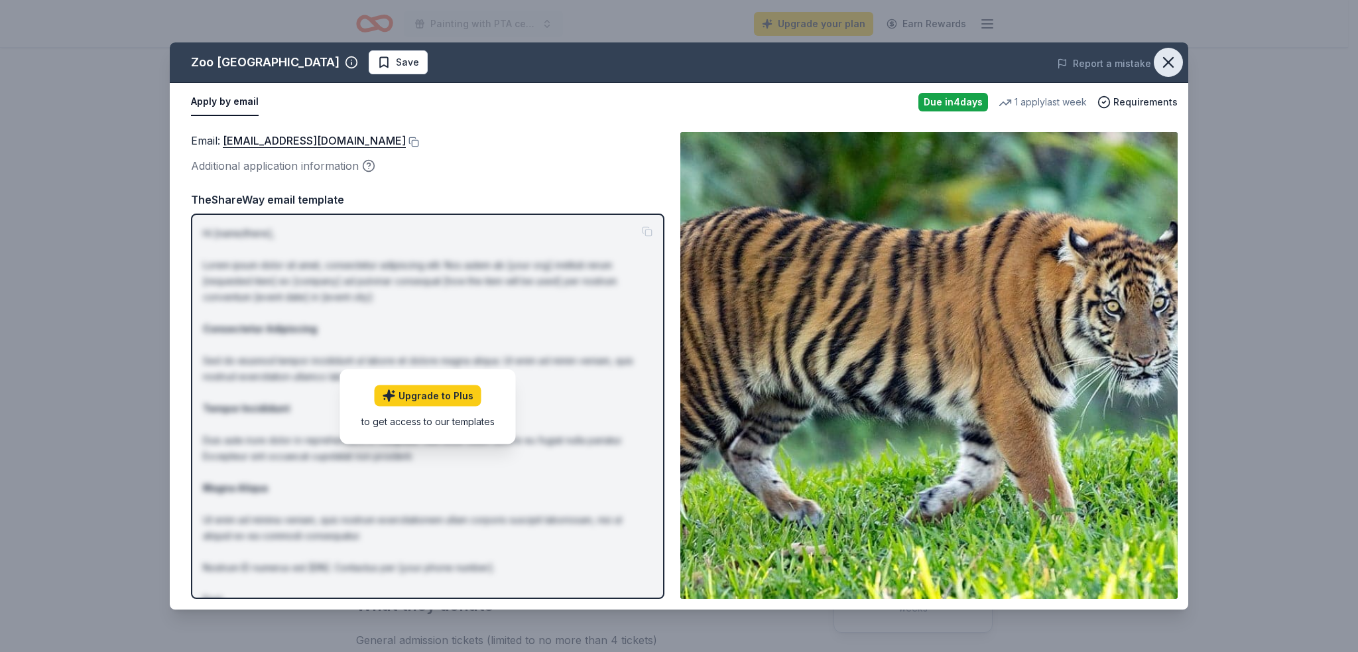
click at [1164, 62] on icon "button" at bounding box center [1168, 62] width 19 height 19
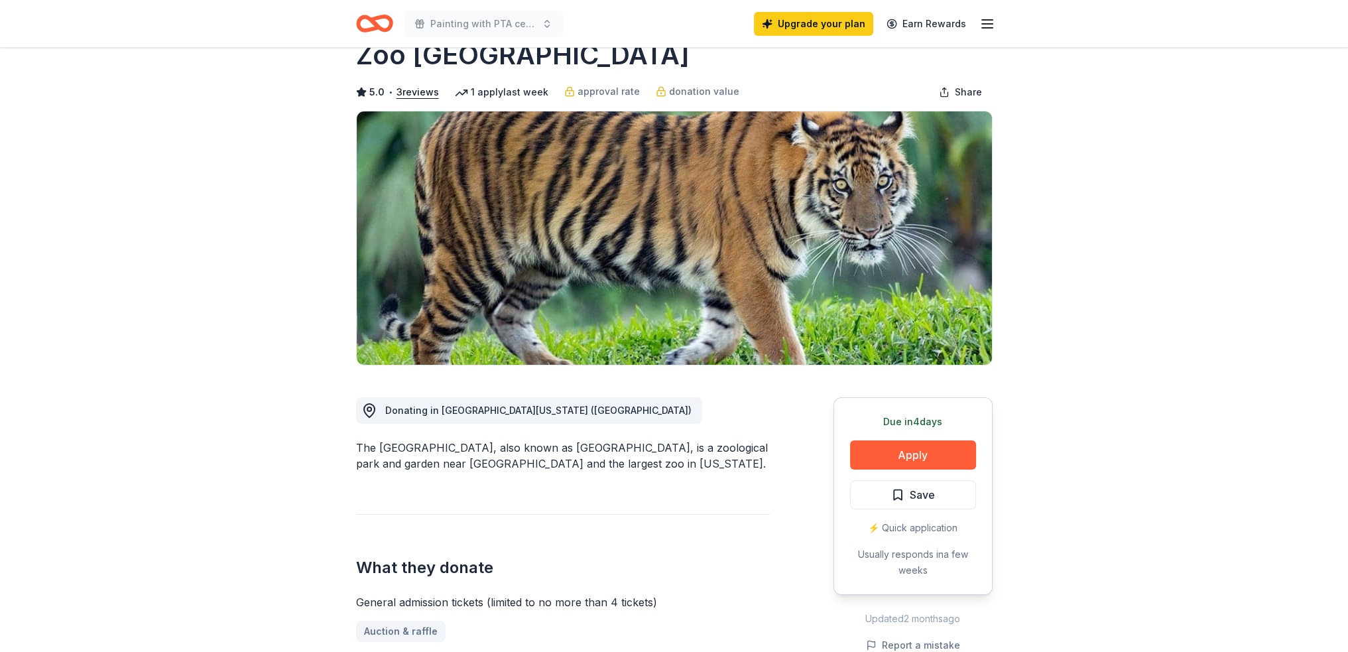
scroll to position [265, 0]
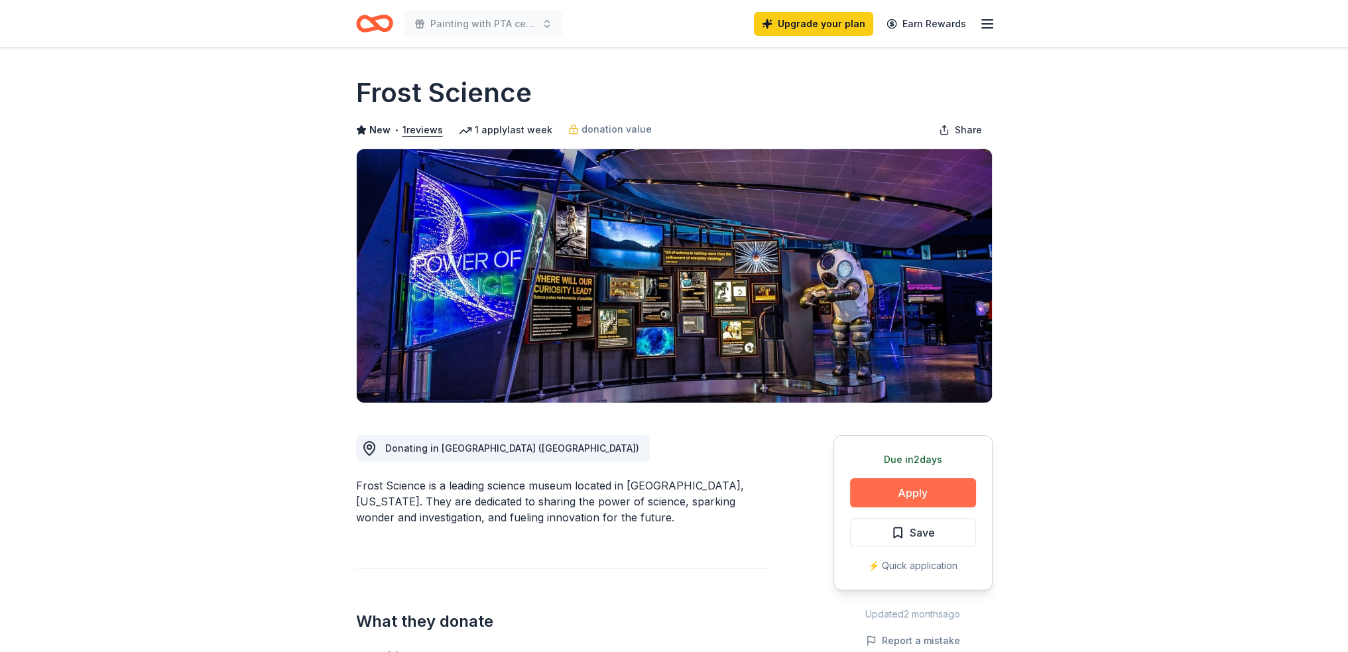
click at [950, 499] on button "Apply" at bounding box center [913, 492] width 126 height 29
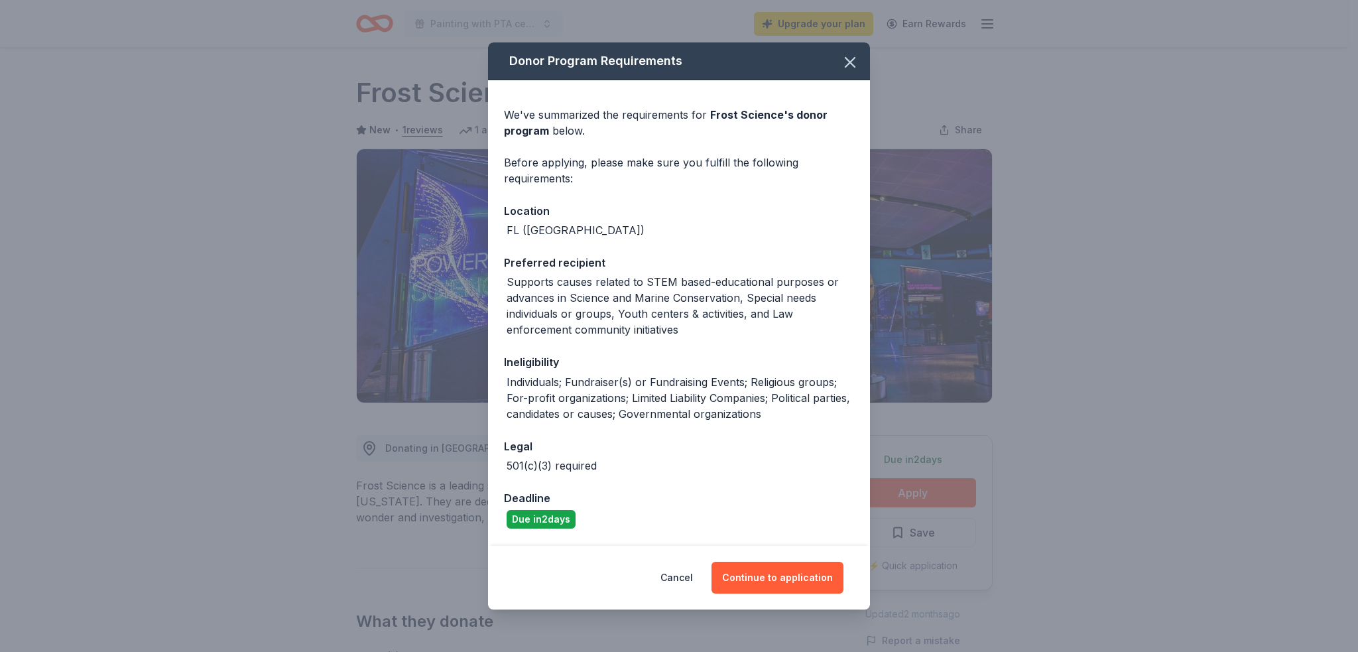
click at [656, 286] on div "Supports causes related to STEM based-educational purposes or advances in Scien…" at bounding box center [680, 306] width 347 height 64
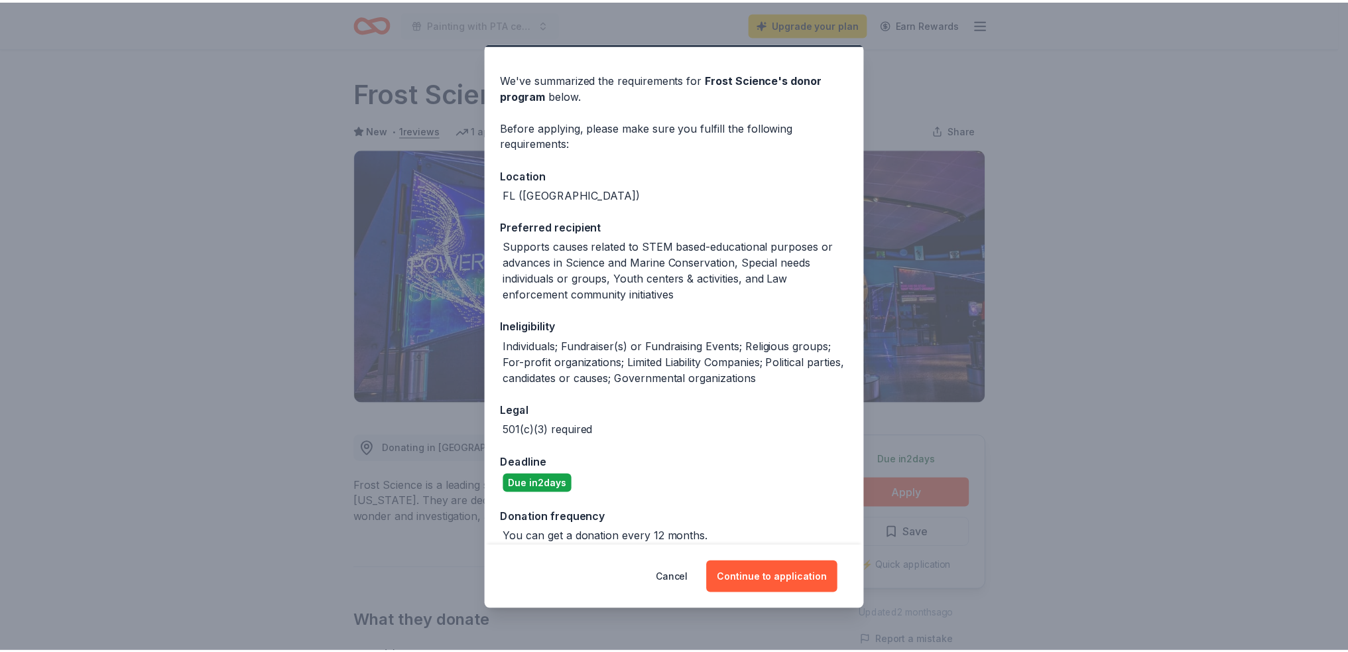
scroll to position [49, 0]
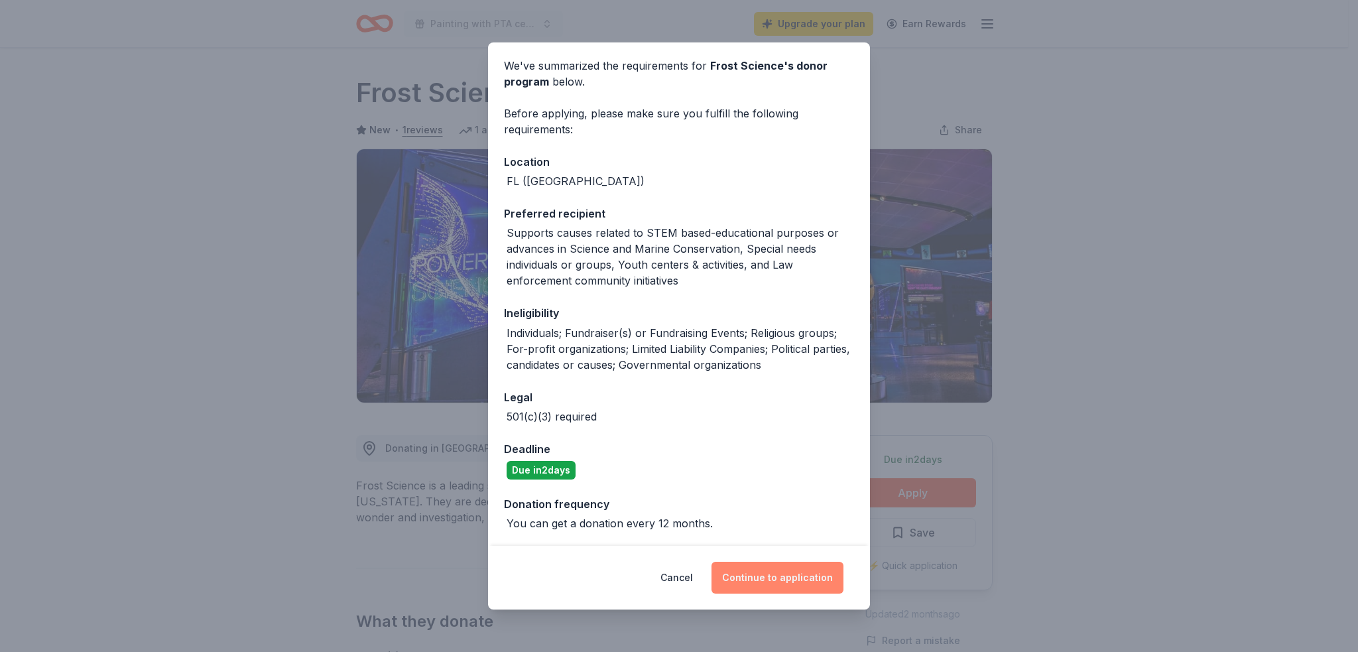
click at [780, 570] on button "Continue to application" at bounding box center [778, 578] width 132 height 32
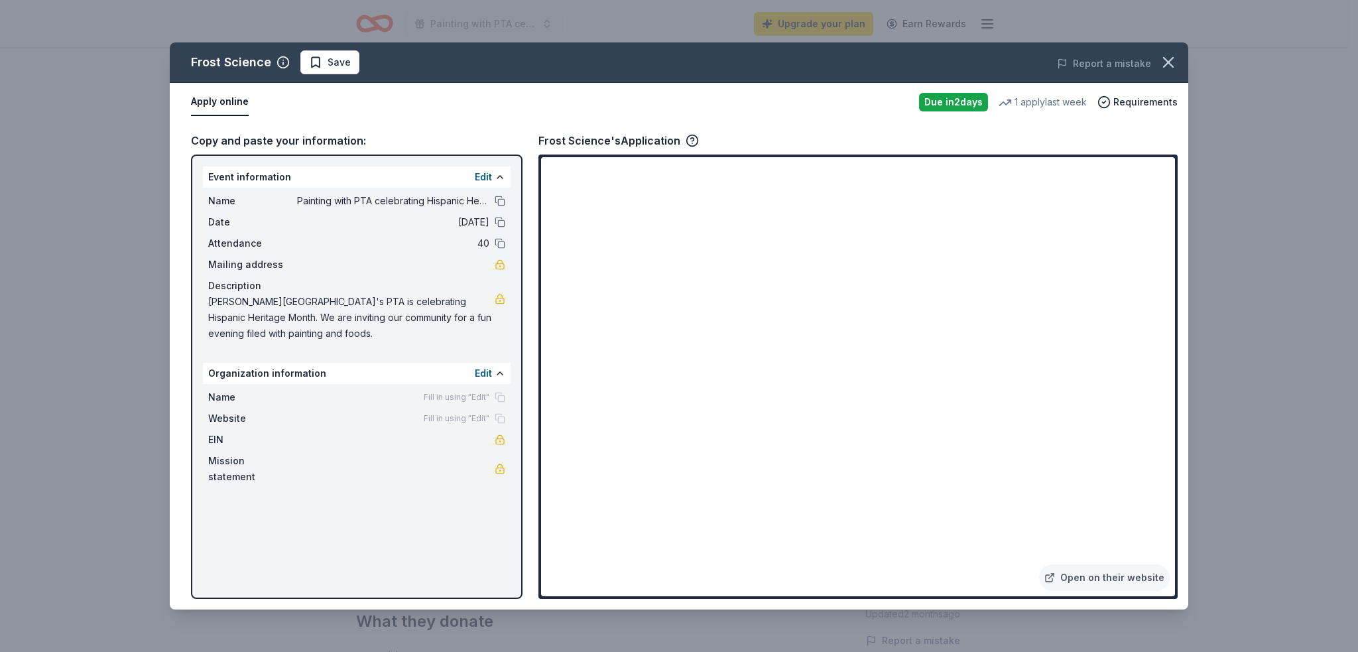
click at [276, 193] on span "Name" at bounding box center [252, 201] width 89 height 16
click at [497, 239] on button at bounding box center [500, 243] width 11 height 11
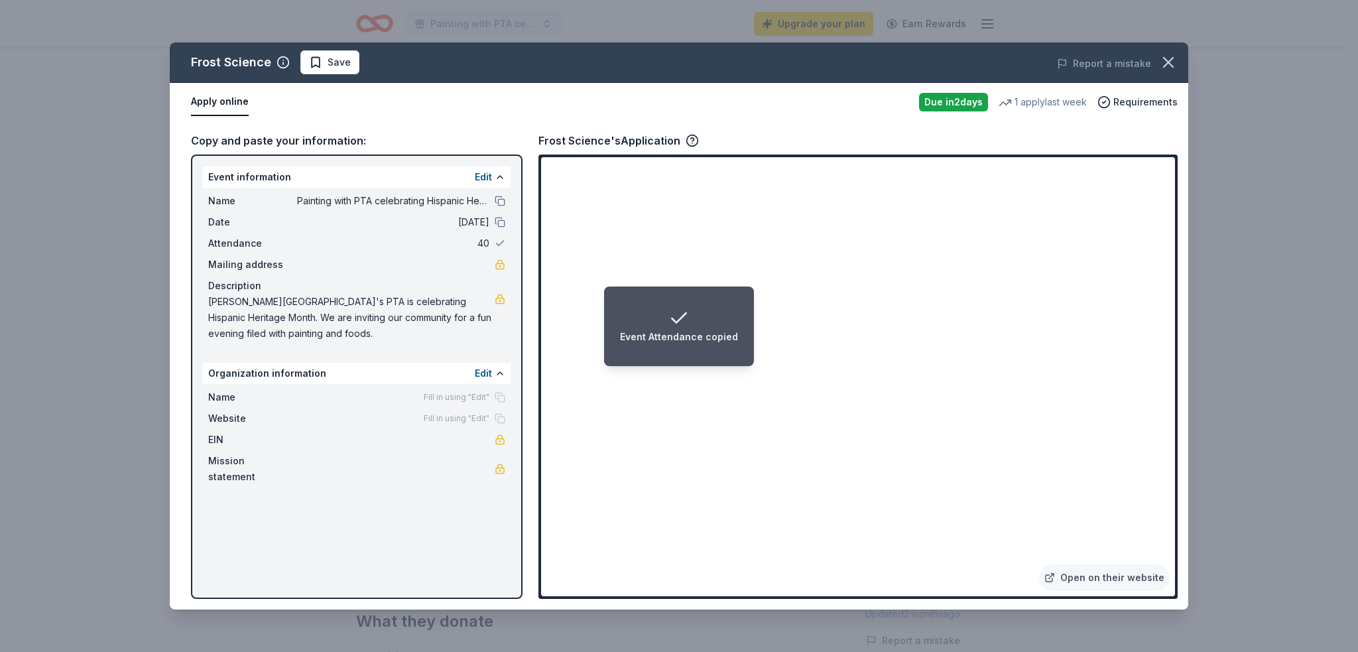
click at [501, 214] on div "Date [DATE]" at bounding box center [356, 222] width 297 height 16
click at [500, 201] on button at bounding box center [500, 201] width 11 height 11
click at [499, 219] on button at bounding box center [500, 222] width 11 height 11
click at [500, 241] on button at bounding box center [500, 243] width 11 height 11
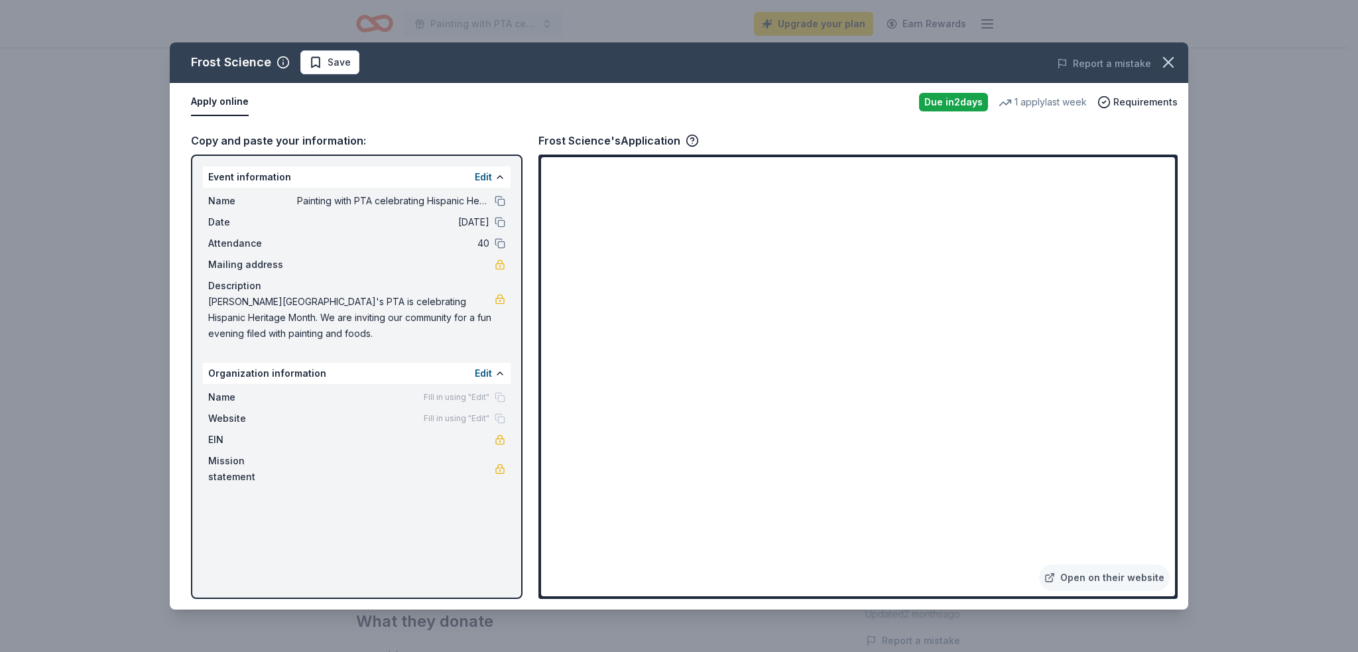
click at [221, 104] on button "Apply online" at bounding box center [220, 102] width 58 height 28
click at [1175, 56] on icon "button" at bounding box center [1168, 62] width 19 height 19
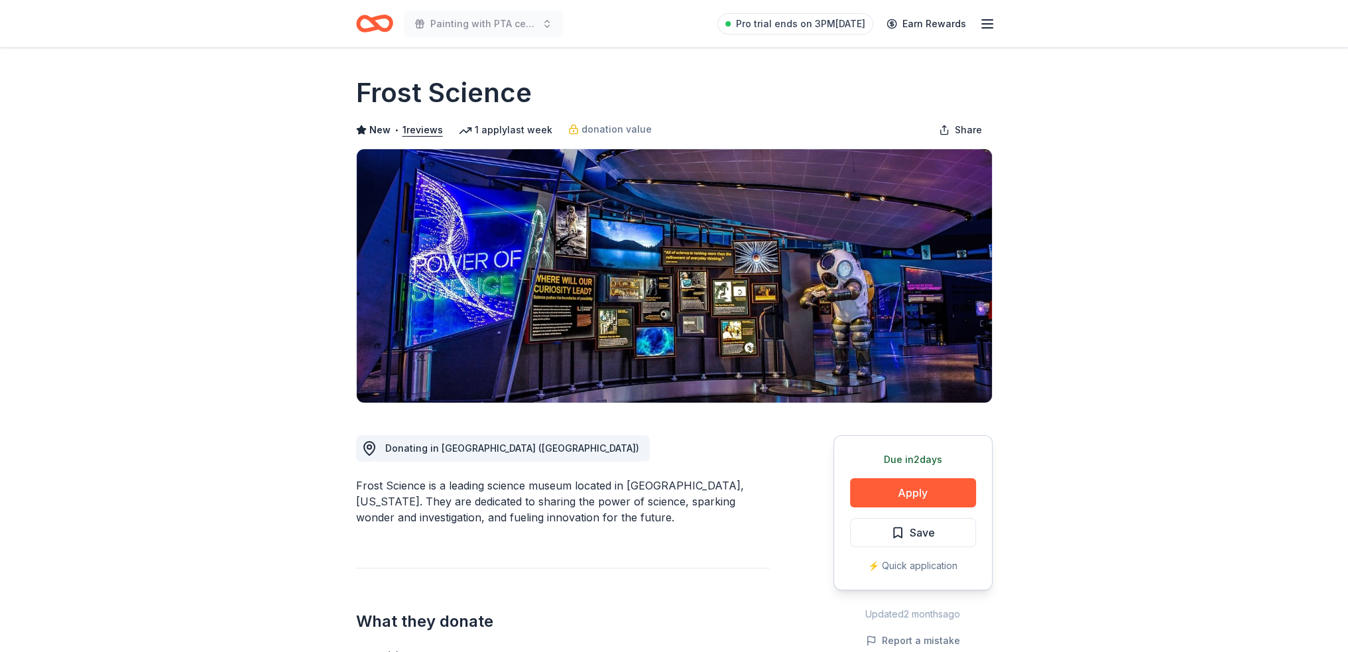
click at [352, 26] on div "Painting with PTA celebrating Hispanic Heritage Month Pro trial ends on 3PM, 8/…" at bounding box center [674, 23] width 679 height 47
click at [371, 23] on icon "Home" at bounding box center [374, 23] width 37 height 31
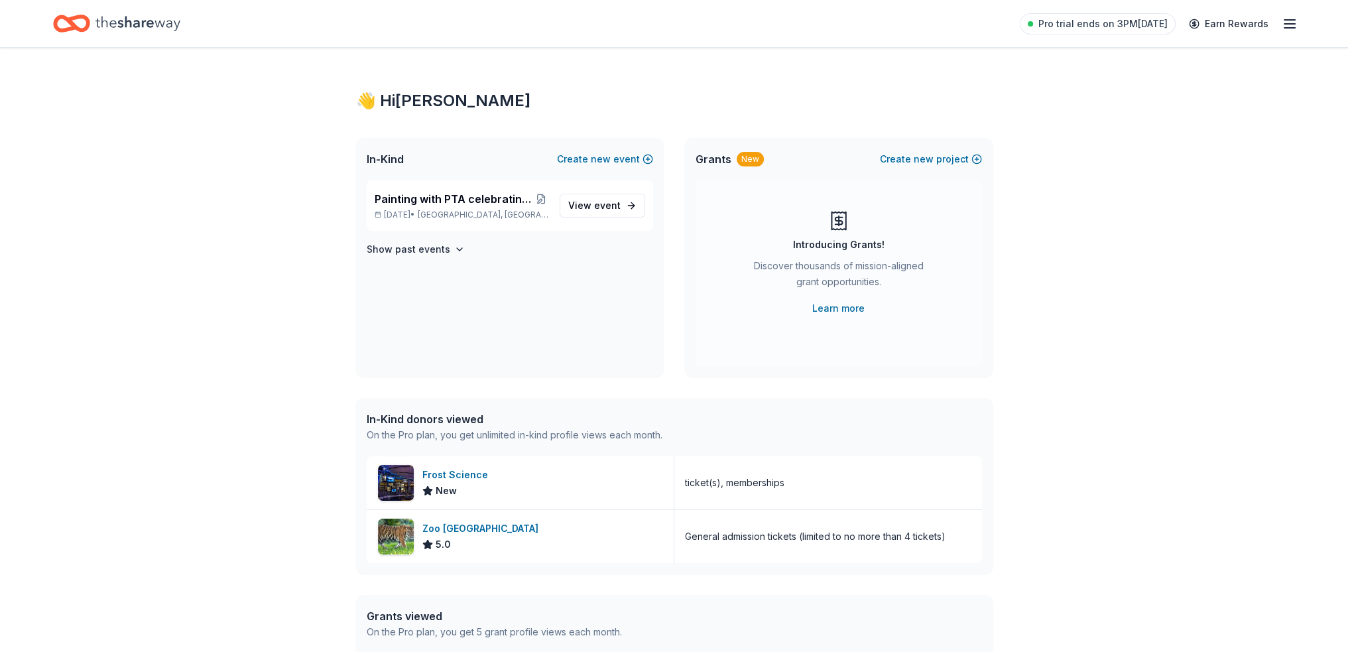
click at [371, 23] on div "Pro trial ends on 3PM, 8/28 Earn Rewards" at bounding box center [674, 23] width 1242 height 31
click at [607, 204] on span "event" at bounding box center [607, 205] width 27 height 11
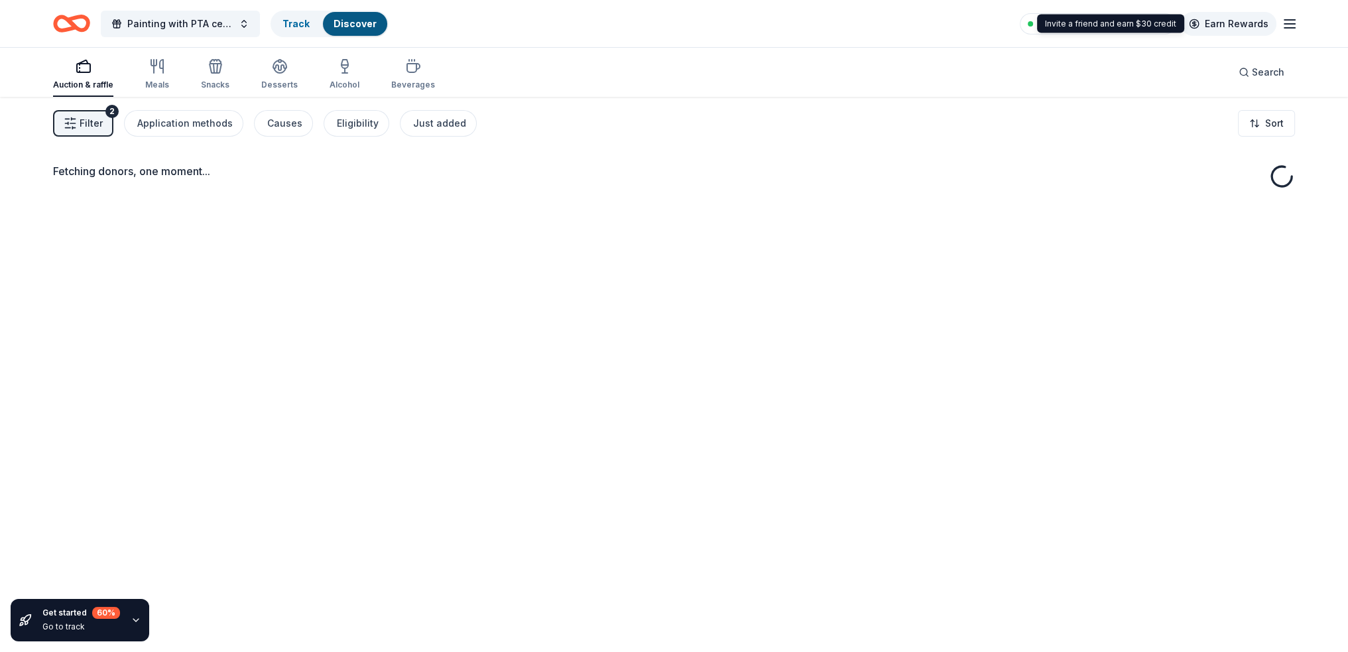
click at [1247, 24] on link "Earn Rewards" at bounding box center [1228, 24] width 95 height 24
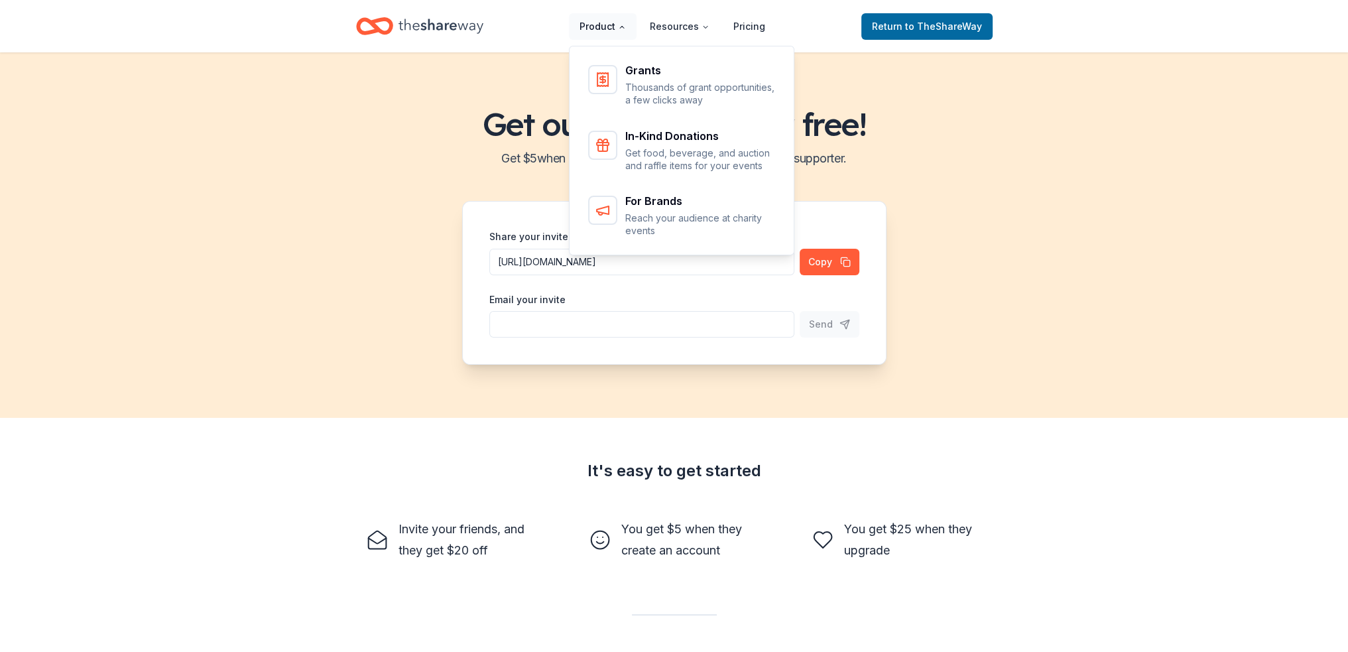
click at [631, 26] on button "Product" at bounding box center [603, 26] width 68 height 27
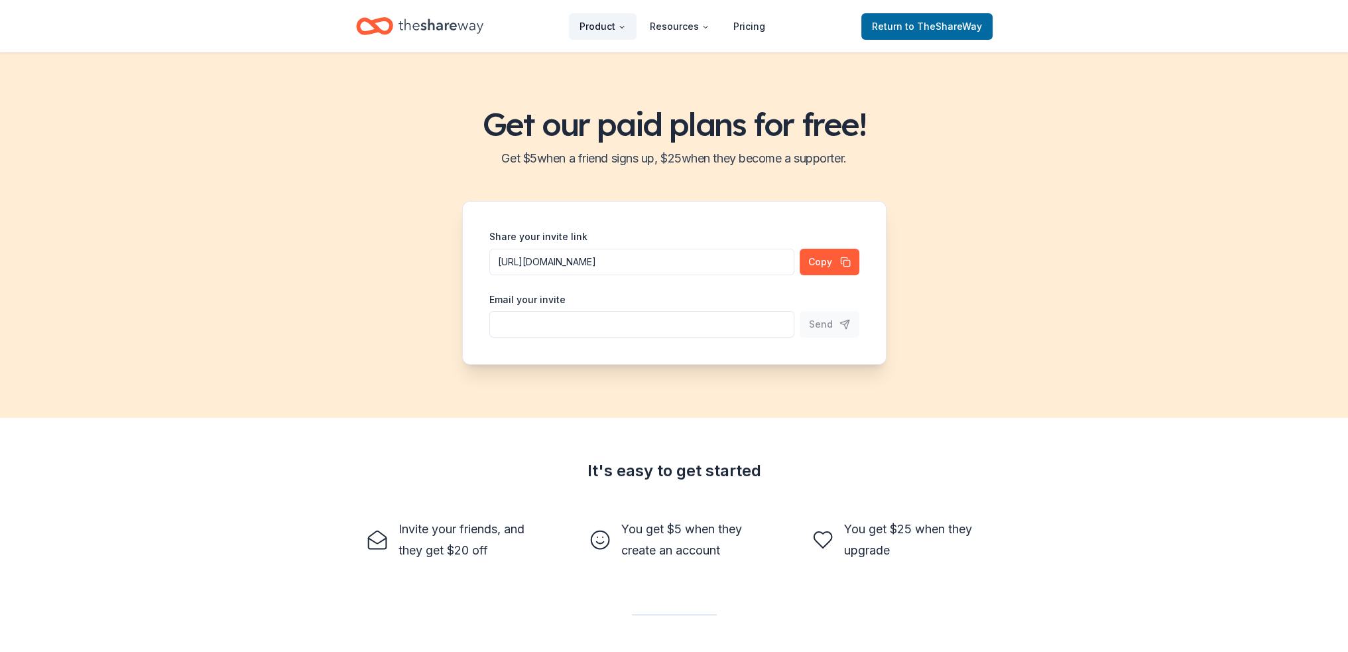
click at [629, 28] on button "Product" at bounding box center [603, 26] width 68 height 27
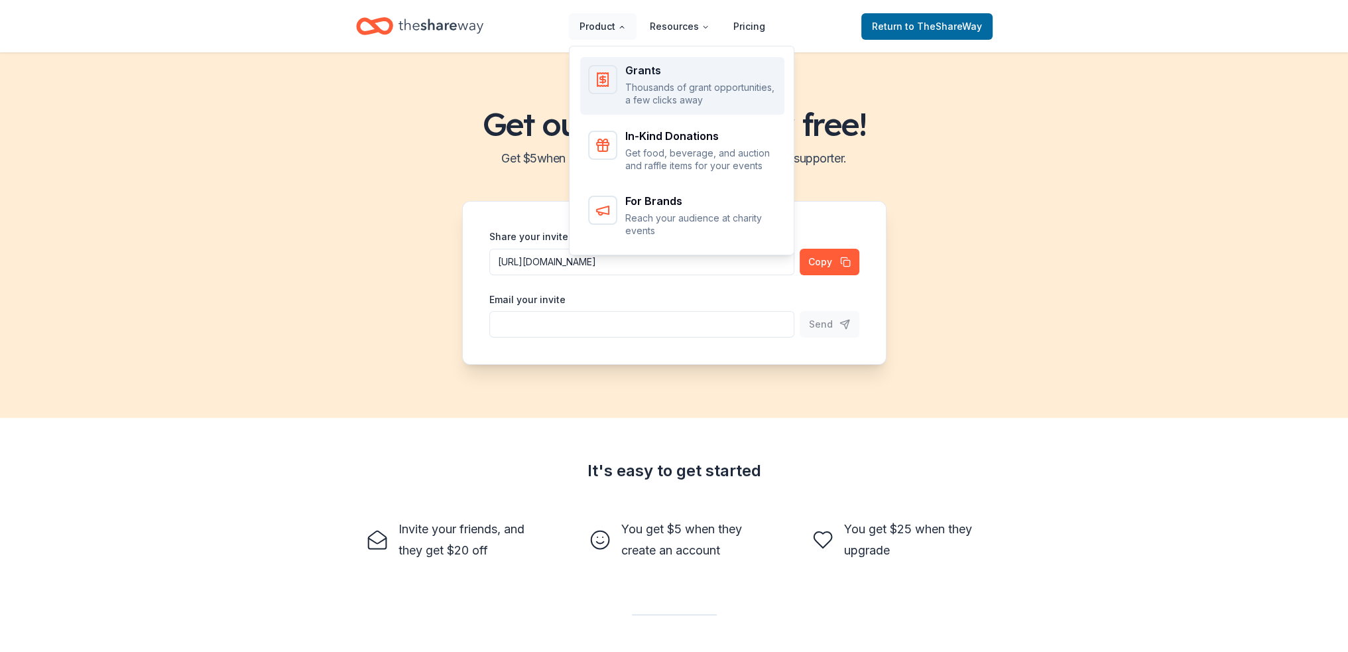
click at [645, 83] on p "Thousands of grant opportunities, a few clicks away" at bounding box center [700, 94] width 151 height 26
click at [595, 21] on button "Product" at bounding box center [603, 26] width 68 height 27
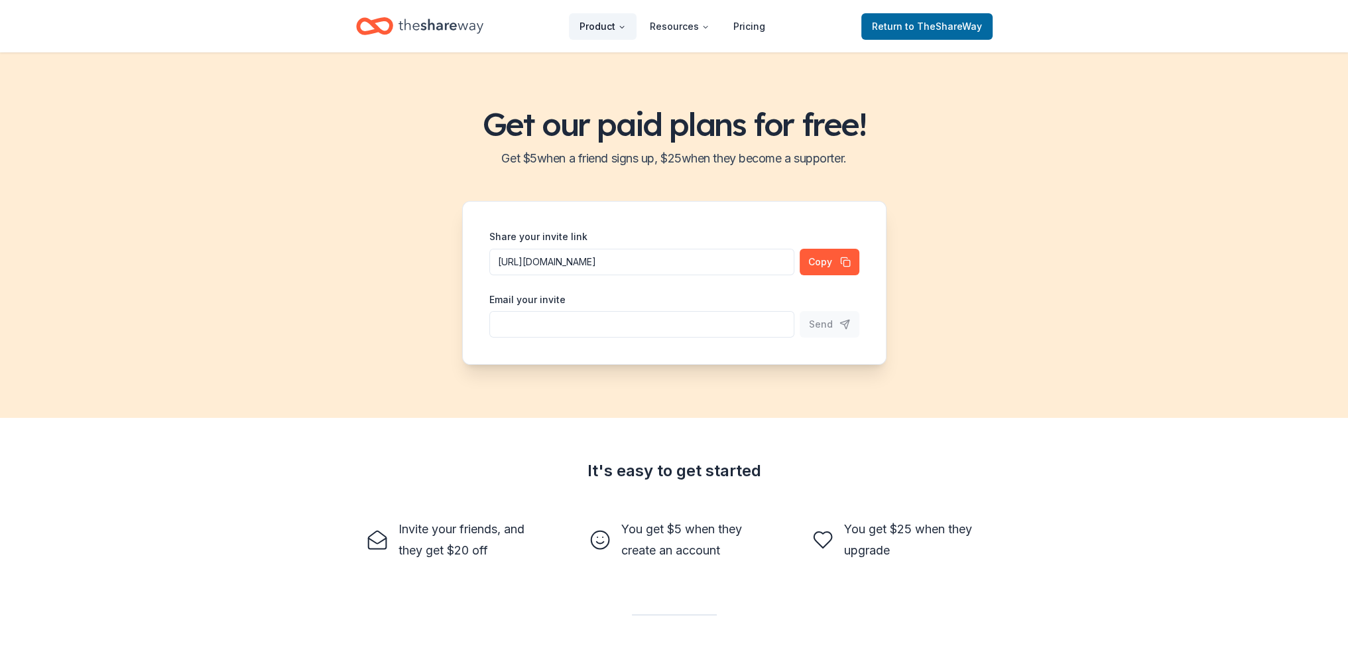
click at [595, 21] on button "Product" at bounding box center [603, 26] width 68 height 27
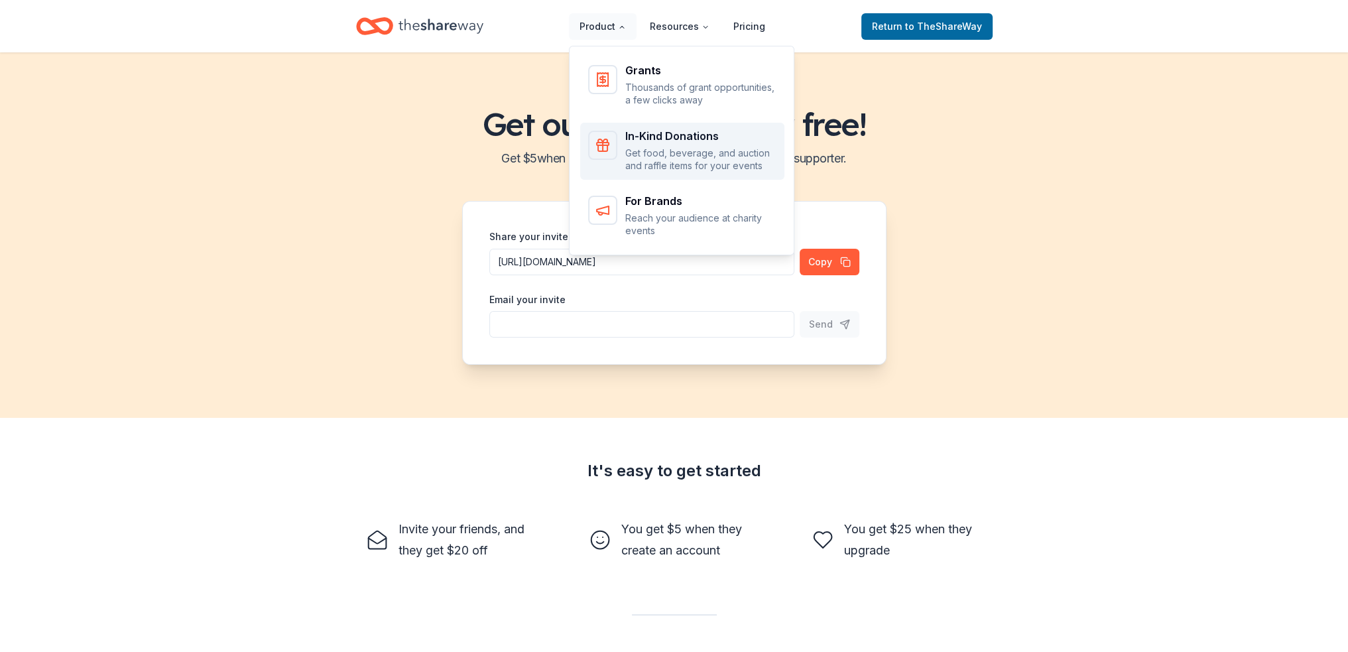
click at [642, 137] on div "In-Kind Donations" at bounding box center [700, 136] width 151 height 11
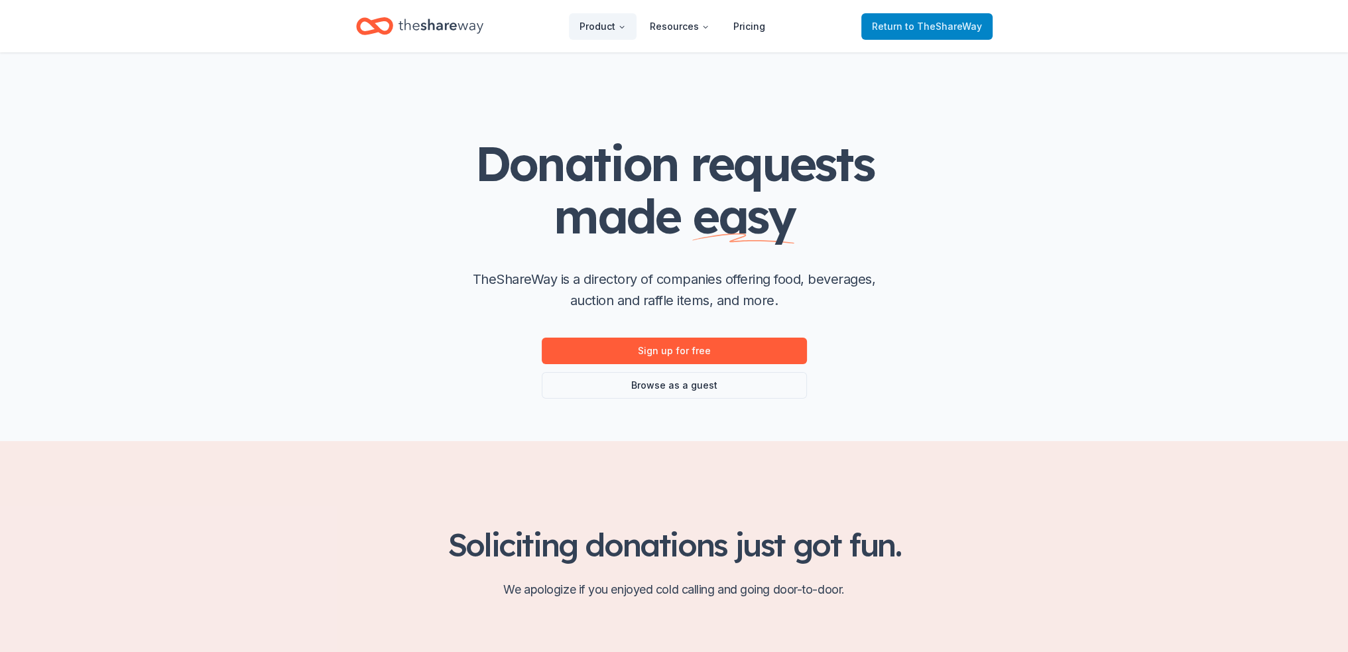
click at [944, 25] on span "to TheShareWay" at bounding box center [943, 26] width 77 height 11
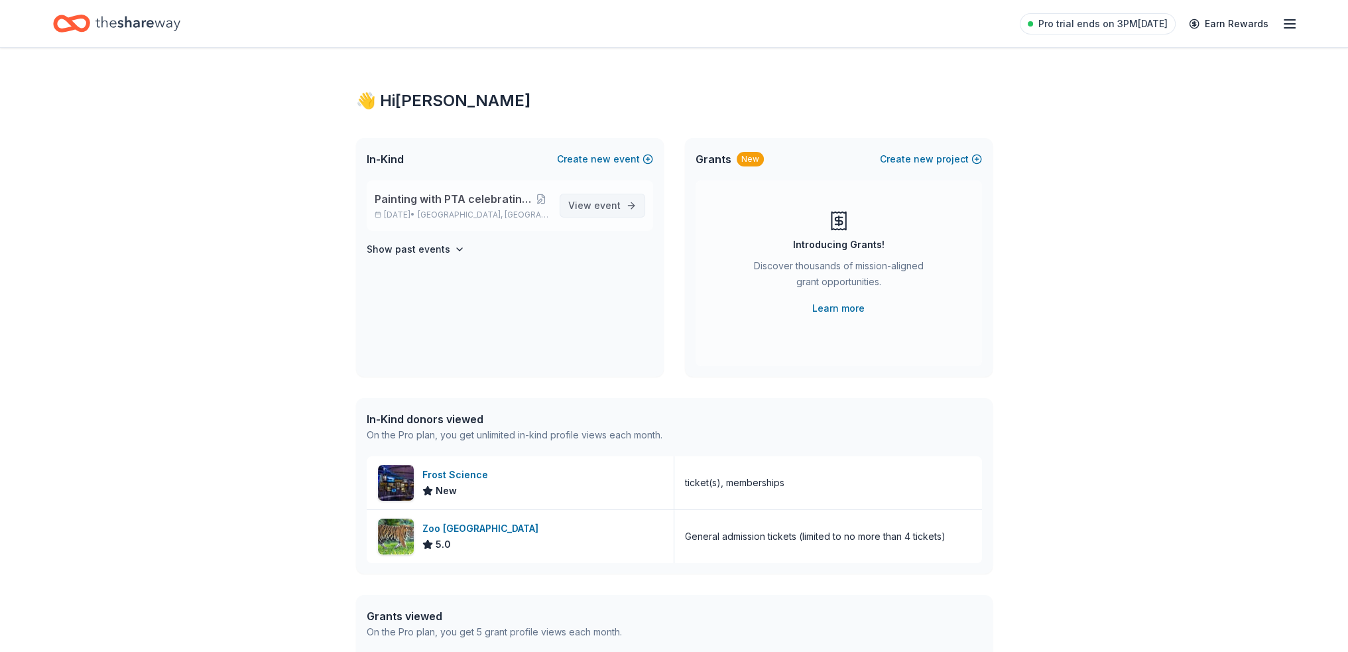
click at [620, 196] on link "View event" at bounding box center [603, 206] width 86 height 24
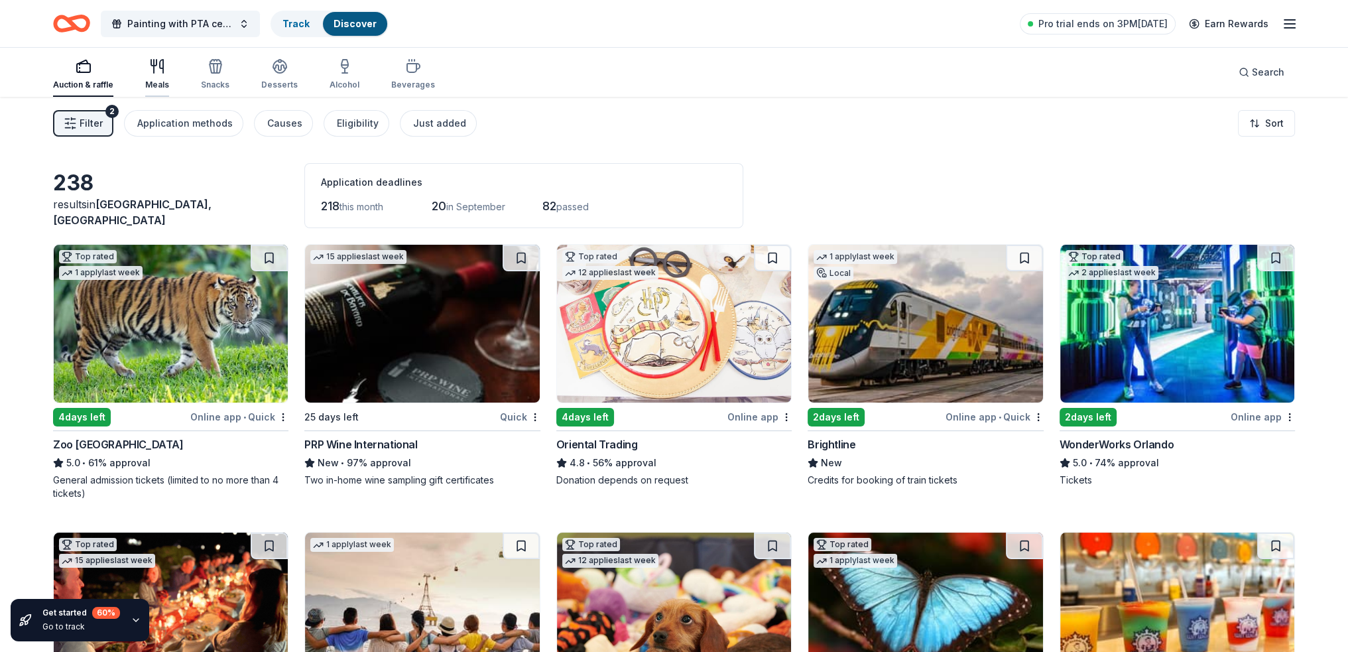
click at [156, 79] on div "Meals" at bounding box center [157, 74] width 24 height 32
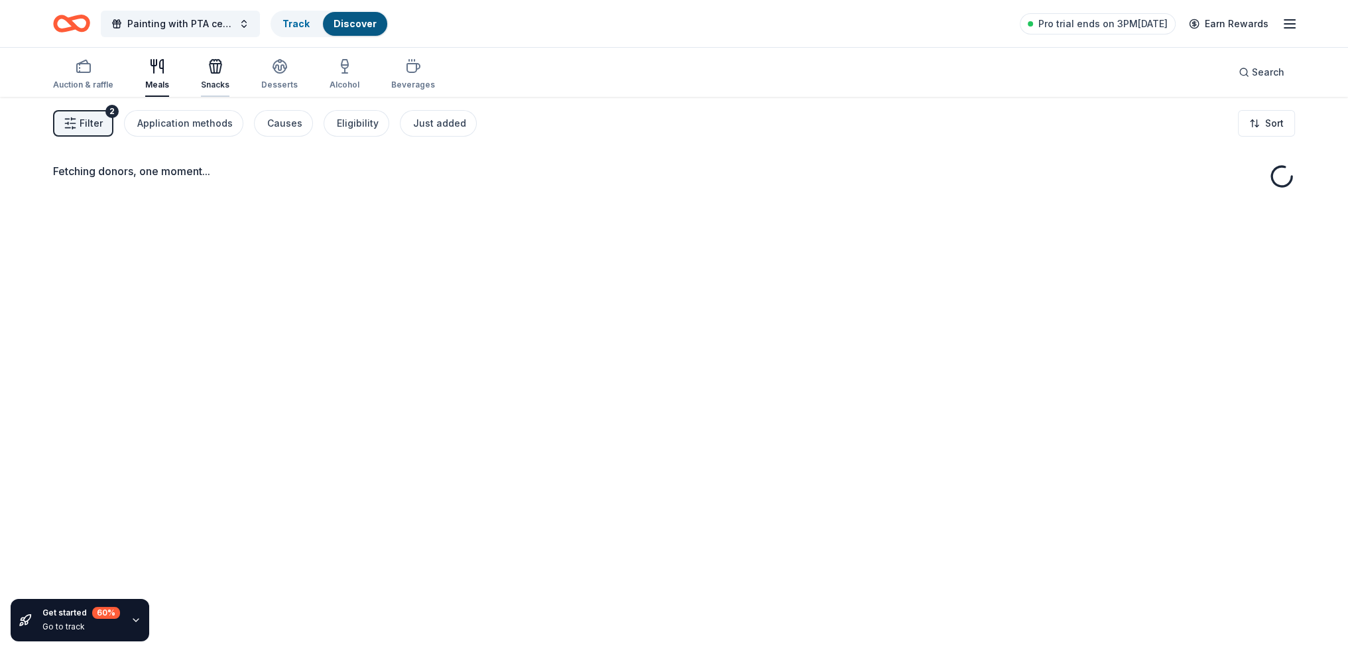
click at [219, 67] on icon "button" at bounding box center [216, 68] width 12 height 9
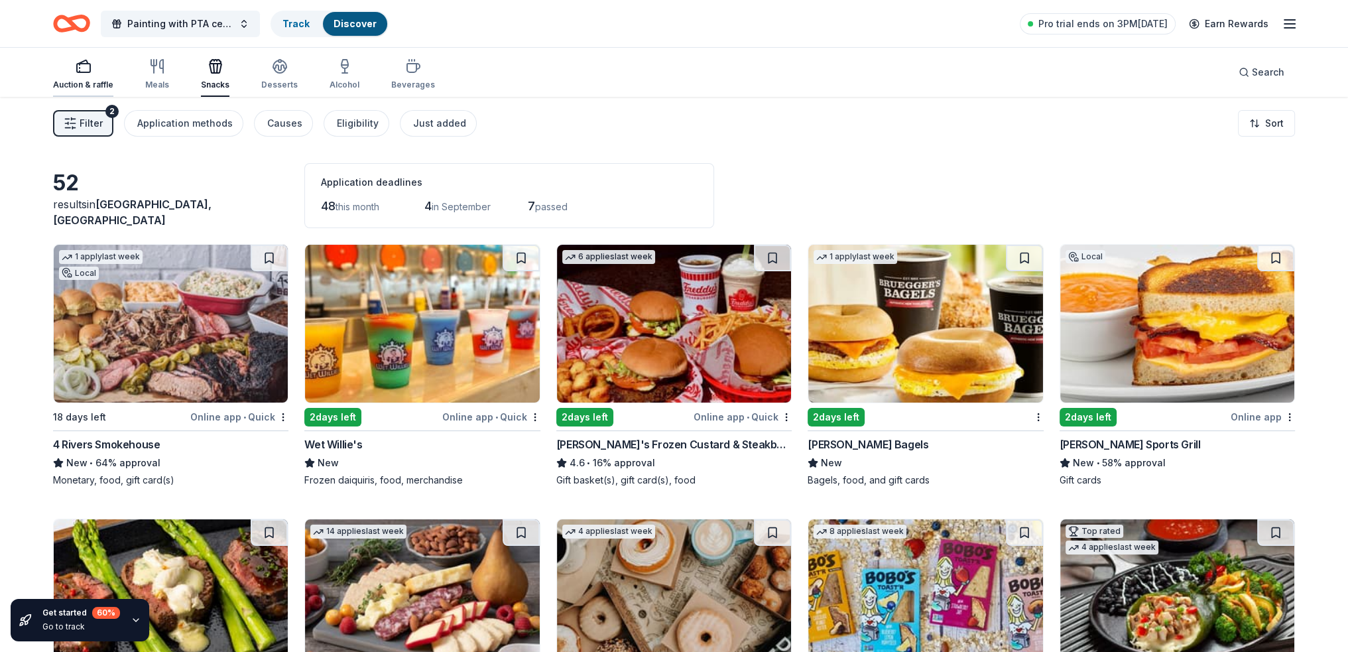
click at [74, 74] on div "Auction & raffle" at bounding box center [83, 74] width 60 height 32
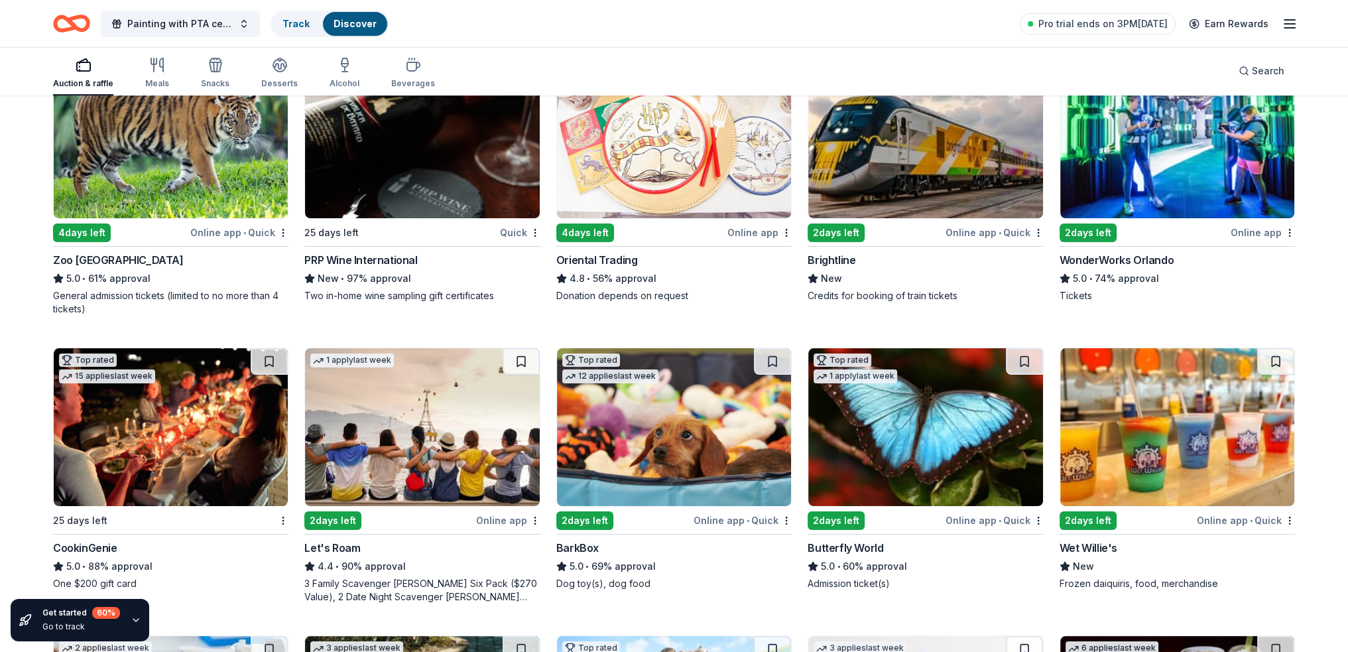
scroll to position [199, 0]
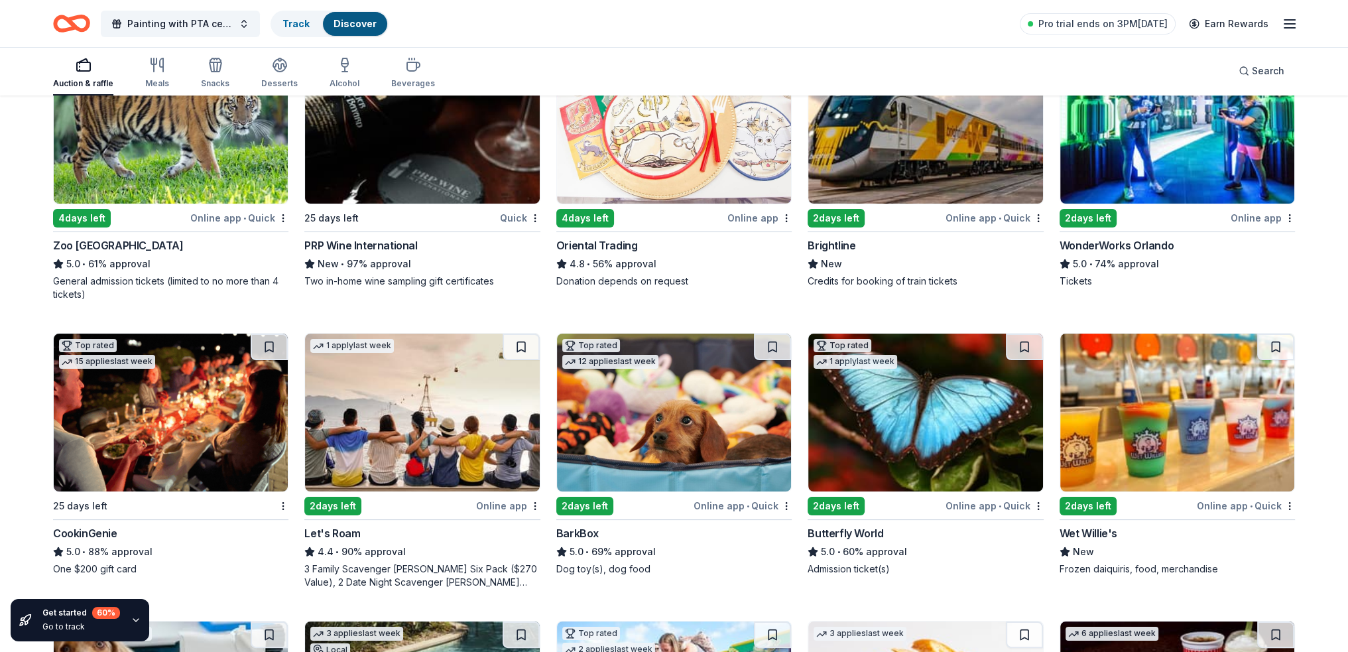
click at [710, 168] on img at bounding box center [674, 125] width 234 height 158
click at [221, 23] on span "Painting with PTA celebrating Hispanic Heritage Month" at bounding box center [180, 24] width 106 height 16
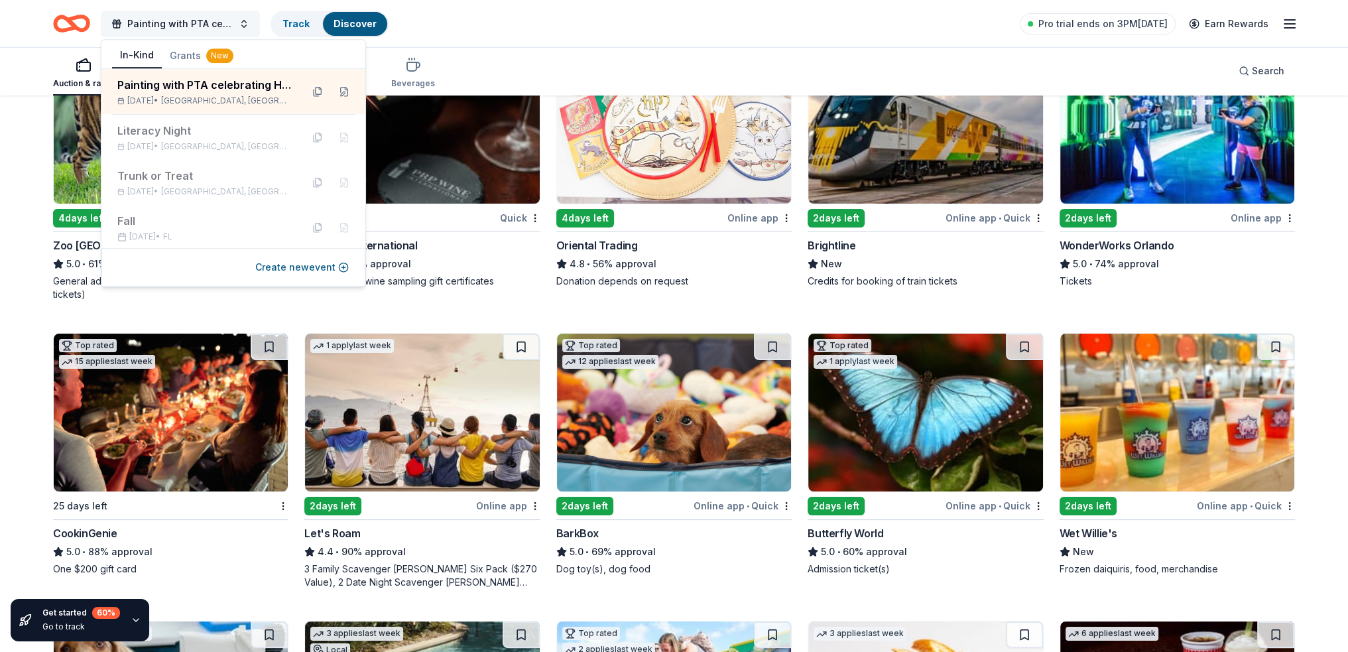
click at [221, 23] on span "Painting with PTA celebrating Hispanic Heritage Month" at bounding box center [180, 24] width 106 height 16
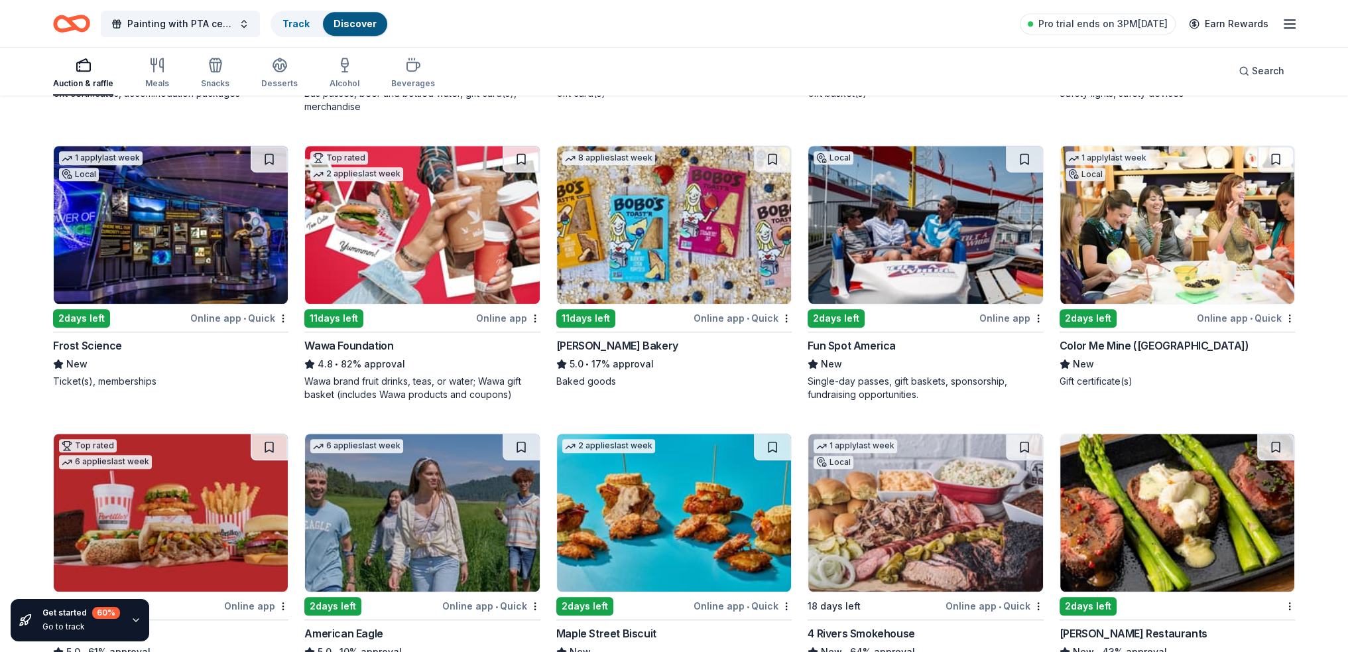
scroll to position [1260, 0]
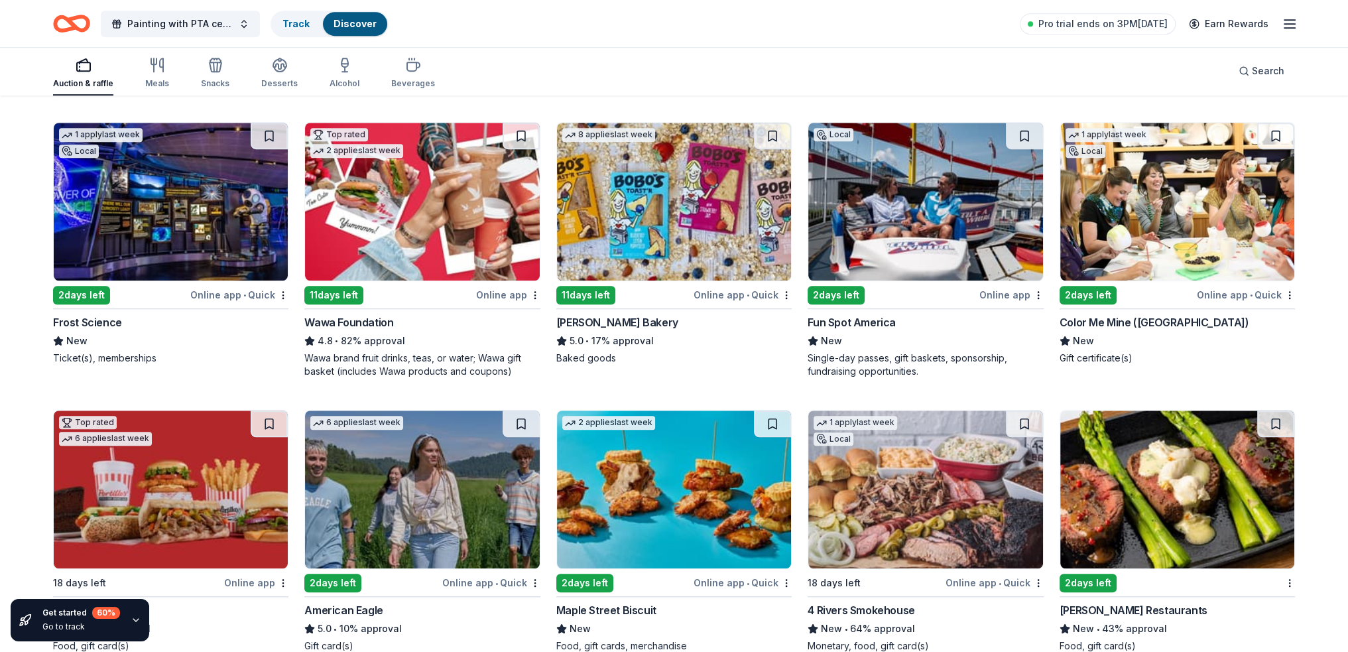
click at [674, 180] on img at bounding box center [674, 202] width 234 height 158
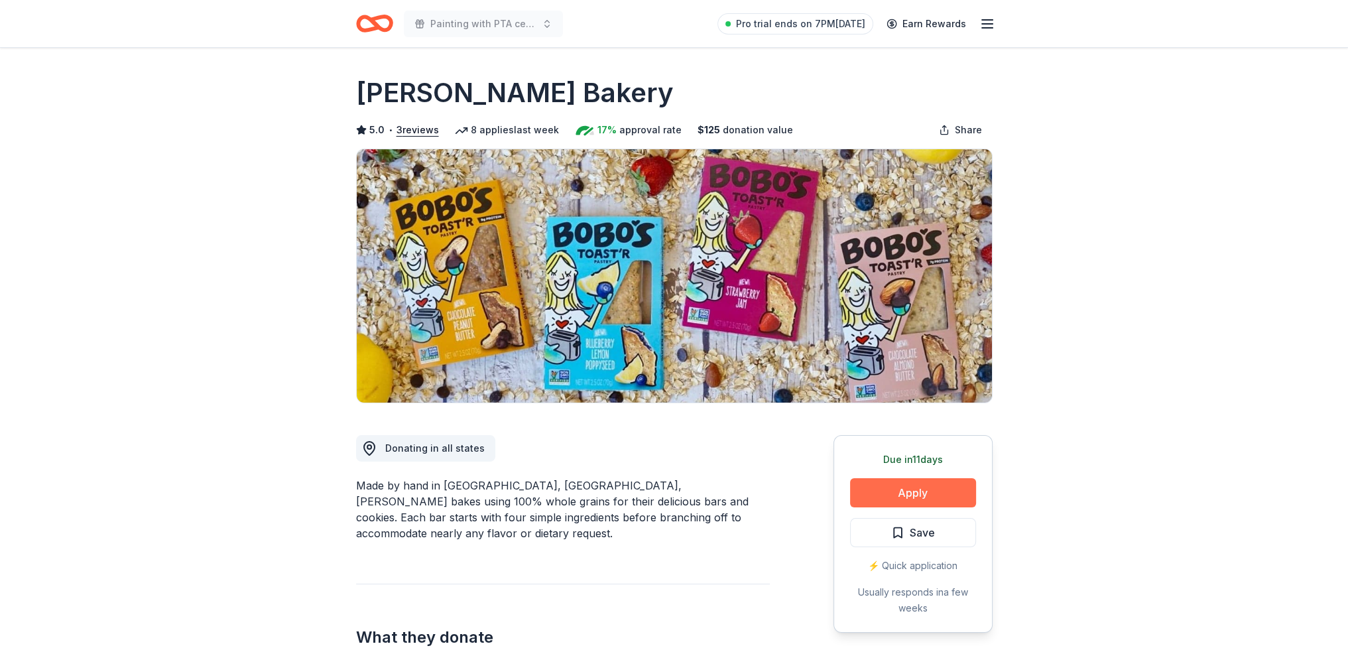
click at [912, 482] on button "Apply" at bounding box center [913, 492] width 126 height 29
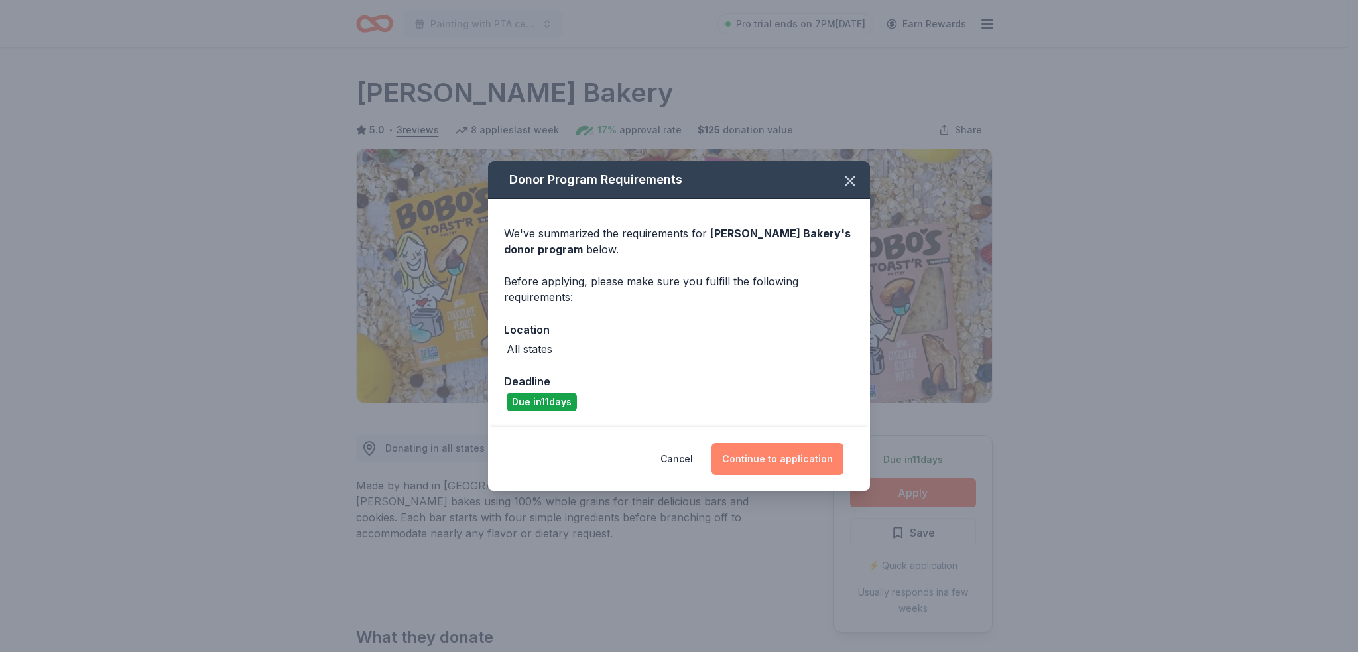
click at [770, 458] on button "Continue to application" at bounding box center [778, 459] width 132 height 32
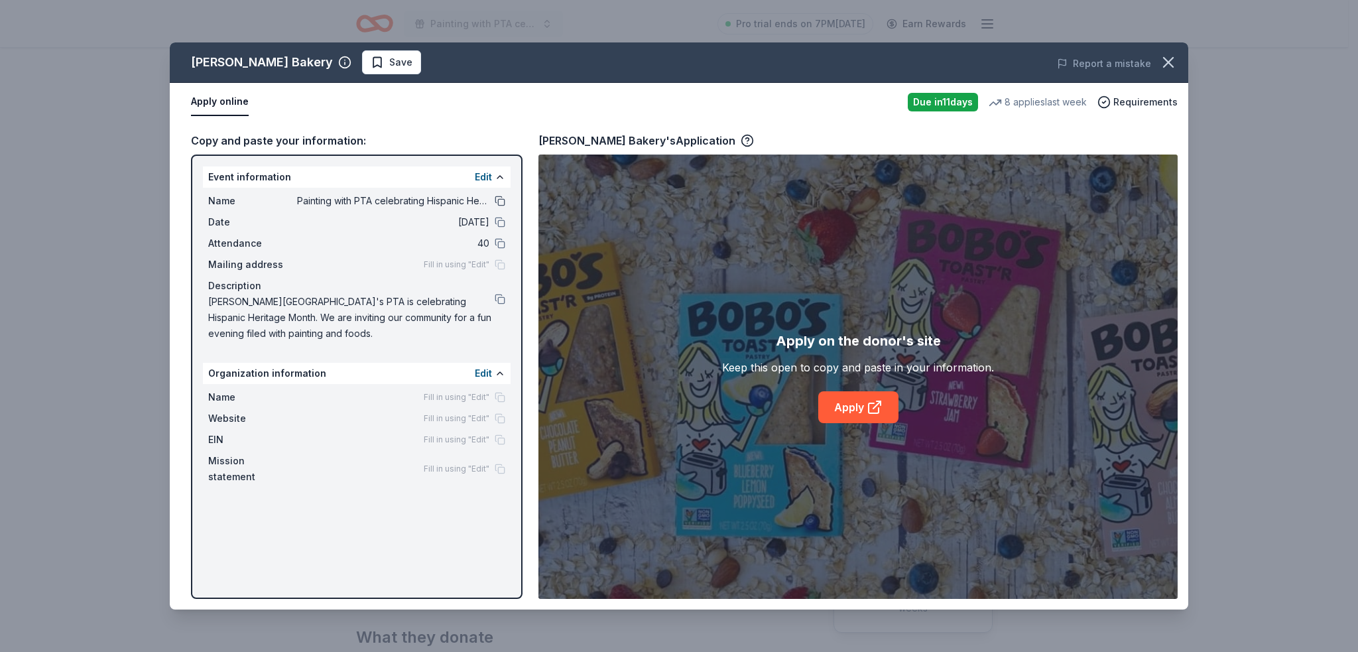
click at [505, 199] on button at bounding box center [500, 201] width 11 height 11
click at [496, 217] on button at bounding box center [500, 222] width 11 height 11
click at [499, 252] on div "Name Painting with PTA celebrating Hispanic Heritage Month Date [DATE] Attendan…" at bounding box center [357, 267] width 308 height 159
click at [510, 243] on div "Name Painting with PTA celebrating Hispanic Heritage Month Date [DATE] Attendan…" at bounding box center [357, 267] width 308 height 159
click at [502, 240] on button at bounding box center [500, 243] width 11 height 11
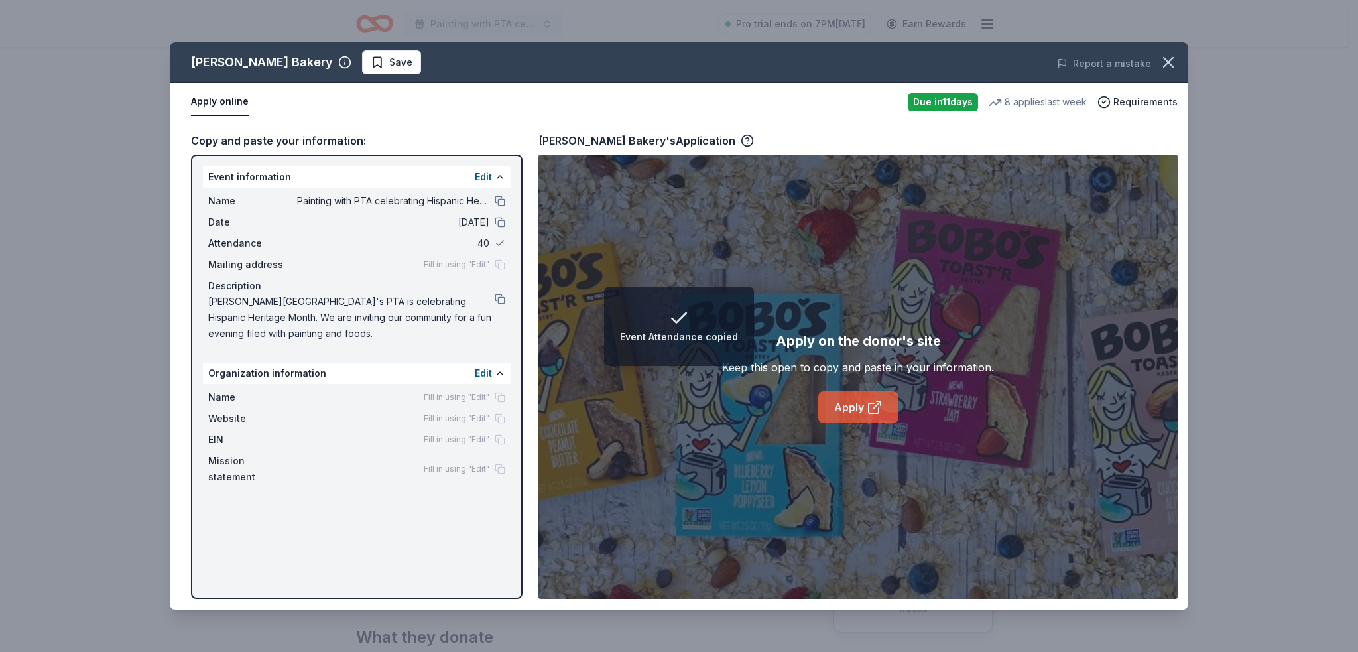
click at [833, 405] on link "Apply" at bounding box center [858, 407] width 80 height 32
